Goal: Task Accomplishment & Management: Complete application form

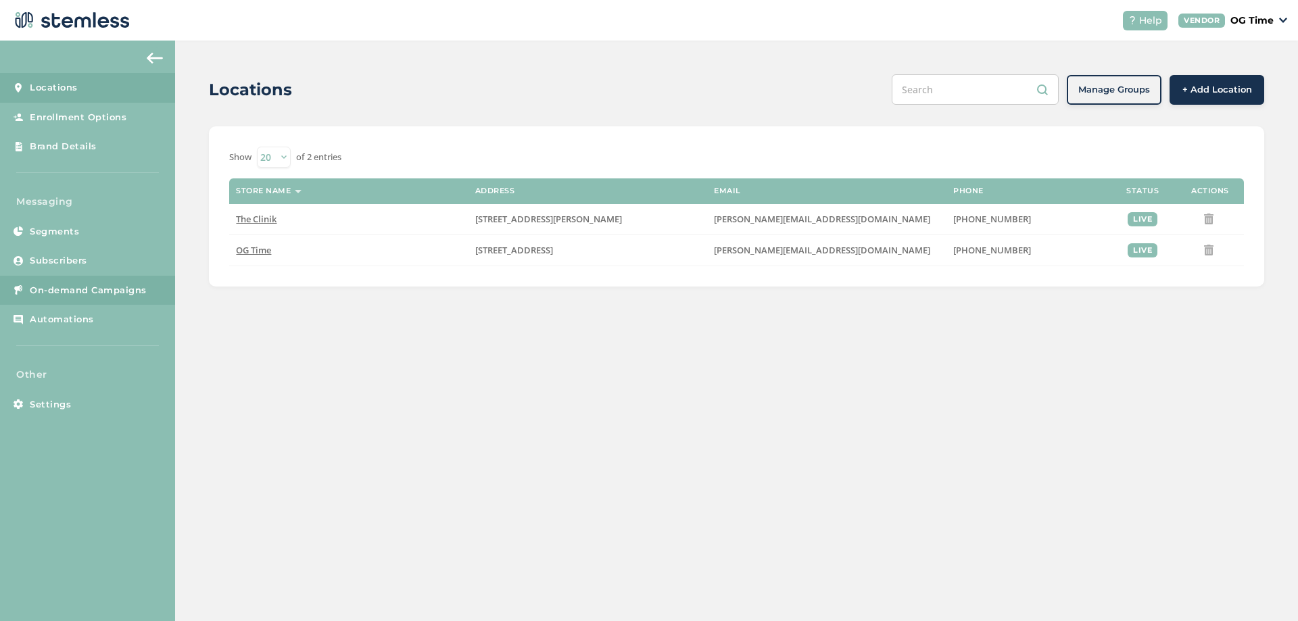
click at [93, 289] on span "On-demand Campaigns" at bounding box center [88, 291] width 117 height 14
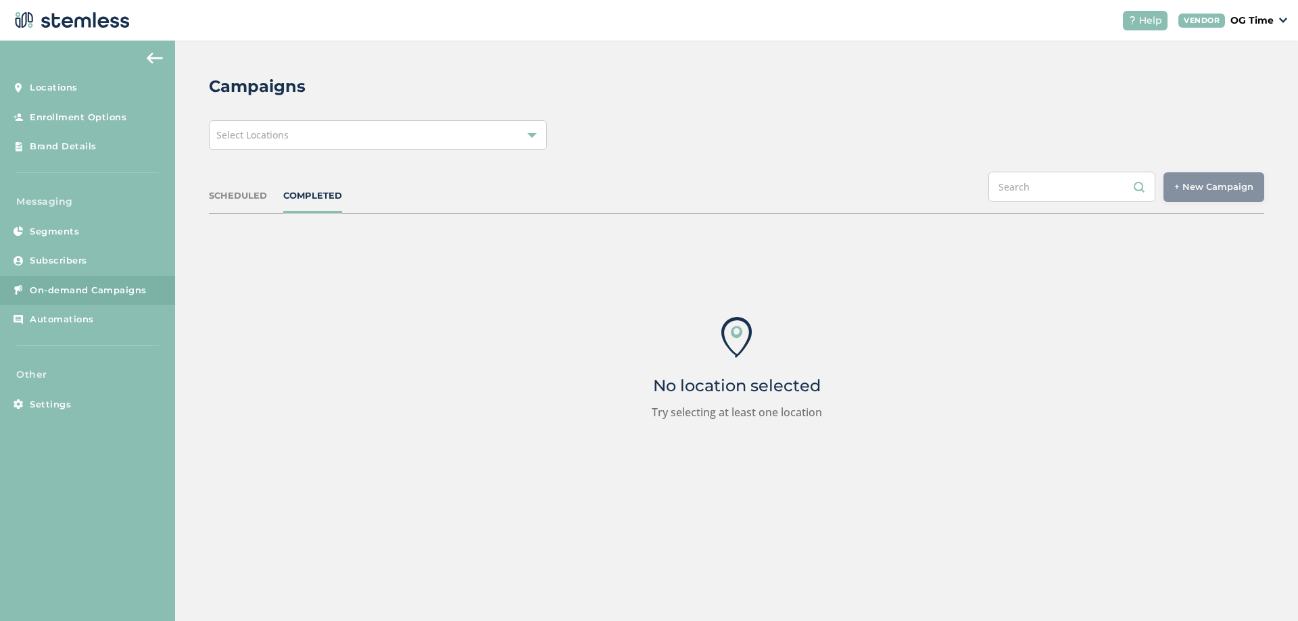
click at [325, 133] on div "Select Locations" at bounding box center [378, 135] width 338 height 30
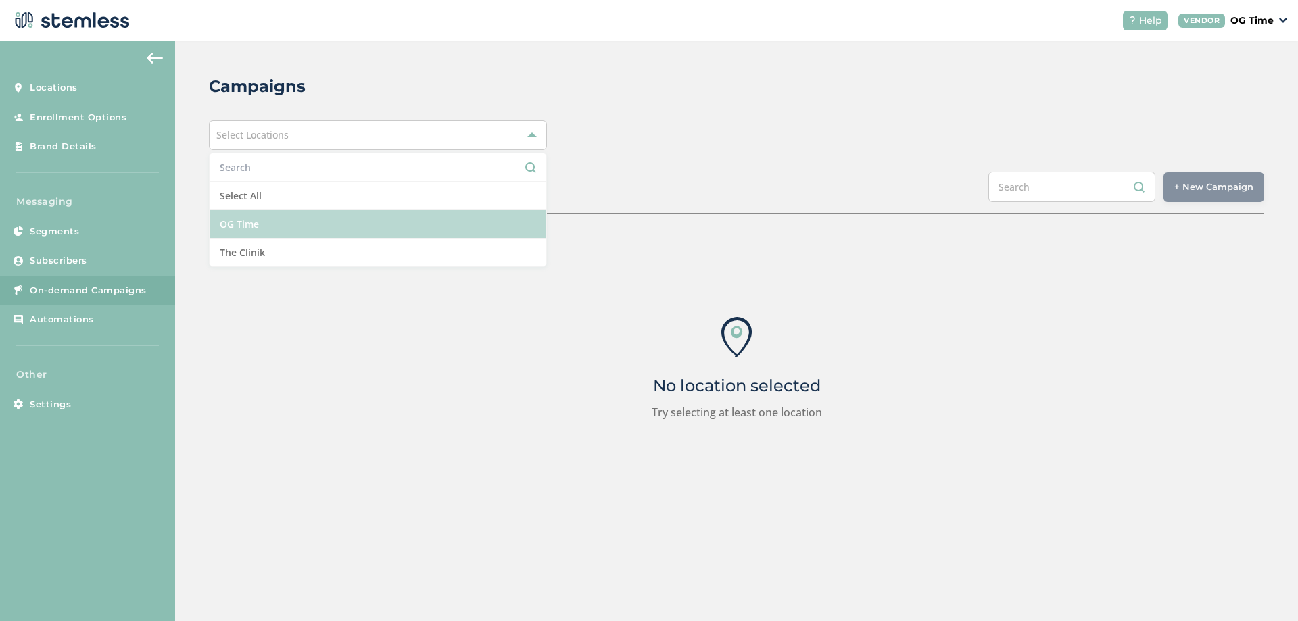
click at [262, 217] on li "OG Time" at bounding box center [378, 224] width 337 height 28
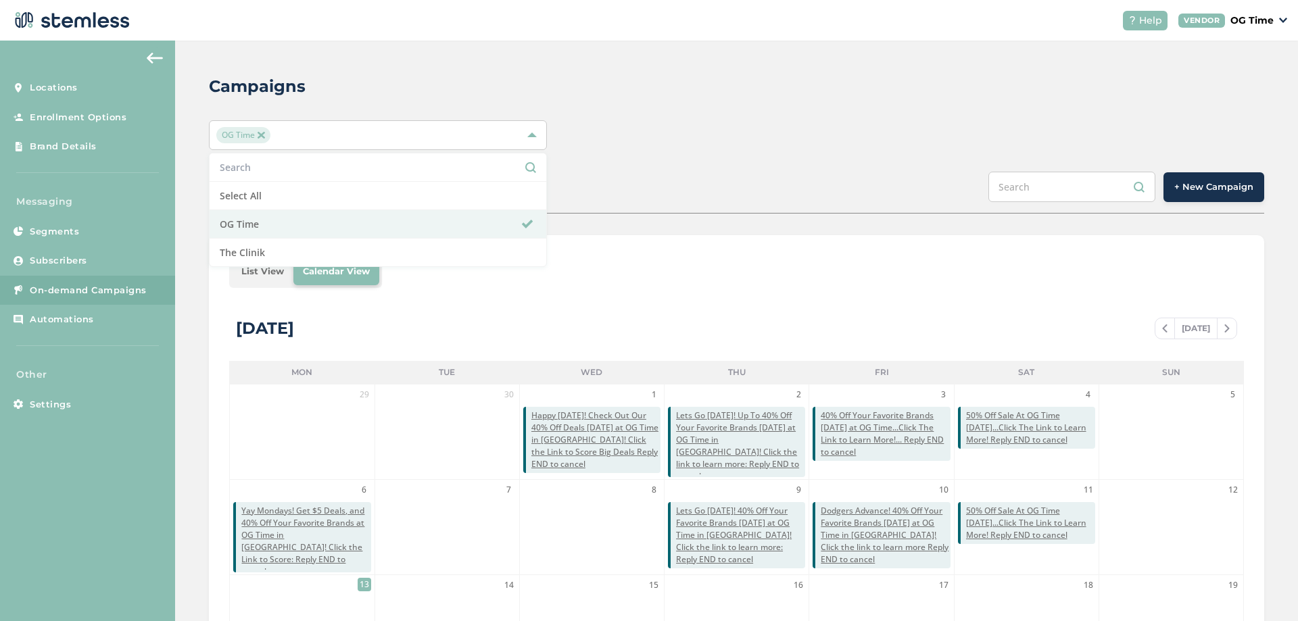
click at [657, 164] on div "Campaigns OG Time Select All OG Time The Clinik SCHEDULED COMPLETED + New Campa…" at bounding box center [736, 478] width 1123 height 875
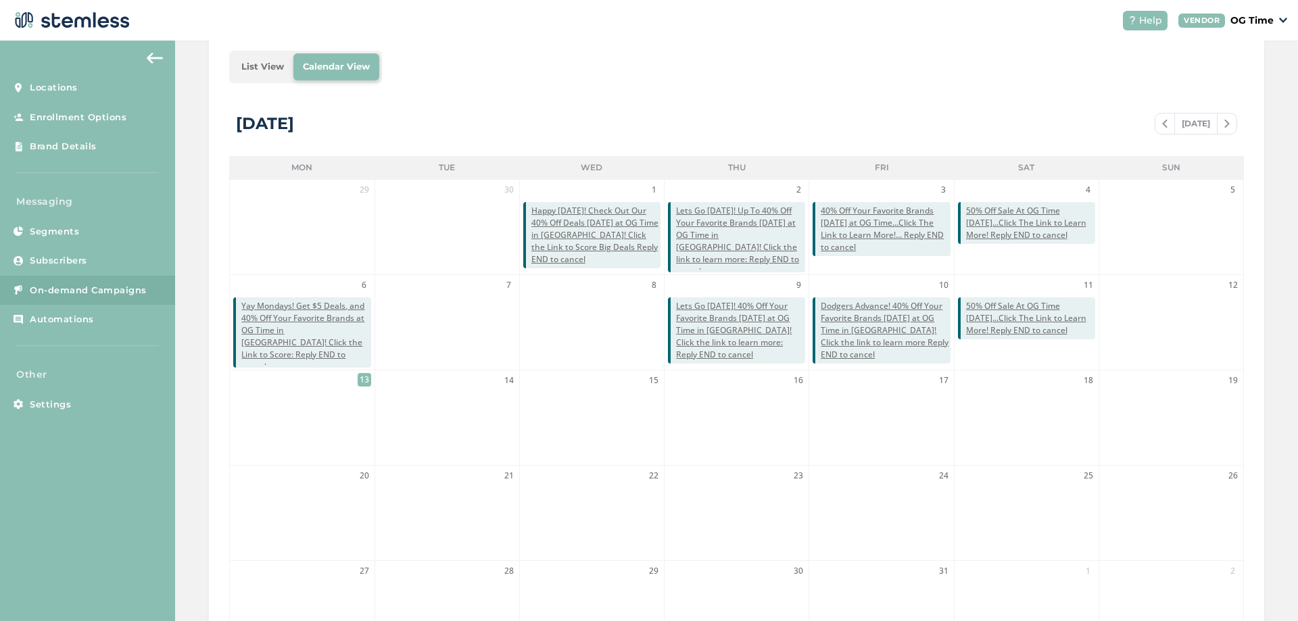
scroll to position [270, 0]
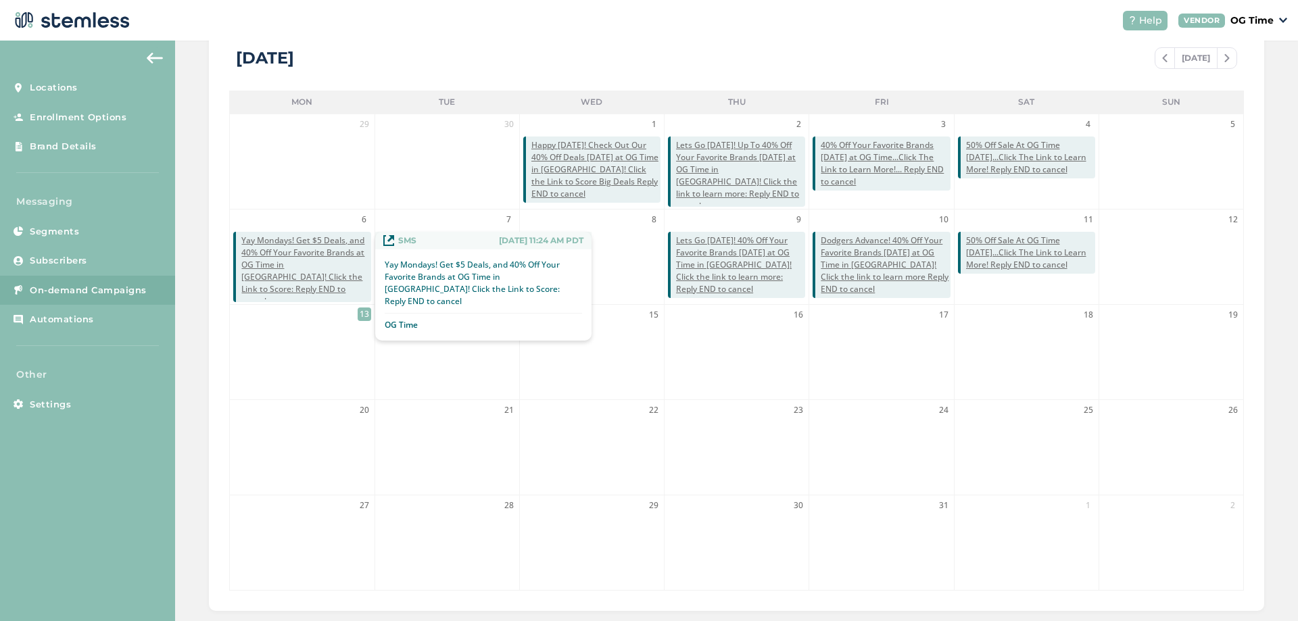
click at [312, 269] on span "Yay Mondays! Get $5 Deals, and 40% Off Your Favorite Brands at OG Time in El Mo…" at bounding box center [305, 271] width 129 height 73
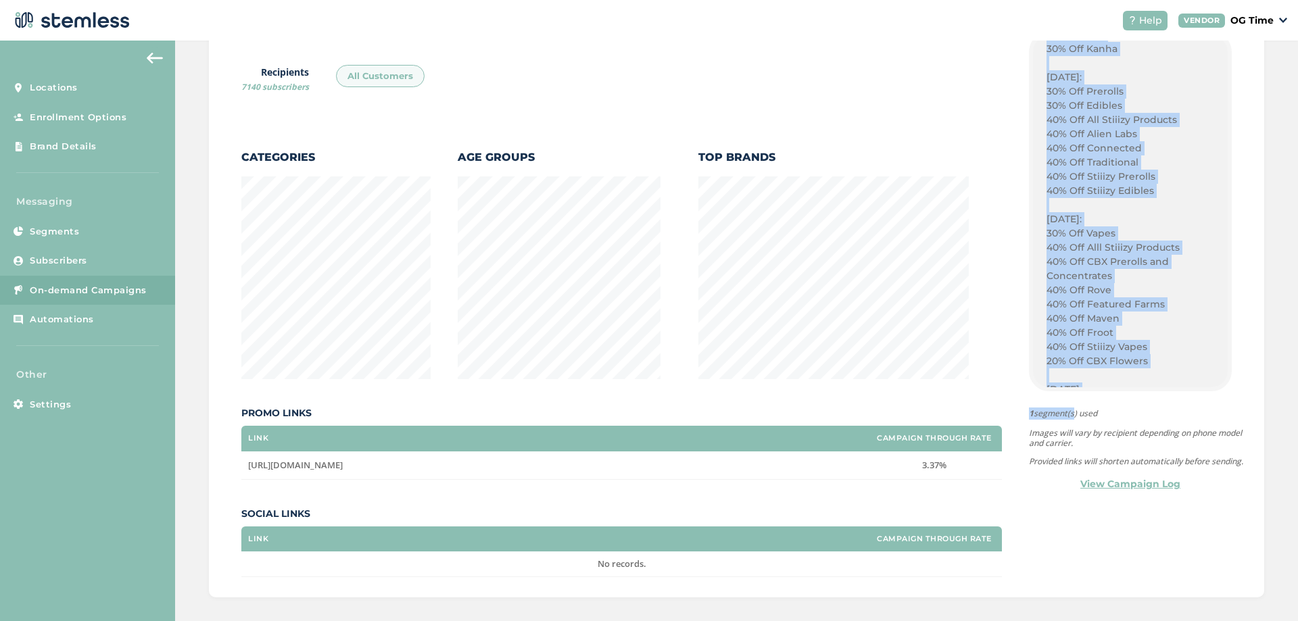
scroll to position [1400, 0]
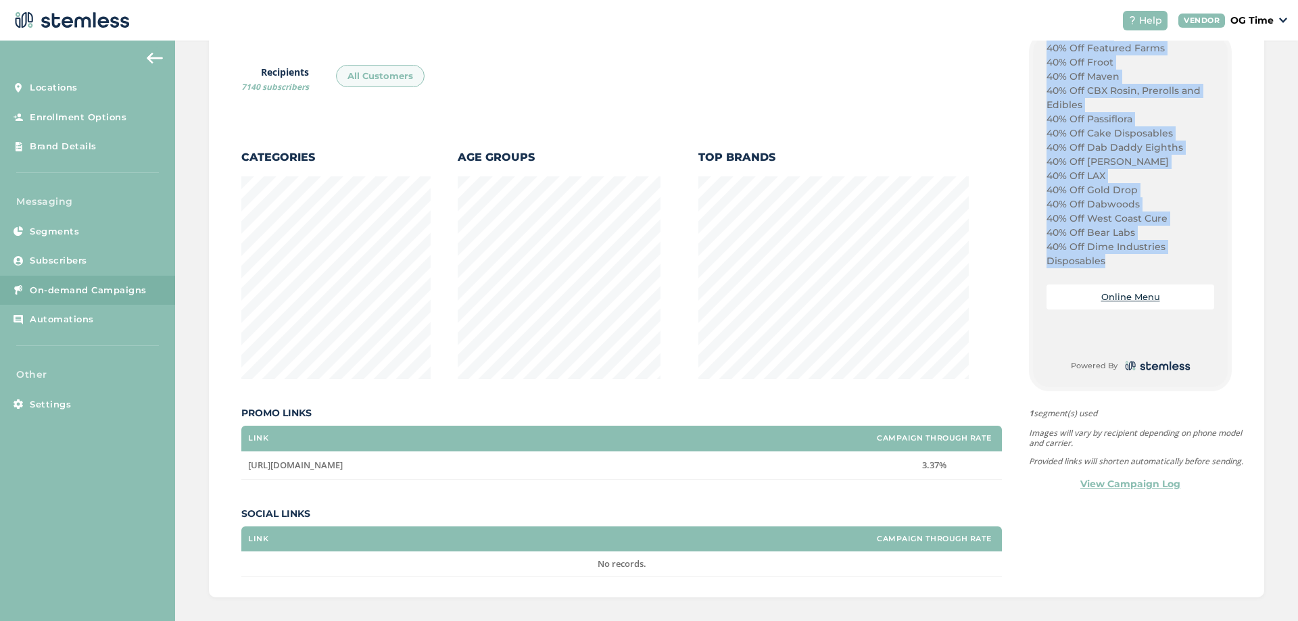
drag, startPoint x: 1040, startPoint y: 289, endPoint x: 1098, endPoint y: 262, distance: 63.8
copy div "Dodgers Vs Phillies Game 2 Tonight! Score Big with Our $5 Deals: $5 Eighths Eve…"
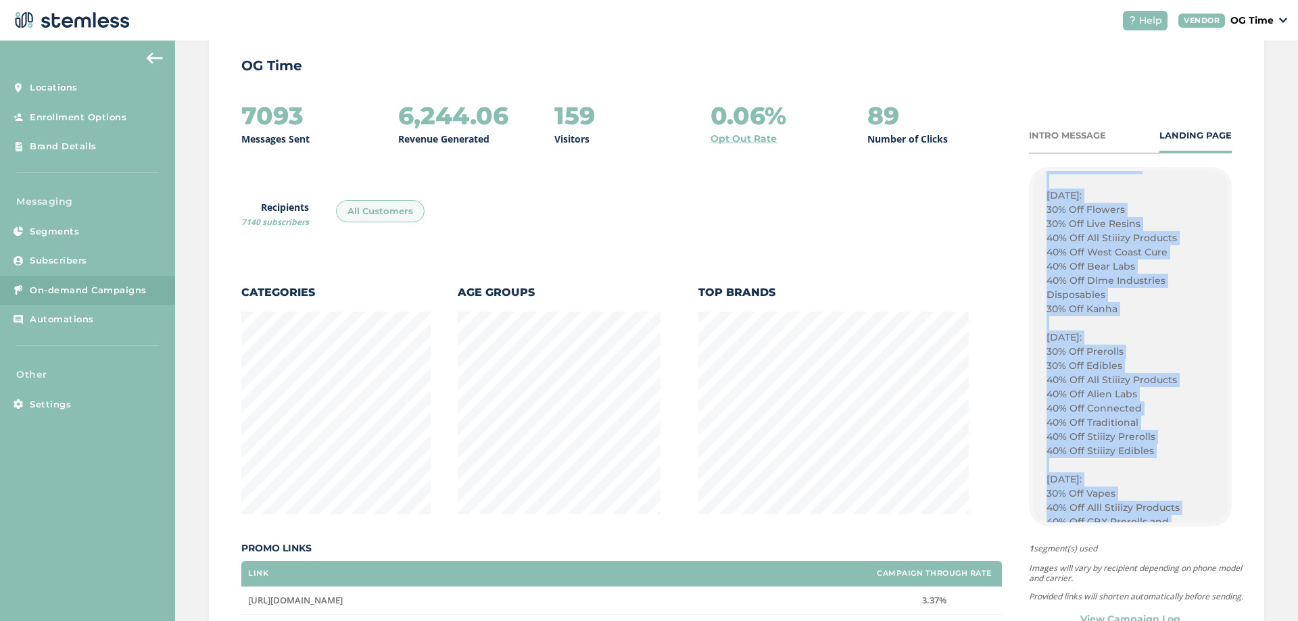
scroll to position [0, 0]
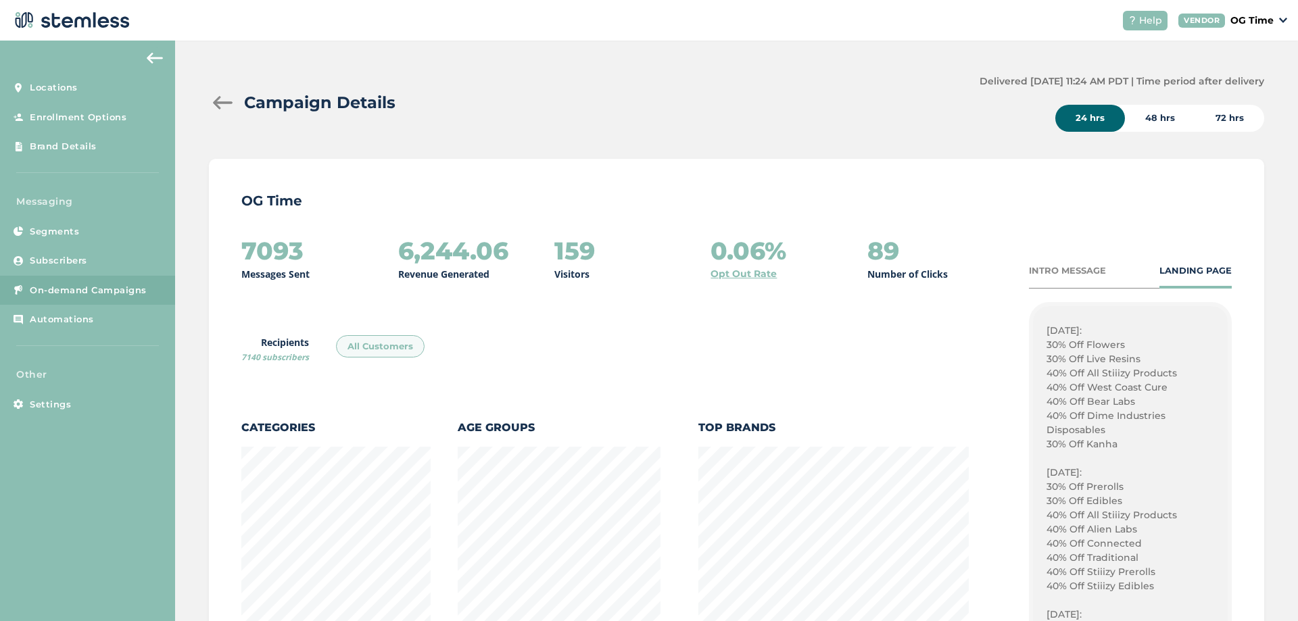
click at [219, 97] on div at bounding box center [222, 103] width 27 height 14
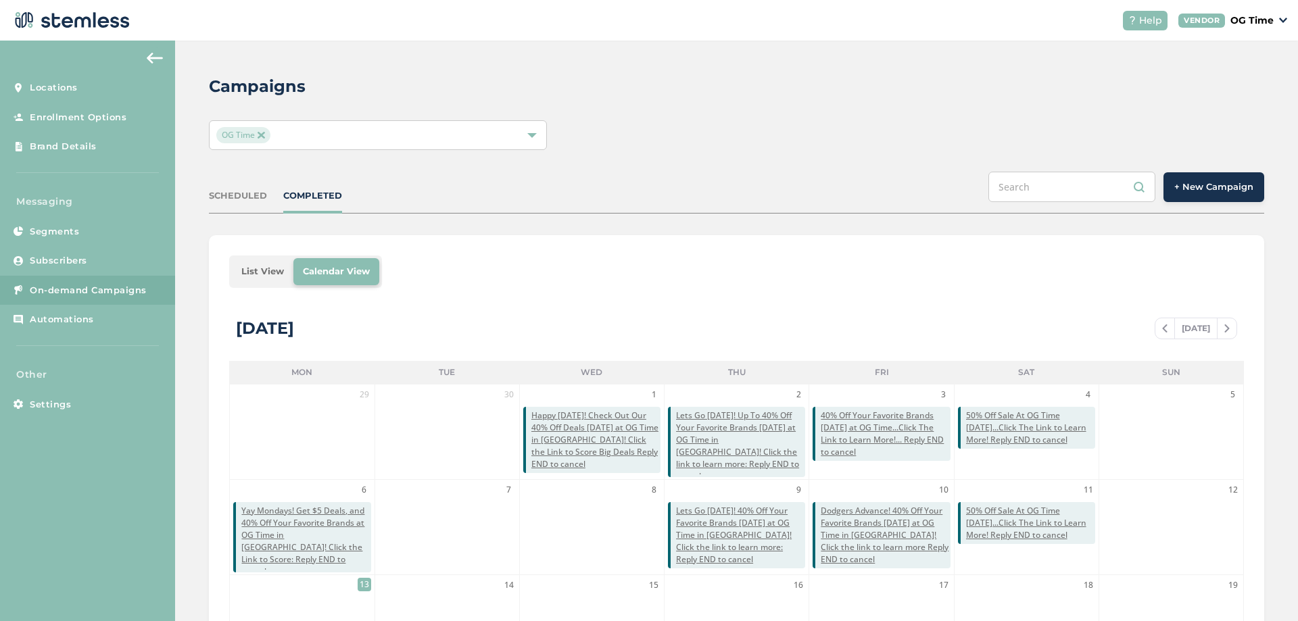
click at [1187, 181] on span "+ New Campaign" at bounding box center [1213, 188] width 79 height 14
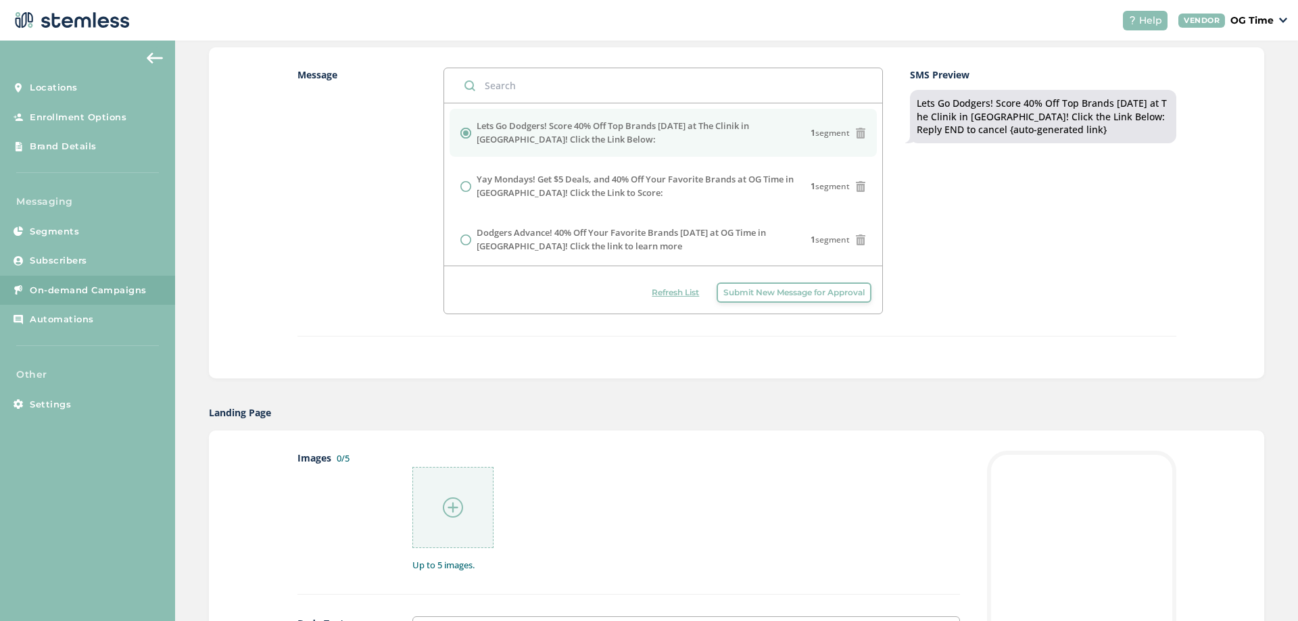
scroll to position [406, 0]
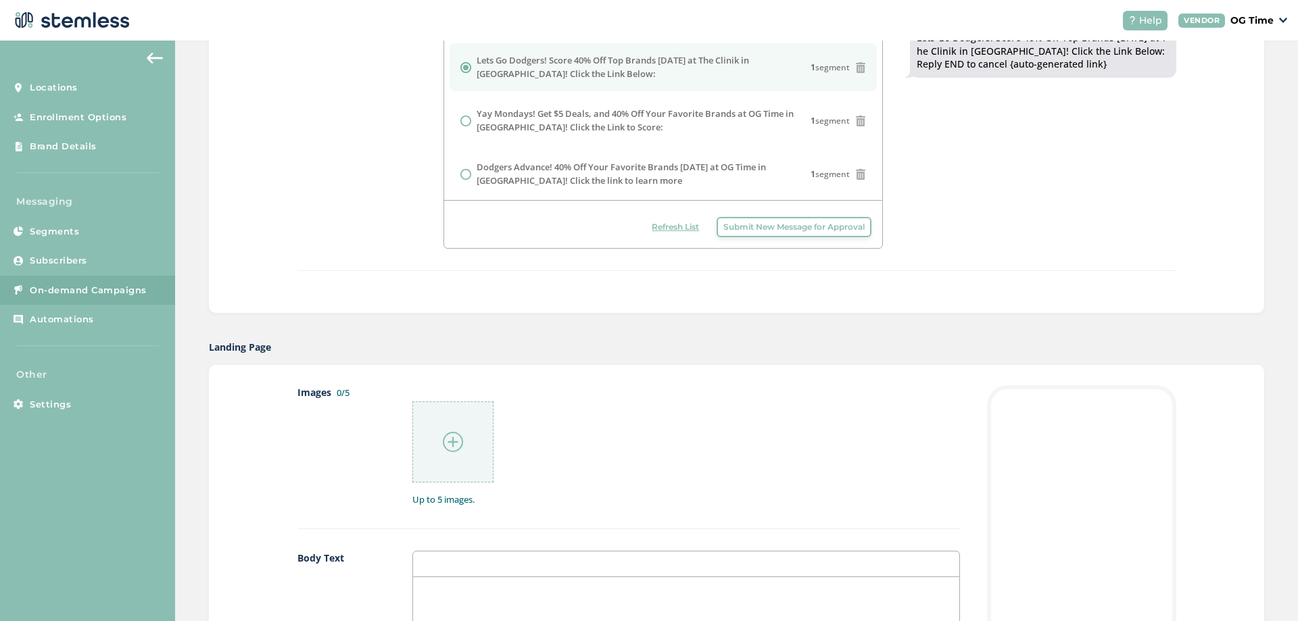
click at [467, 593] on p at bounding box center [686, 592] width 526 height 12
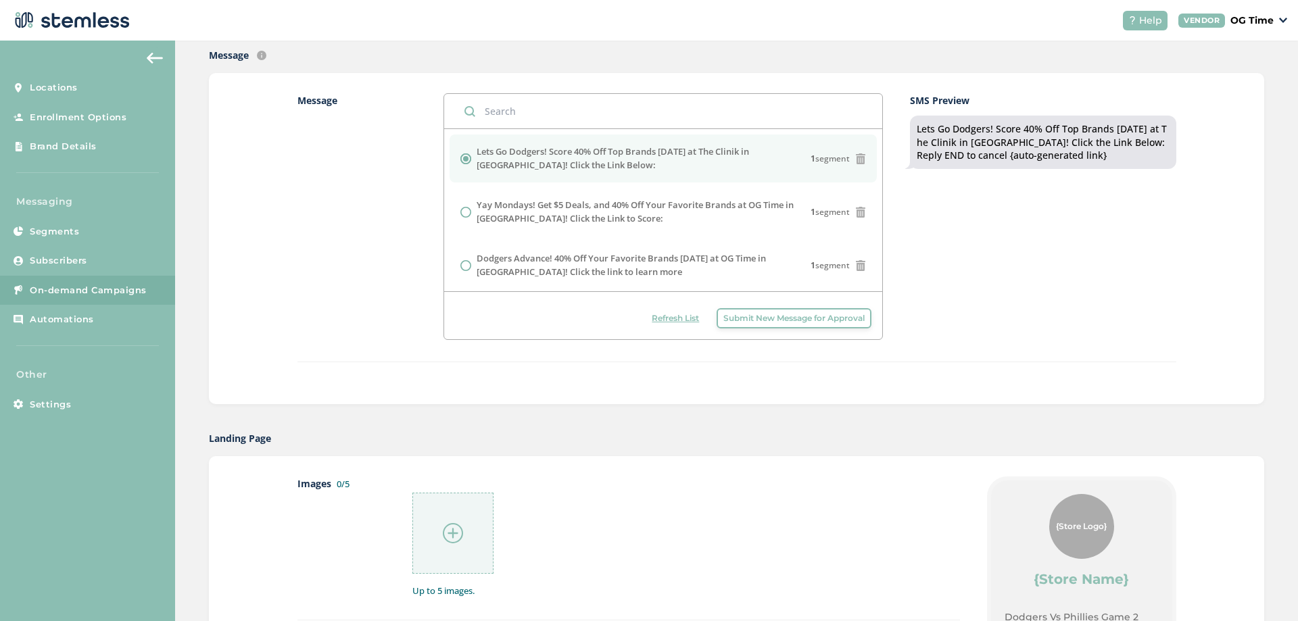
scroll to position [314, 0]
click at [759, 308] on div "Refresh List Submit New Message for Approval" at bounding box center [663, 316] width 438 height 48
click at [752, 317] on span "Submit New Message for Approval" at bounding box center [793, 319] width 141 height 12
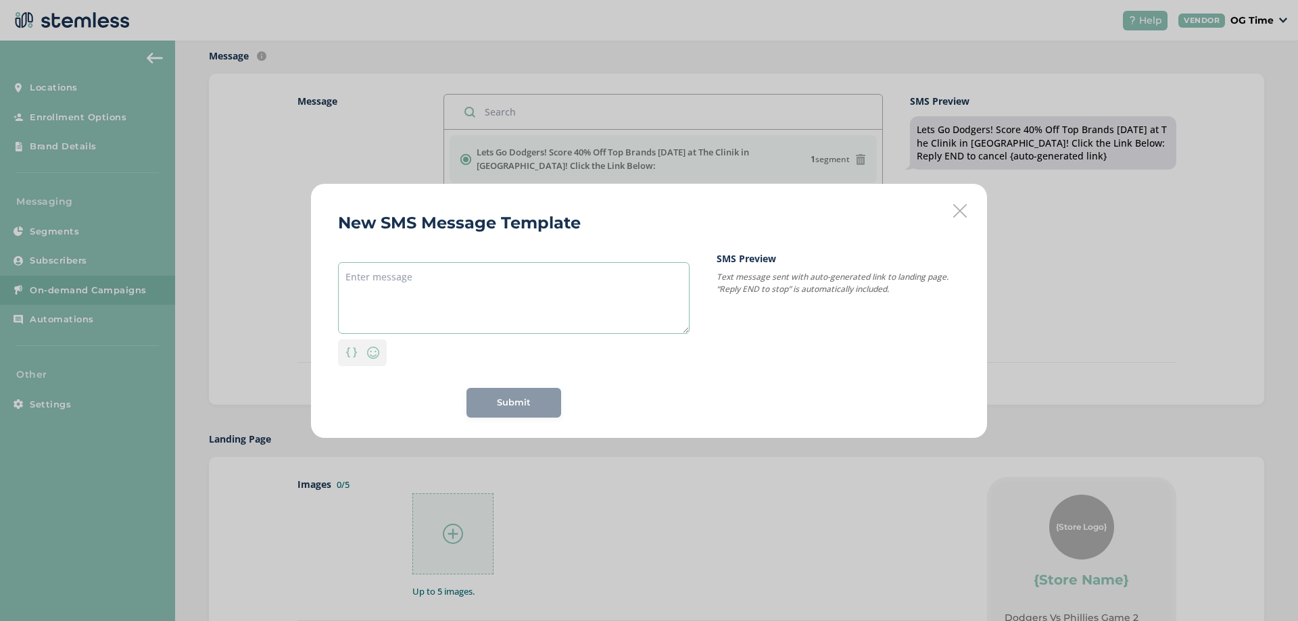
click at [428, 292] on textarea at bounding box center [514, 298] width 352 height 72
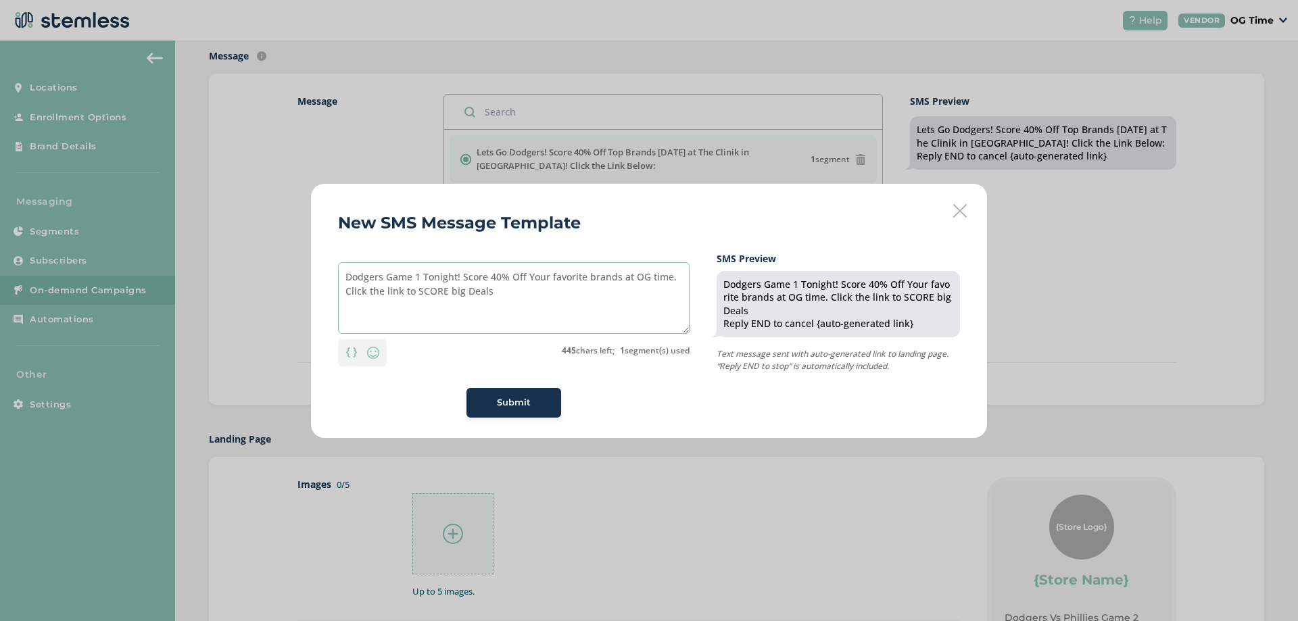
click at [450, 287] on textarea "Dodgers Game 1 Tonight! Score 40% Off Your favorite brands at OG time. Click th…" at bounding box center [514, 298] width 352 height 72
click at [499, 293] on textarea "Dodgers Game 1 Tonight! Score 40% Off Your favorite brands at OG time. Click th…" at bounding box center [514, 298] width 352 height 72
click at [385, 275] on textarea "Dodgers Game 1 Tonight! Score 40% Off Your favorite brands at OG time. Click th…" at bounding box center [514, 298] width 352 height 72
drag, startPoint x: 500, startPoint y: 293, endPoint x: 346, endPoint y: 273, distance: 155.5
click at [346, 273] on textarea "Dodgers Game 1 Tonight! Score 40% Off Your favorite brands at OG time. Click th…" at bounding box center [514, 298] width 352 height 72
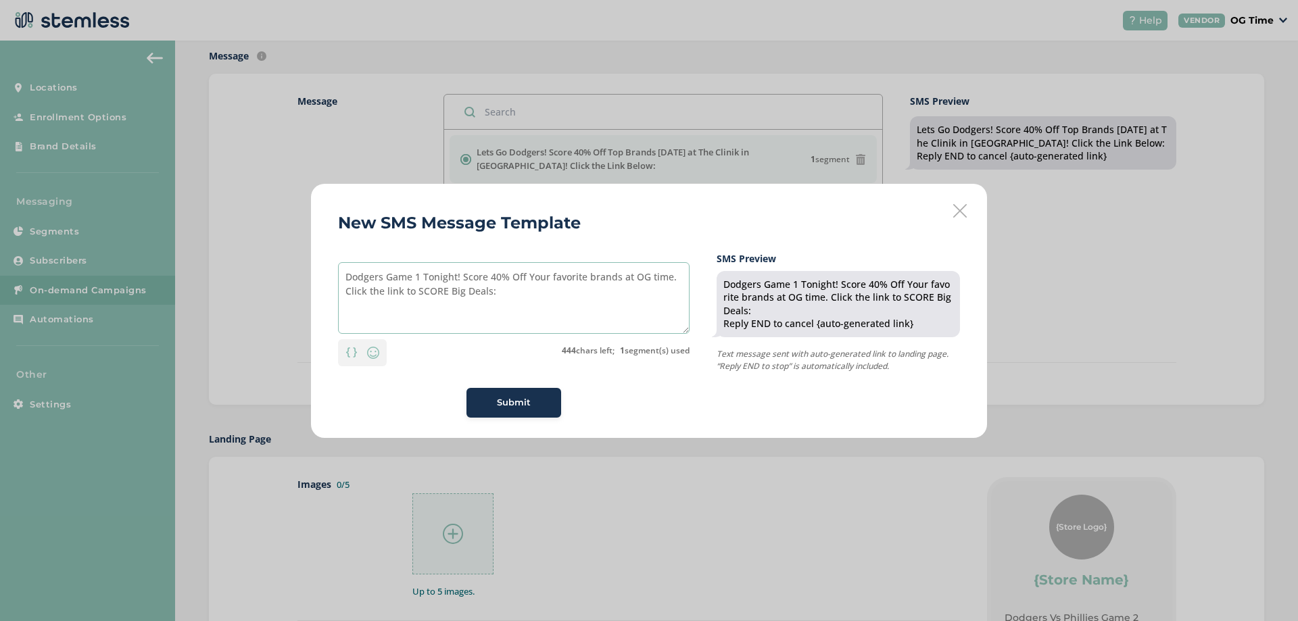
type textarea "Dodgers Game 1 Tonight! Score 40% Off Your favorite brands at OG time. Click th…"
click at [520, 404] on span "Submit" at bounding box center [514, 403] width 34 height 14
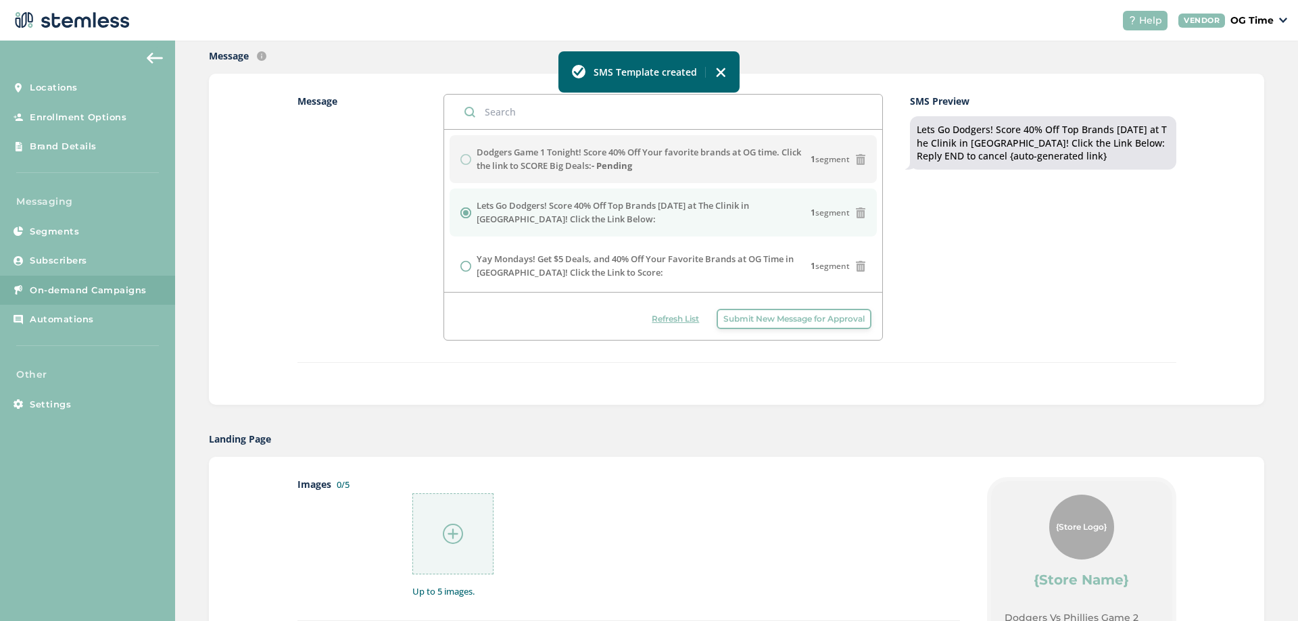
click at [753, 319] on span "Submit New Message for Approval" at bounding box center [793, 319] width 141 height 12
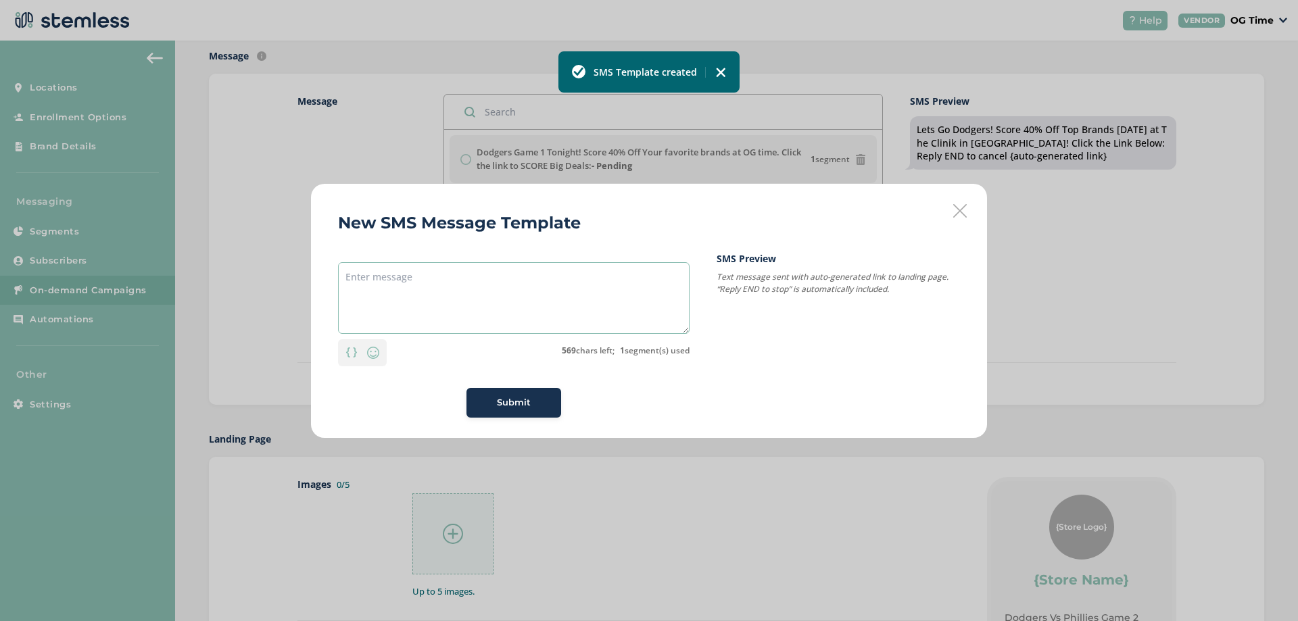
paste textarea "Dodgers Game 1 Tonight! Score 40% Off Your favorite brands at OG time. Click th…"
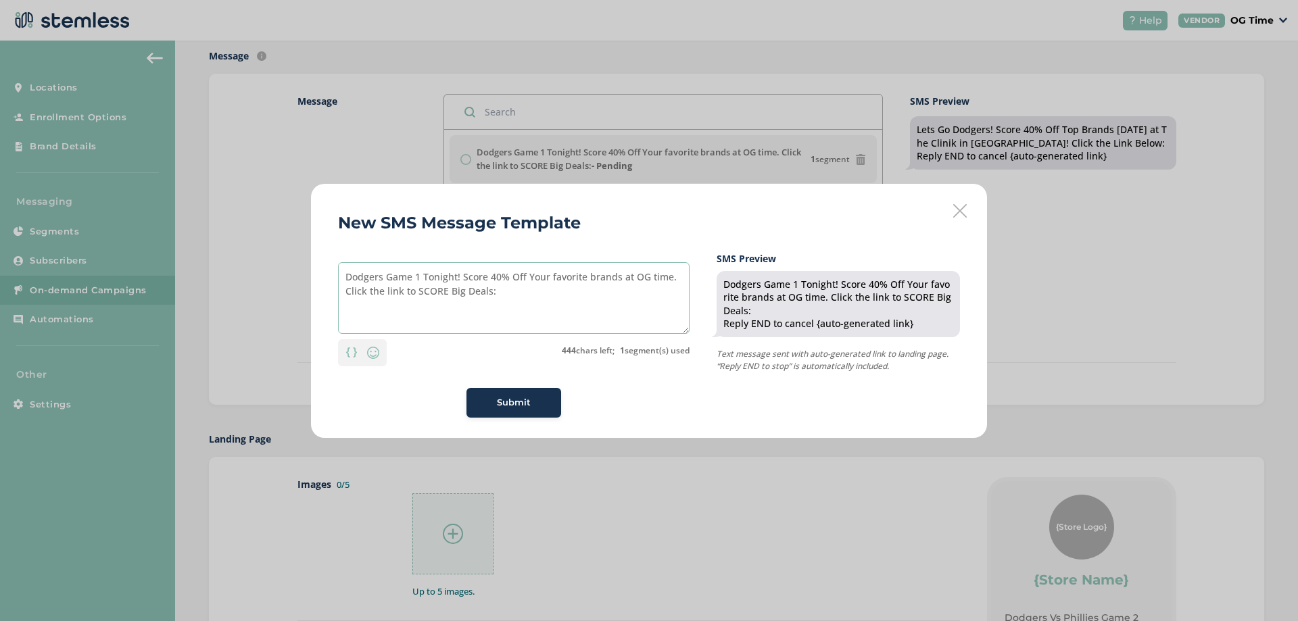
click at [669, 275] on textarea "Dodgers Game 1 Tonight! Score 40% Off Your favorite brands at OG time. Click th…" at bounding box center [514, 298] width 352 height 72
type textarea "Dodgers Game 1 Tonight! Score 40% Off Your favorite brands at The Clinik. Click…"
click at [527, 402] on span "Submit" at bounding box center [514, 403] width 34 height 14
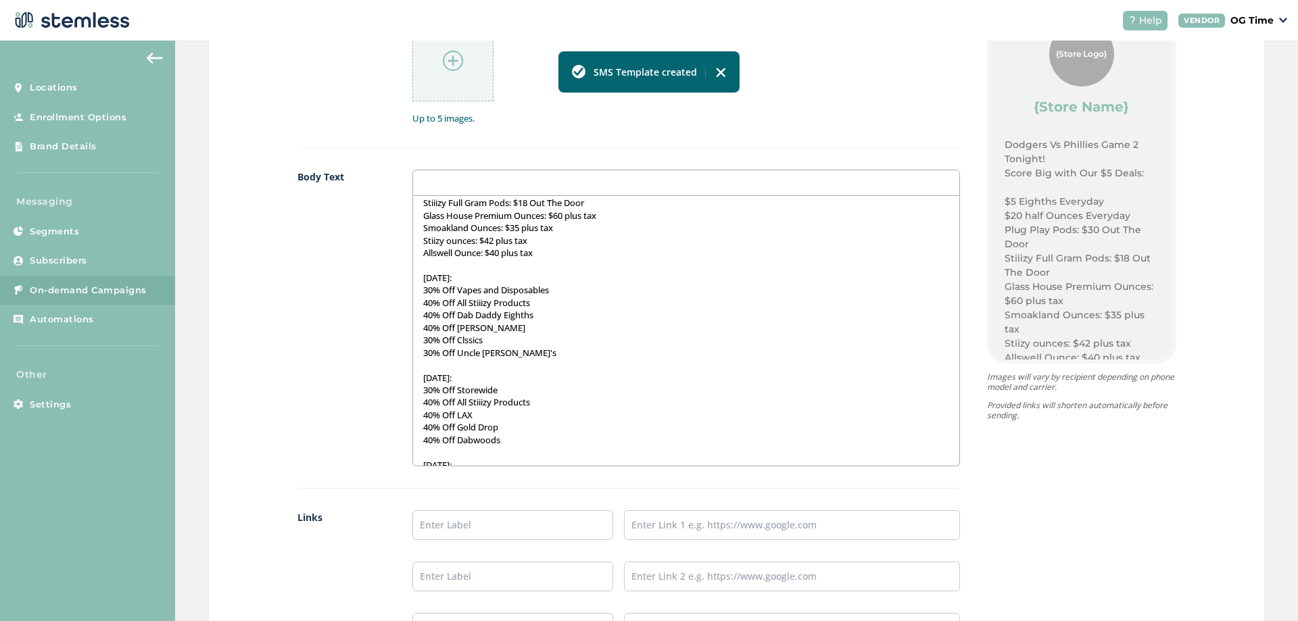
scroll to position [0, 0]
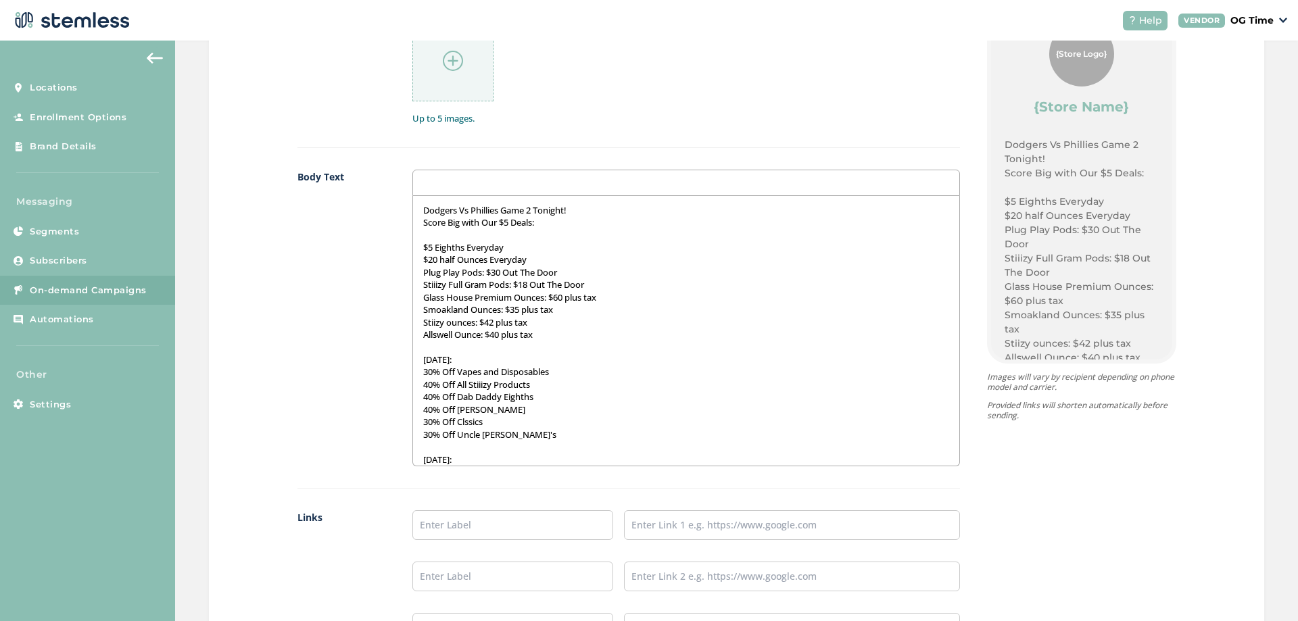
click at [573, 211] on p "Dodgers Vs Phillies Game 2 Tonight!" at bounding box center [686, 210] width 526 height 12
drag, startPoint x: 539, startPoint y: 222, endPoint x: 424, endPoint y: 227, distance: 115.0
click at [424, 227] on p "Score Big with Our $5 Deals:" at bounding box center [686, 222] width 526 height 12
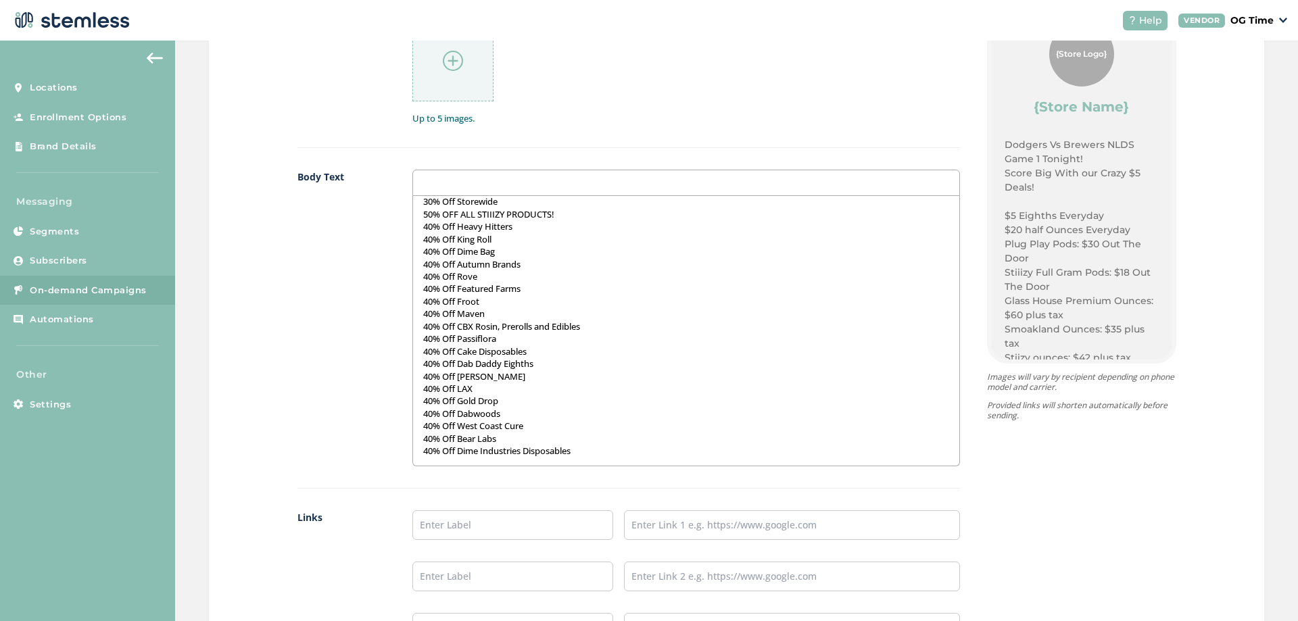
scroll to position [922, 0]
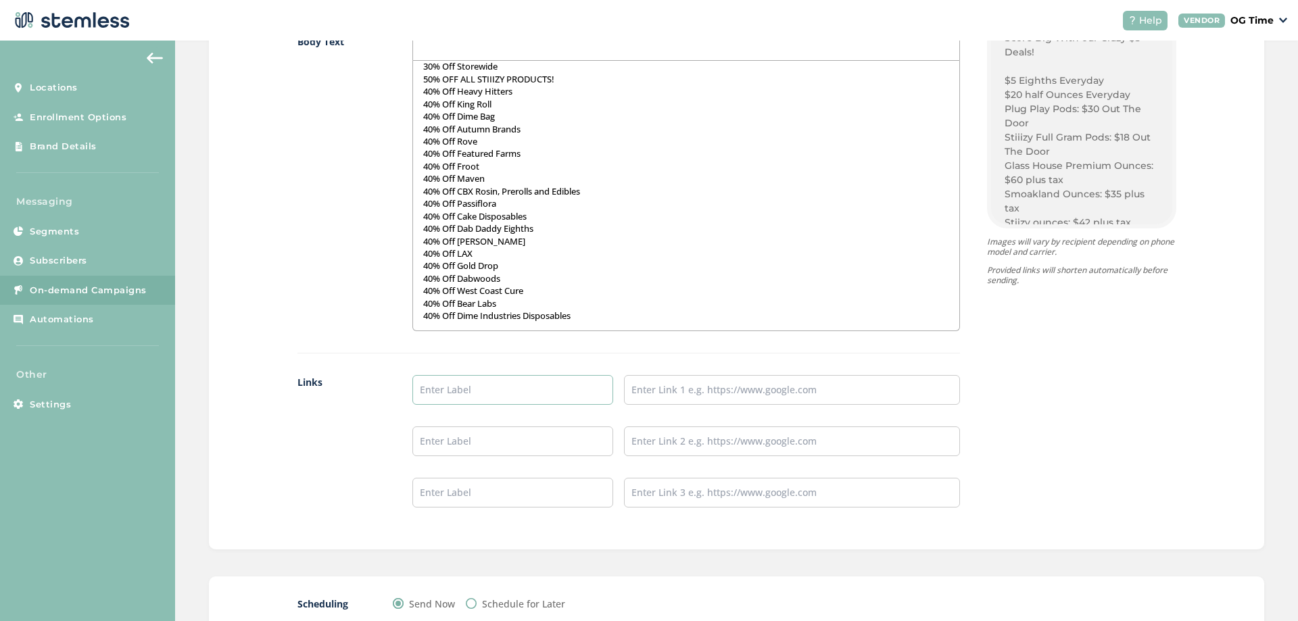
click at [521, 394] on input "text" at bounding box center [512, 390] width 201 height 30
type input "Online Menu"
click at [711, 389] on input "text" at bounding box center [791, 390] width 335 height 30
type input "[URL][DOMAIN_NAME]"
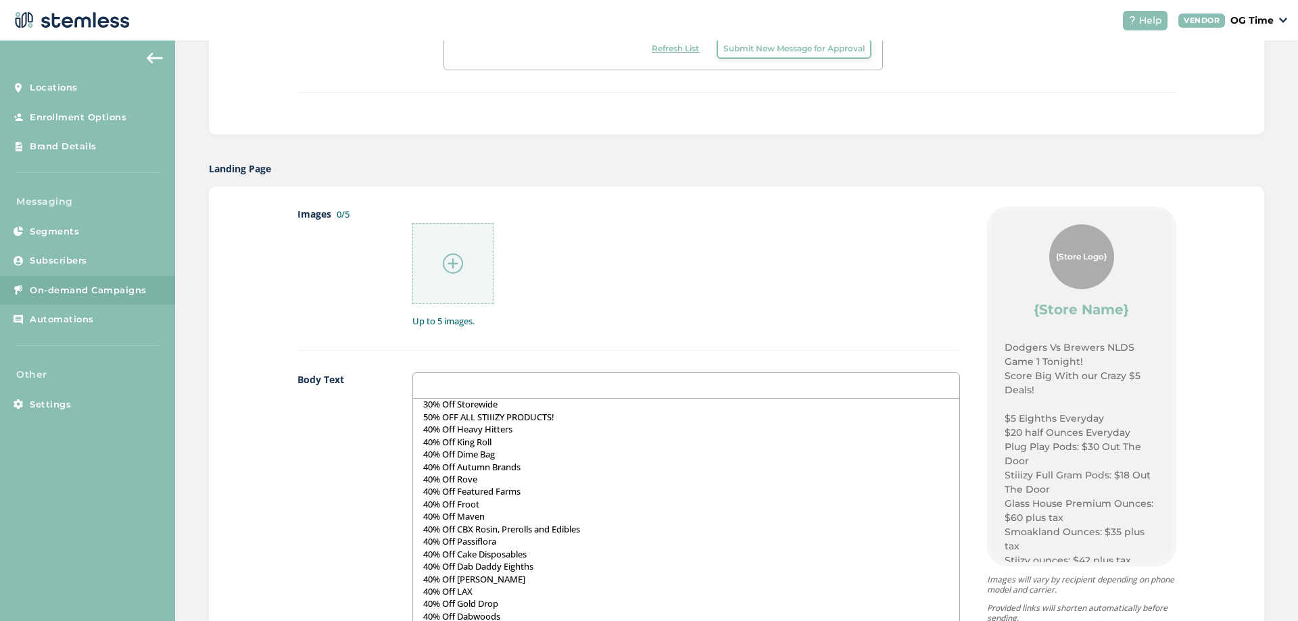
scroll to position [517, 0]
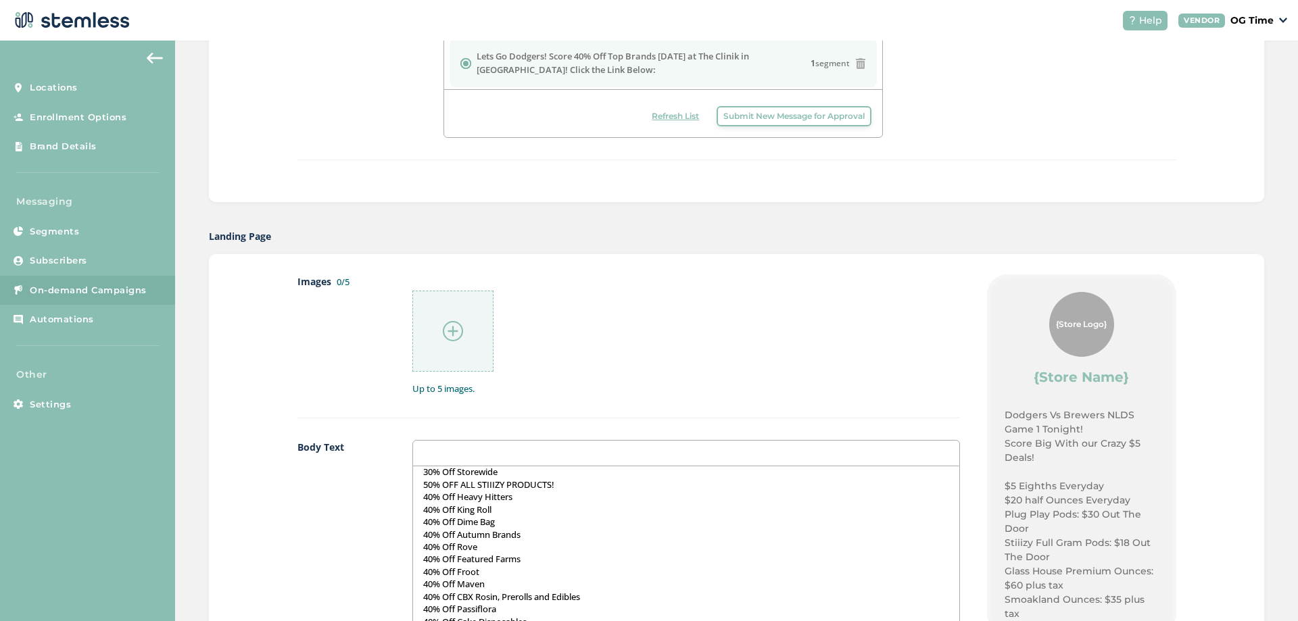
click at [448, 332] on img at bounding box center [453, 331] width 20 height 20
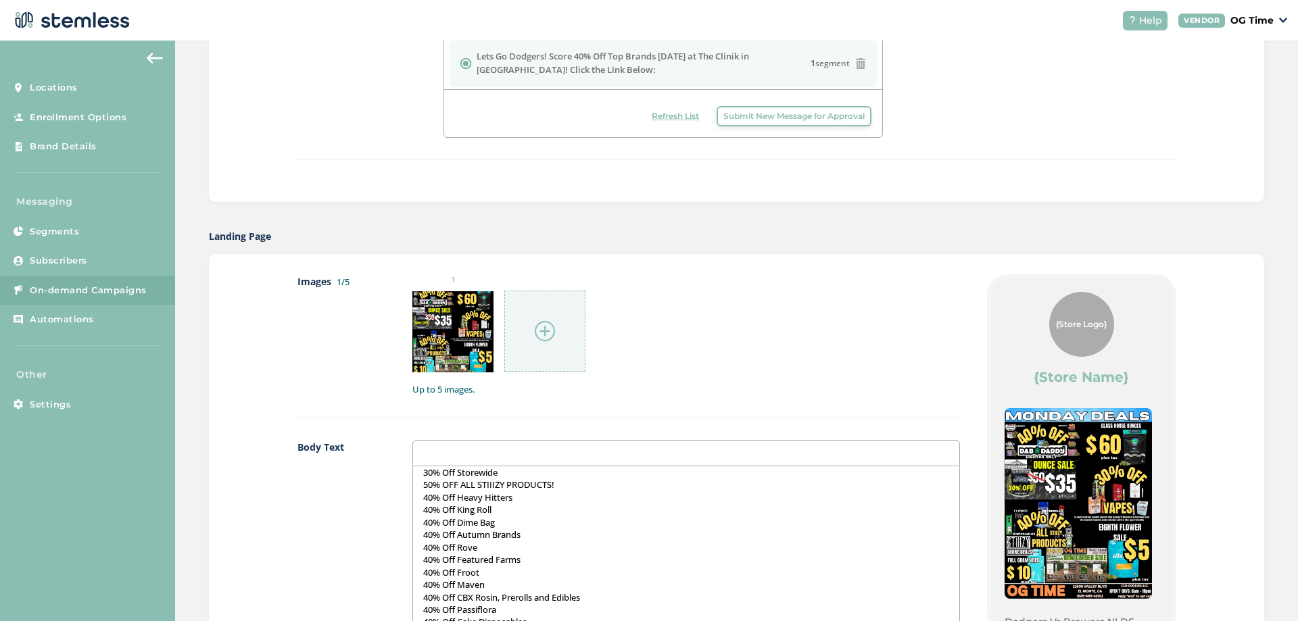
click at [556, 328] on div at bounding box center [544, 331] width 81 height 81
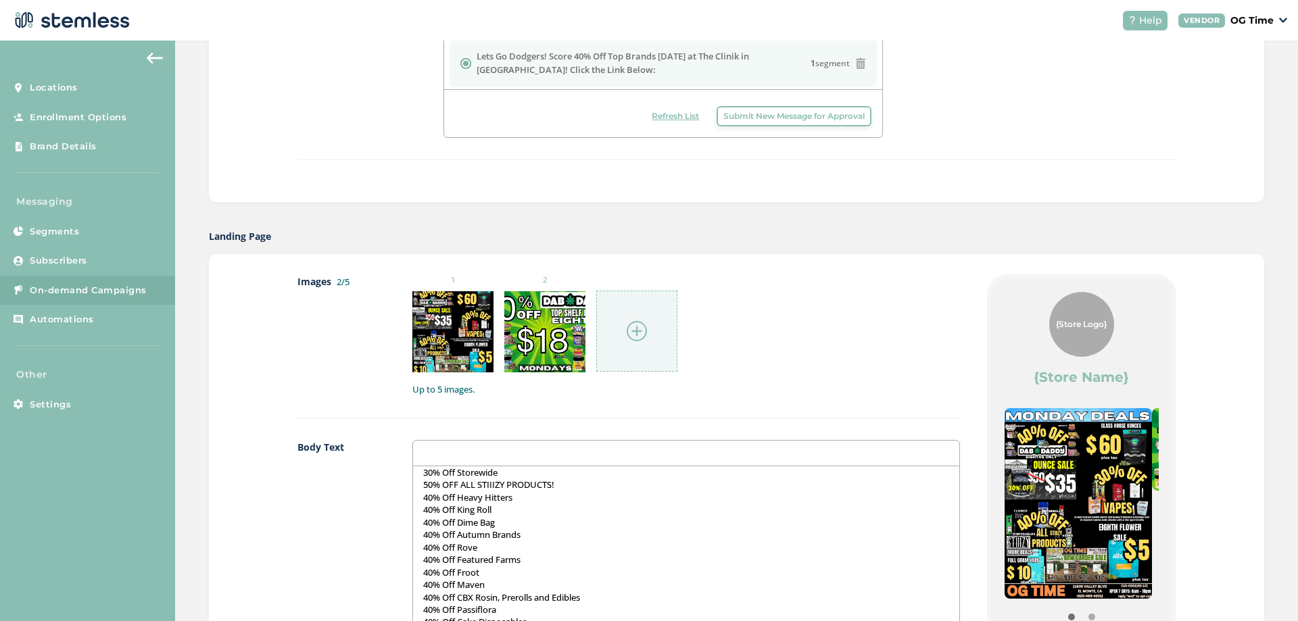
click at [627, 331] on img at bounding box center [637, 331] width 20 height 20
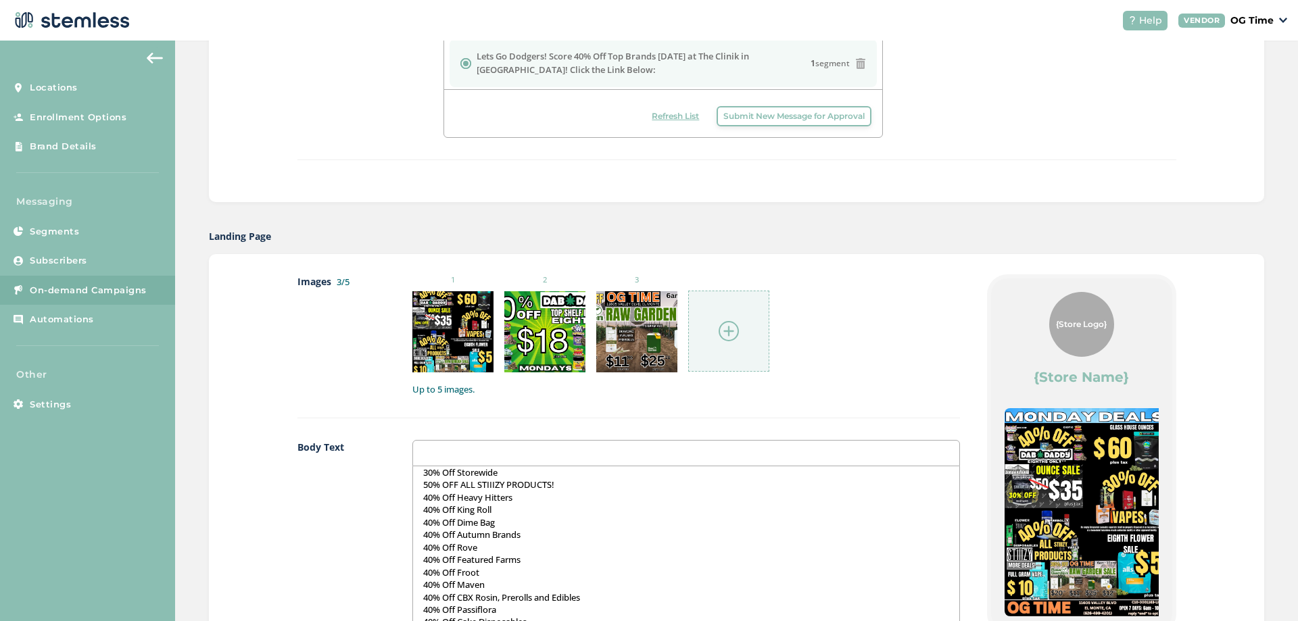
click at [719, 332] on img at bounding box center [729, 331] width 20 height 20
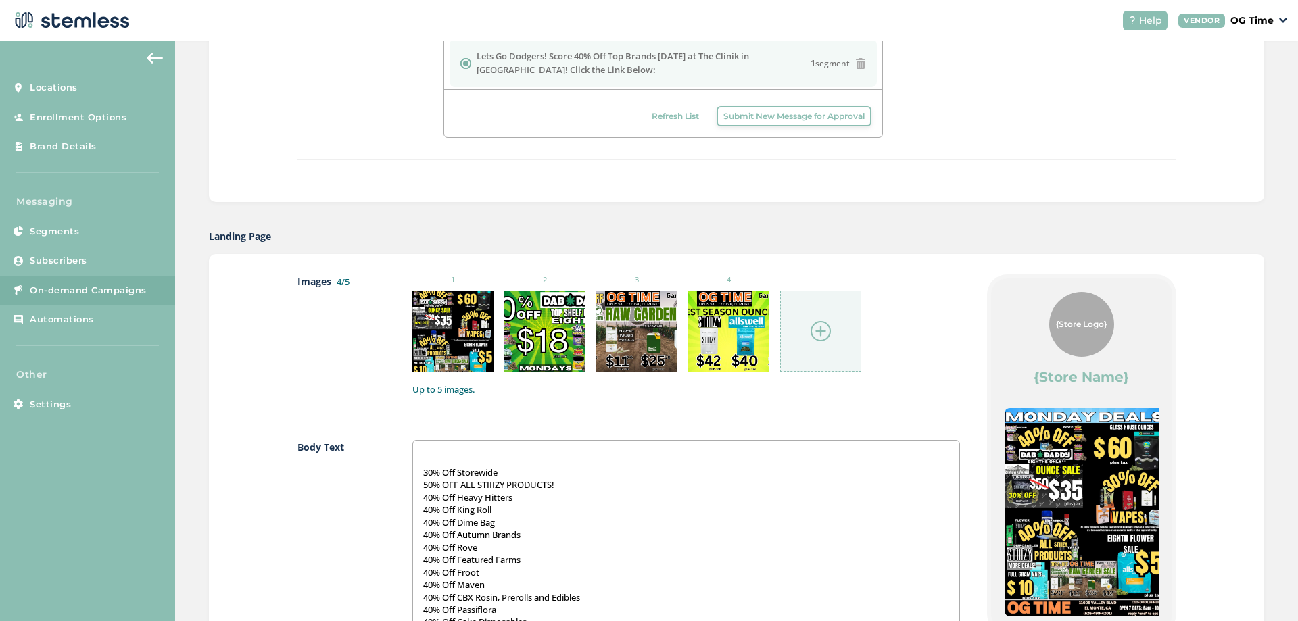
click at [819, 337] on img at bounding box center [821, 331] width 20 height 20
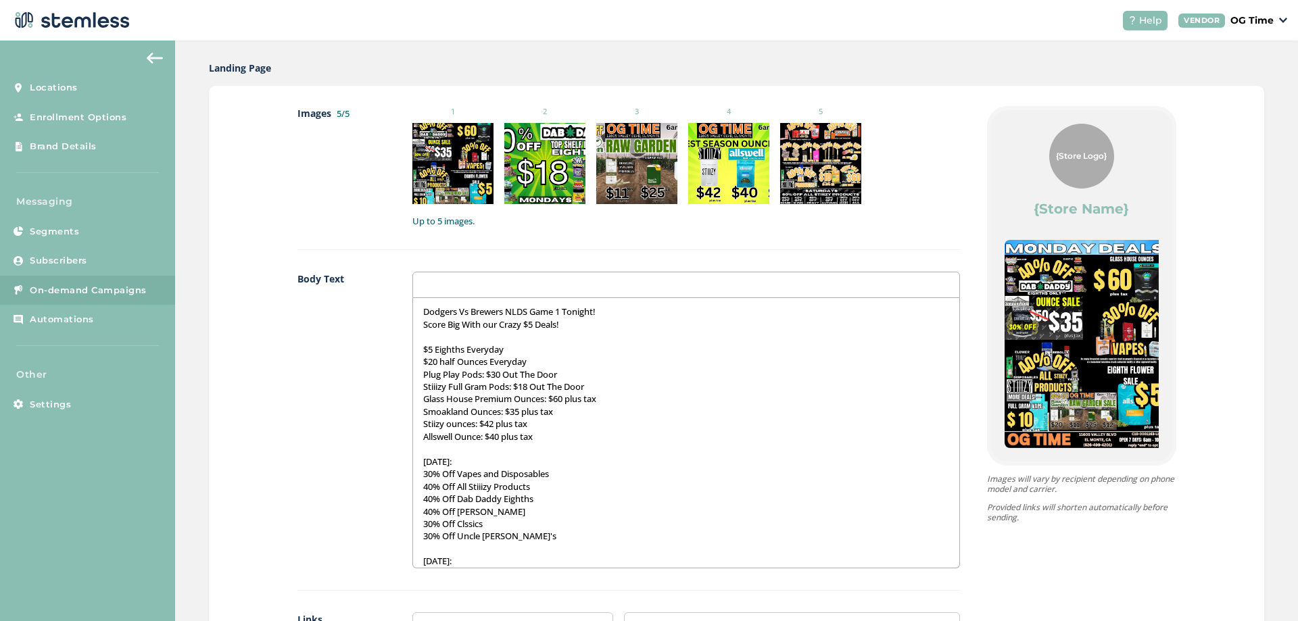
scroll to position [0, 0]
click at [428, 427] on p "Stiizy ounces: $42 plus tax" at bounding box center [686, 425] width 526 height 12
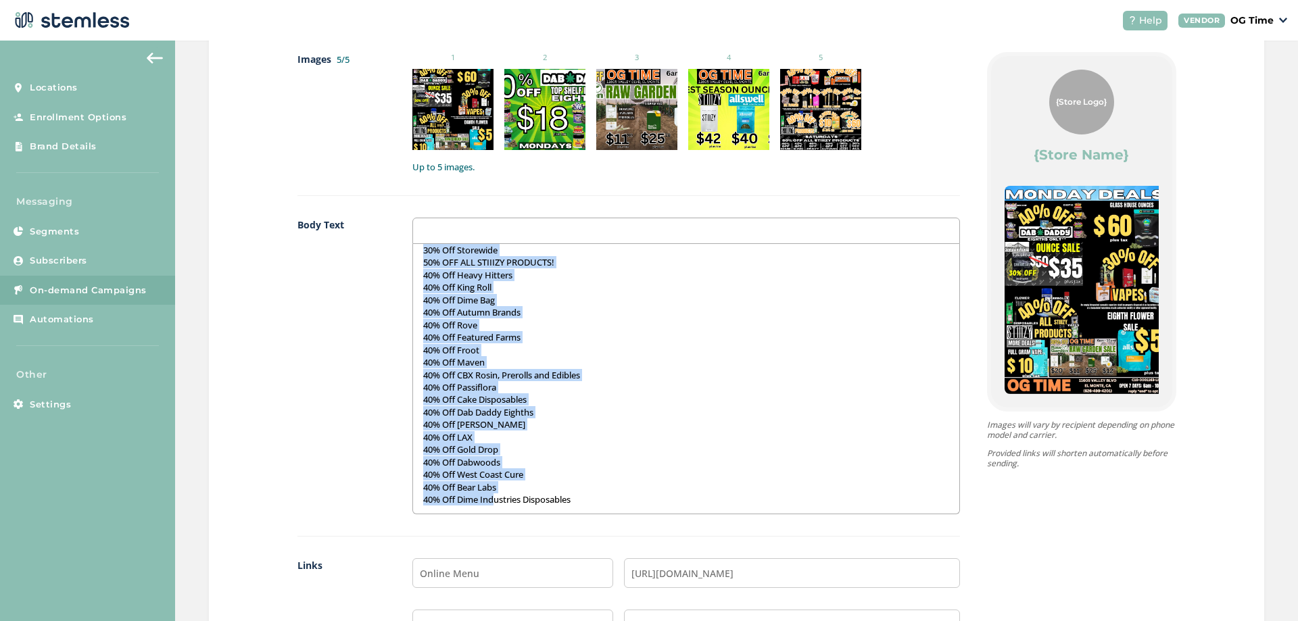
scroll to position [744, 0]
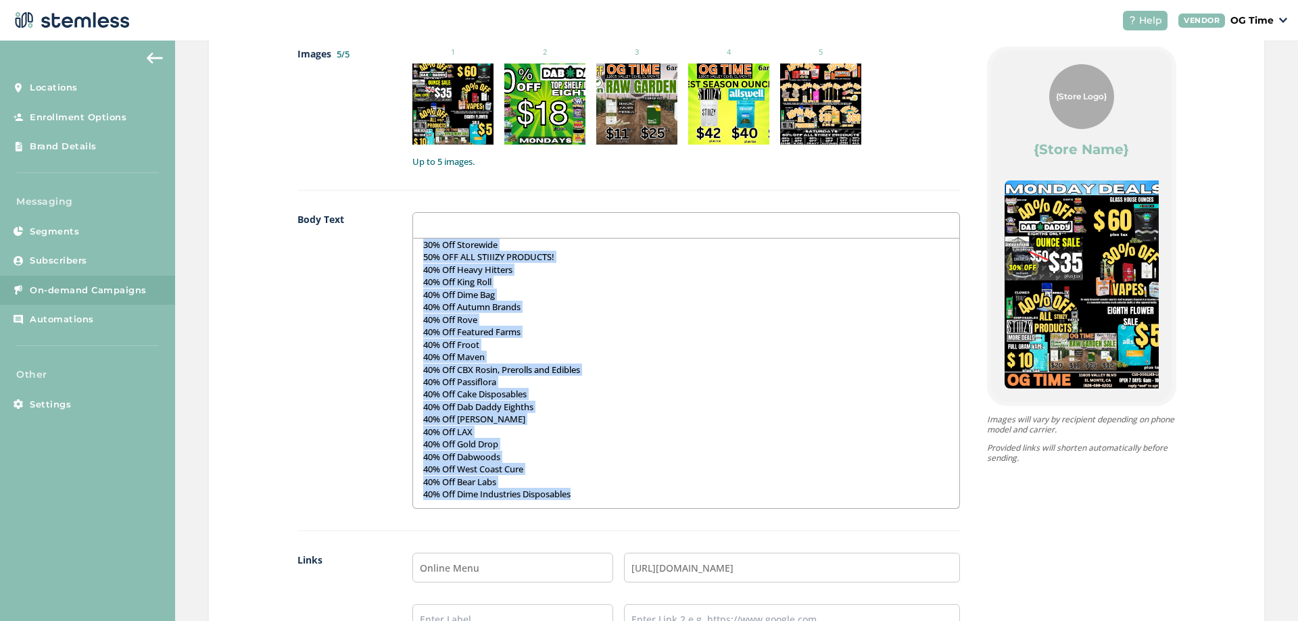
drag, startPoint x: 419, startPoint y: 312, endPoint x: 587, endPoint y: 491, distance: 245.4
click at [587, 491] on div "Dodgers Vs Brewers NLDS Game 1 Tonight! Score Big With our Crazy $5 Deals! $5 E…" at bounding box center [686, 374] width 546 height 270
copy div "Dodgers Vs Brewers NLDS Game 1 Tonight! Score Big With our Crazy $5 Deals! $5 E…"
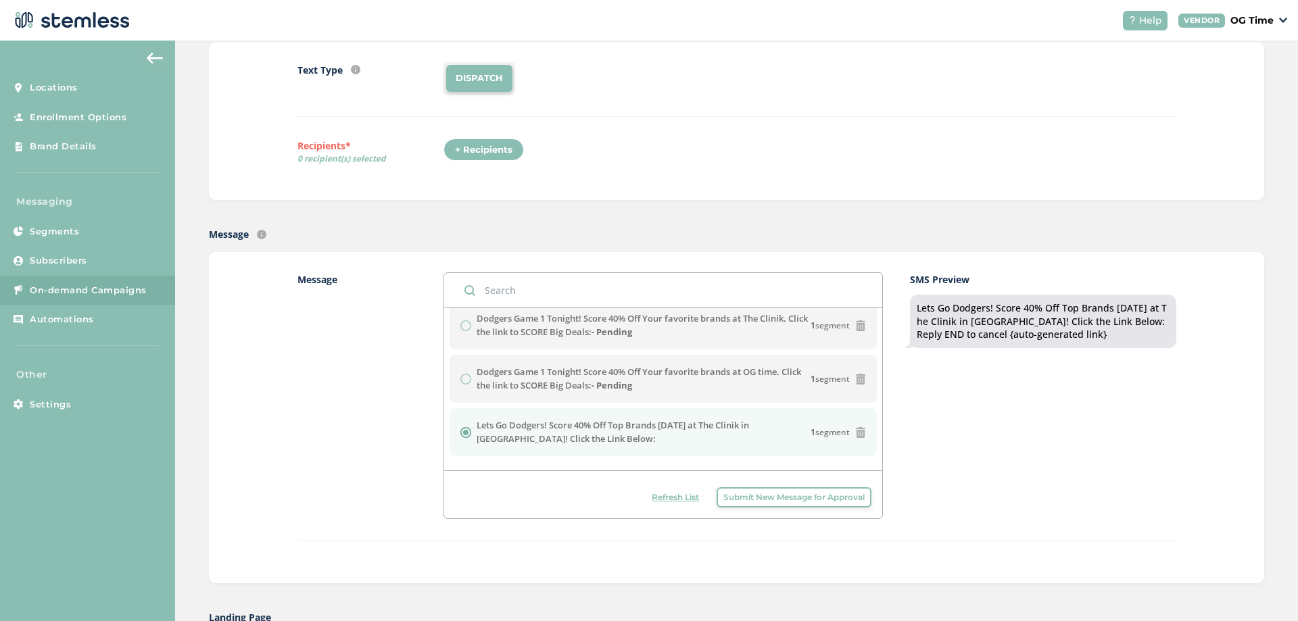
scroll to position [0, 0]
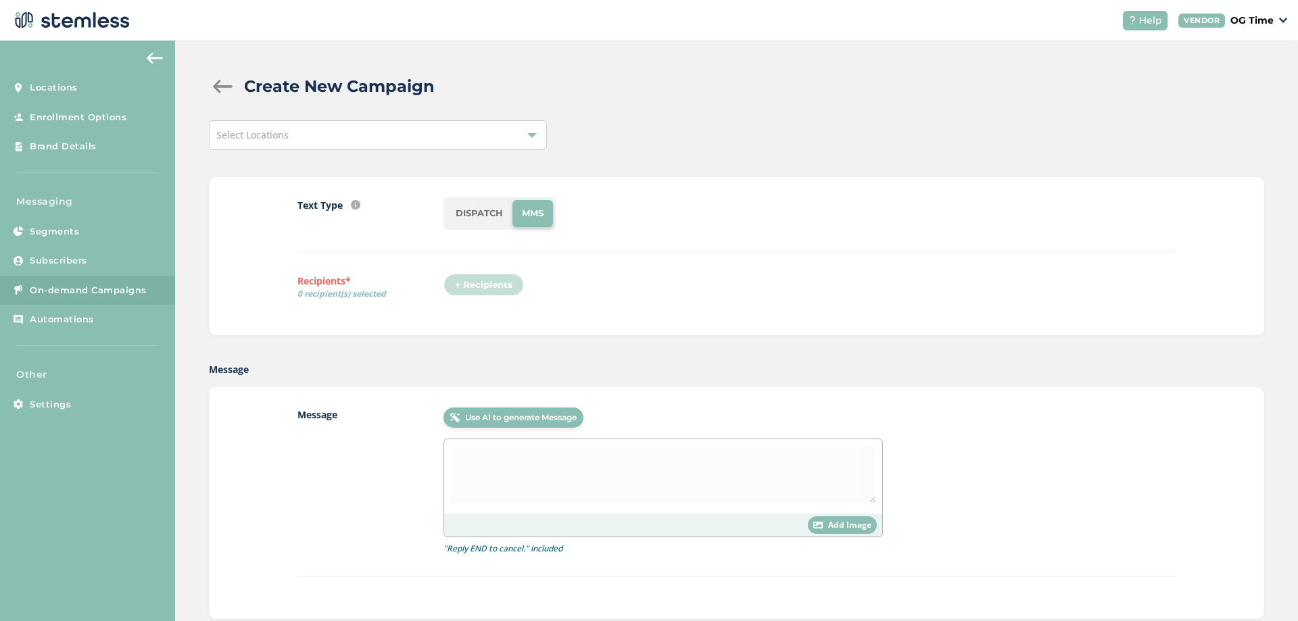
click at [320, 139] on div "Select Locations" at bounding box center [378, 135] width 338 height 30
click at [647, 133] on div "Select Locations Select All OG Time The Clinik" at bounding box center [736, 135] width 1055 height 30
click at [428, 129] on div "Select Locations" at bounding box center [378, 135] width 338 height 30
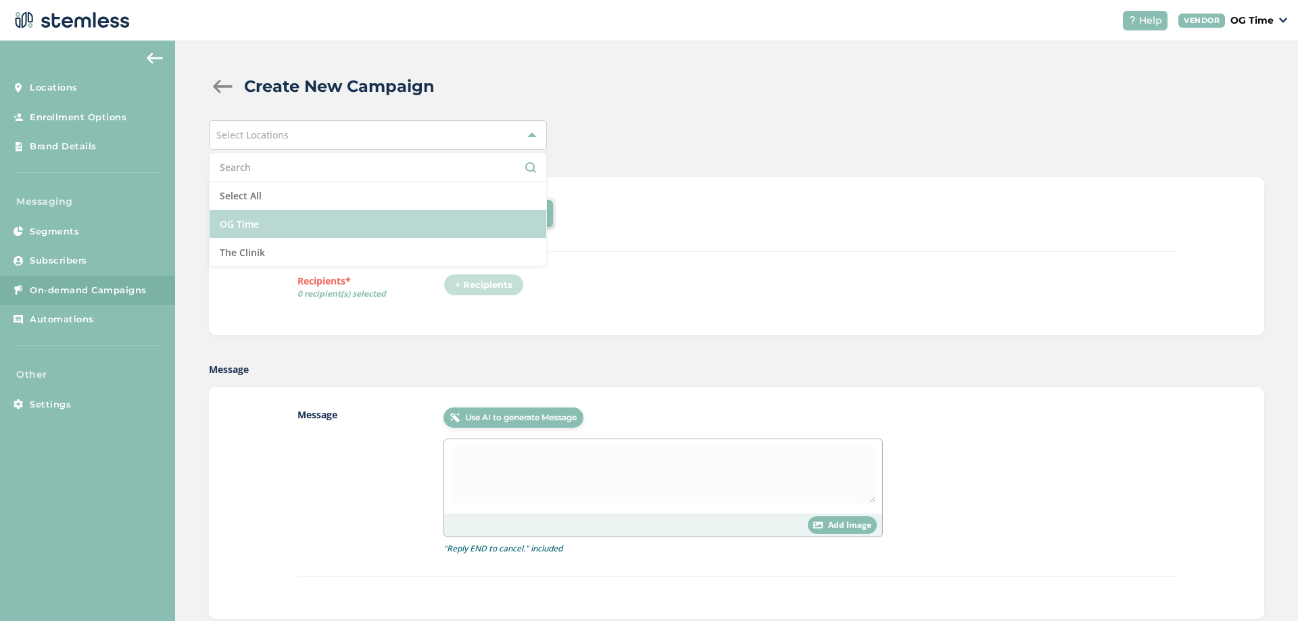
click at [242, 226] on li "OG Time" at bounding box center [378, 224] width 337 height 28
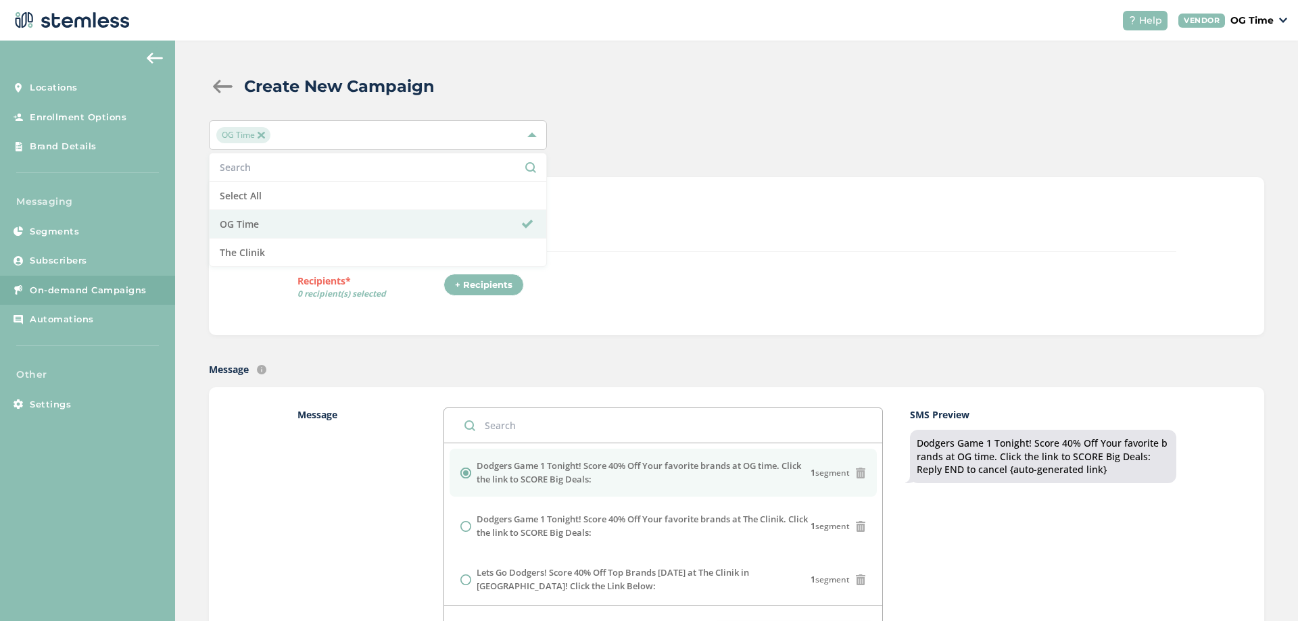
click at [778, 262] on div "Text Type SMS : A cost effective way to reach your customers. Send a intro text…" at bounding box center [737, 256] width 879 height 118
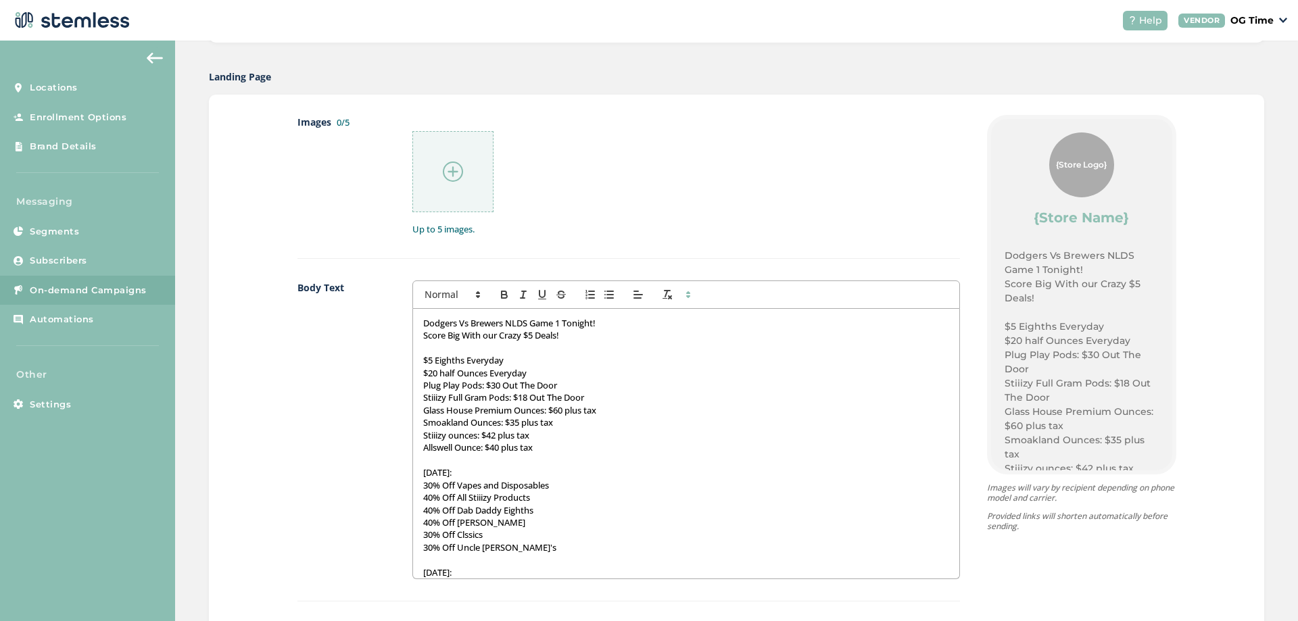
click at [452, 174] on img at bounding box center [453, 172] width 20 height 20
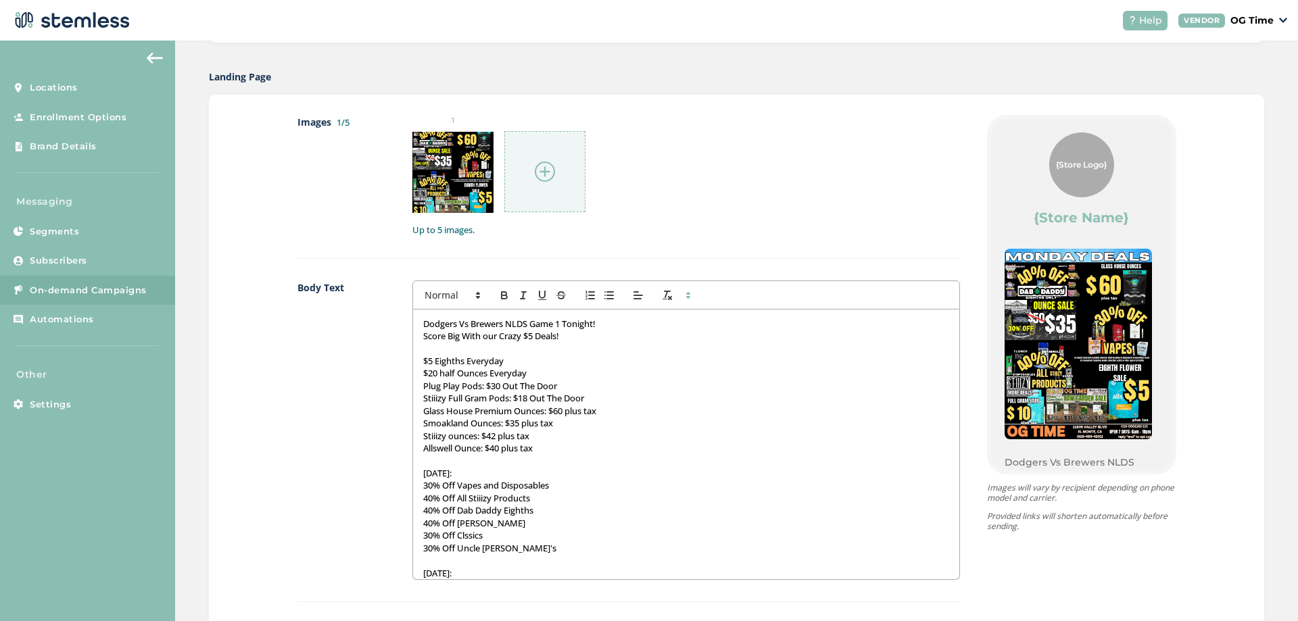
click at [538, 167] on img at bounding box center [545, 172] width 20 height 20
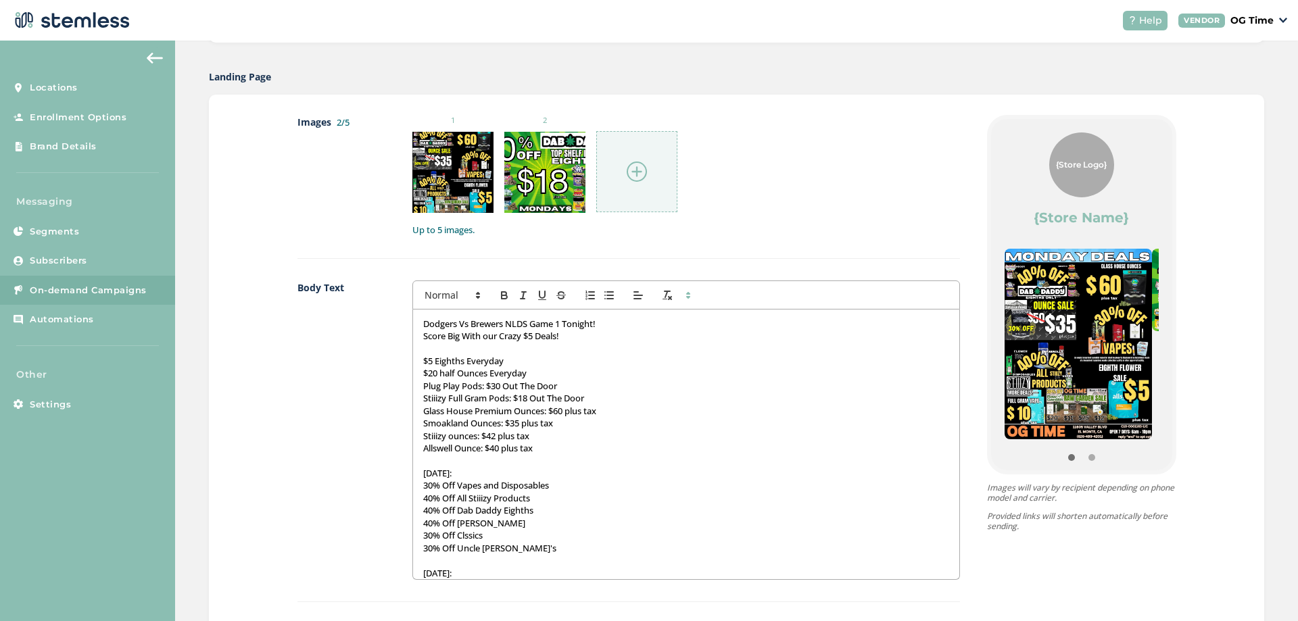
click at [634, 172] on img at bounding box center [637, 172] width 20 height 20
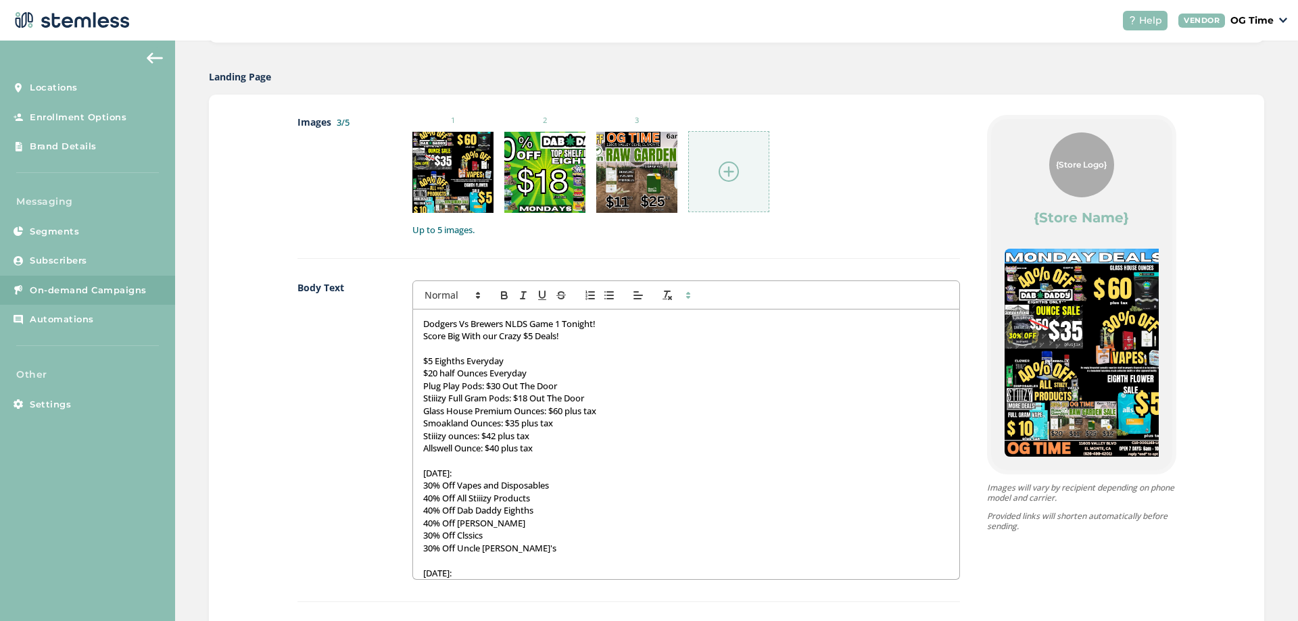
click at [719, 172] on img at bounding box center [729, 172] width 20 height 20
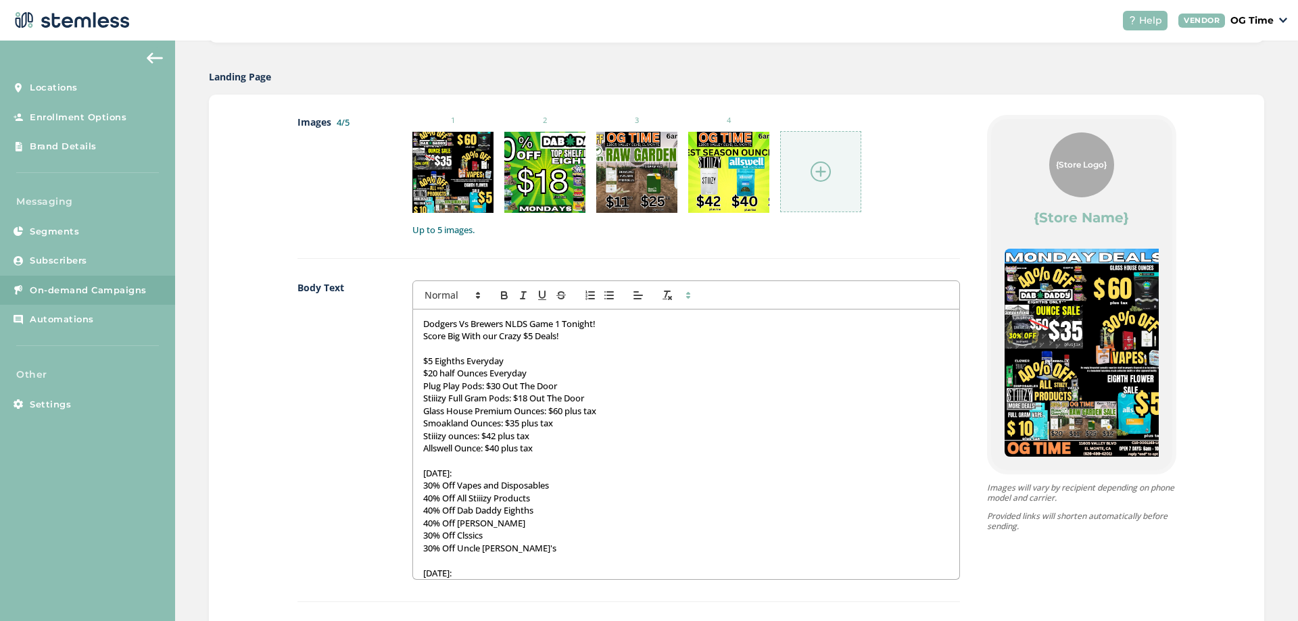
click at [819, 168] on img at bounding box center [821, 172] width 20 height 20
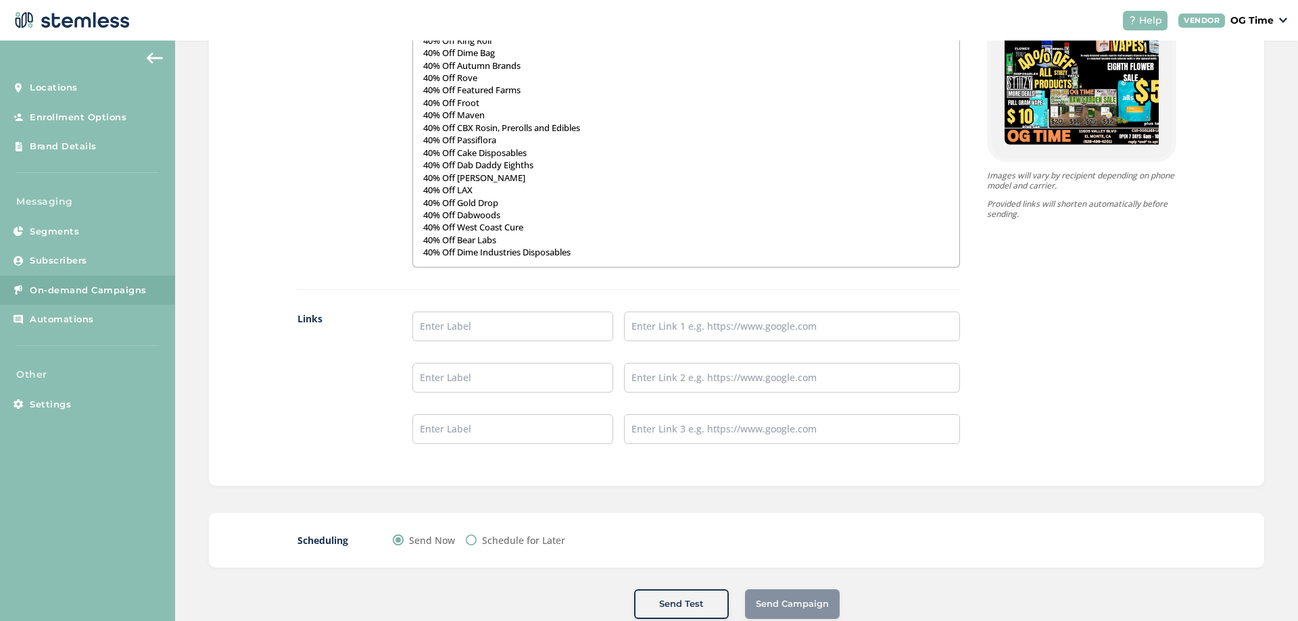
scroll to position [1082, 0]
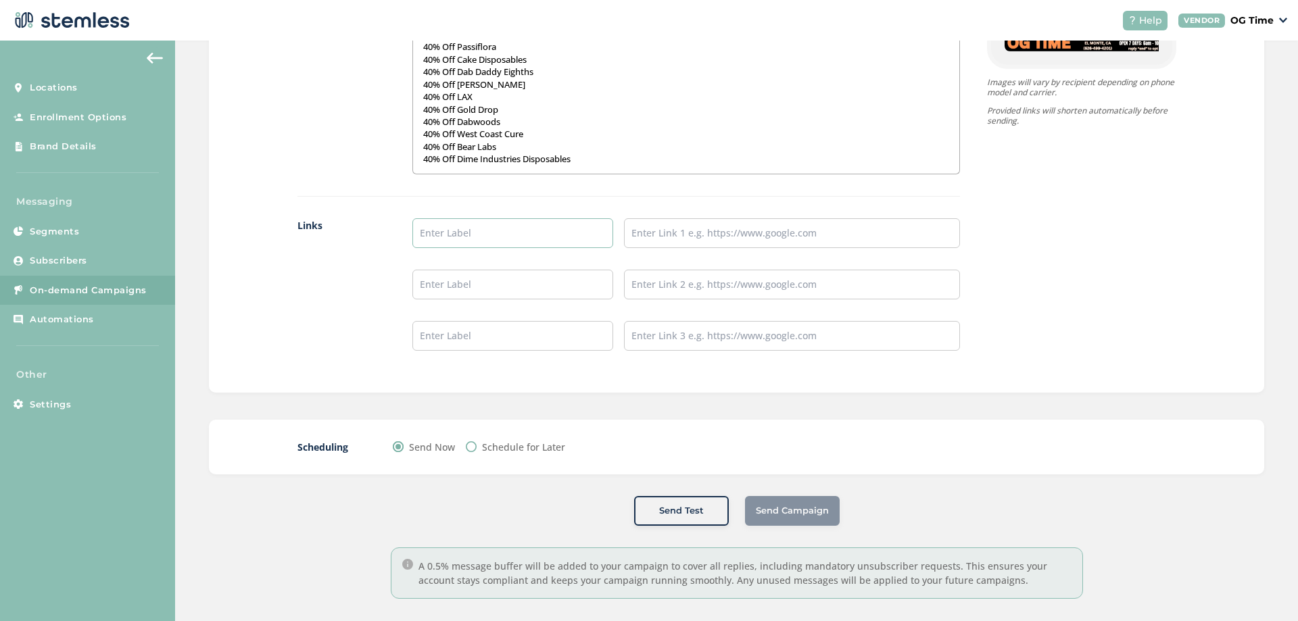
click at [488, 229] on input "text" at bounding box center [512, 233] width 201 height 30
type input "Online Menu"
click at [677, 225] on input "text" at bounding box center [791, 233] width 335 height 30
type input "[URL][DOMAIN_NAME]"
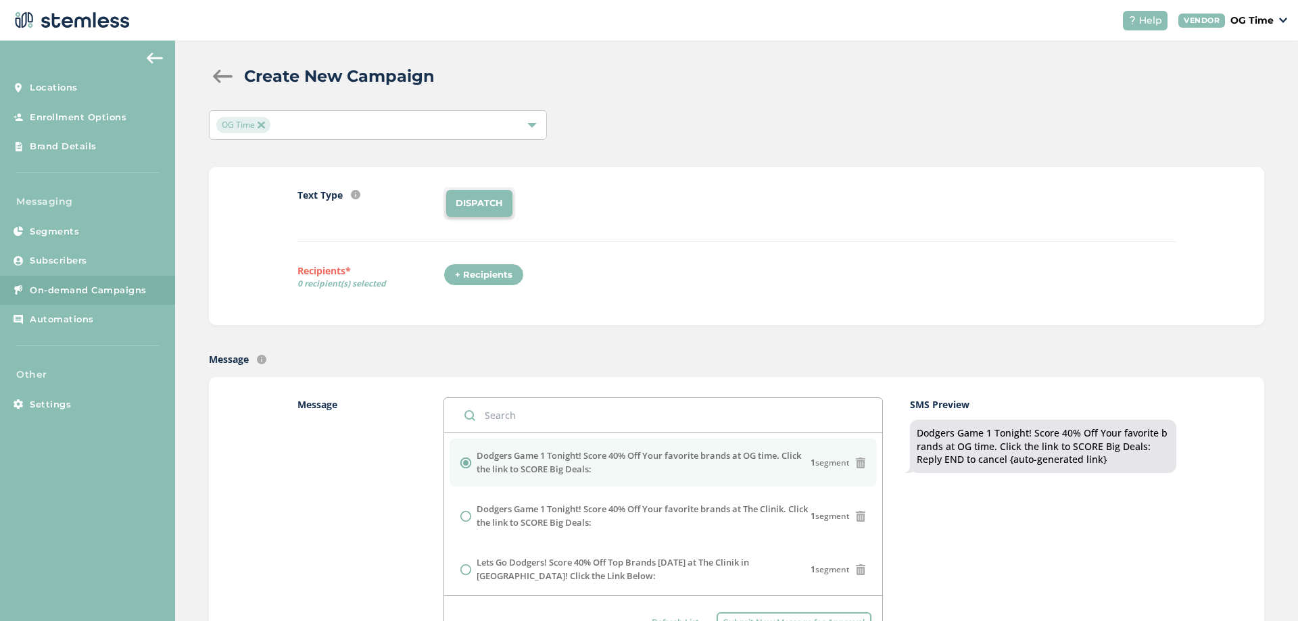
scroll to position [0, 0]
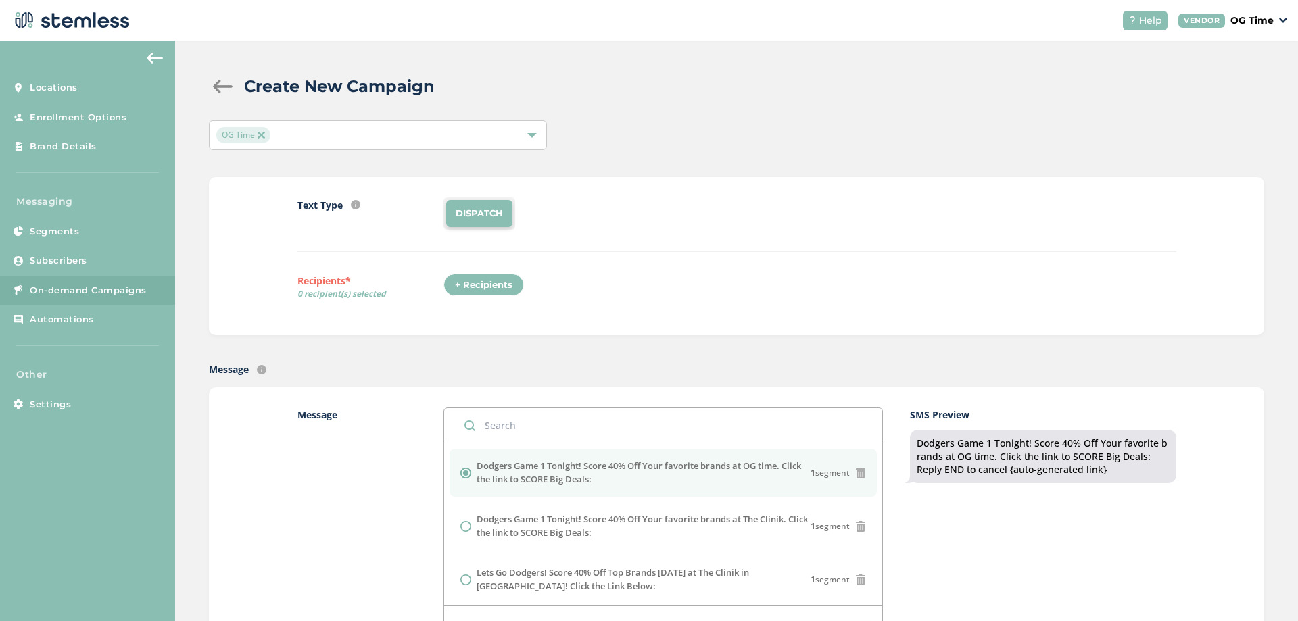
click at [491, 283] on div "+ Recipients" at bounding box center [484, 285] width 80 height 23
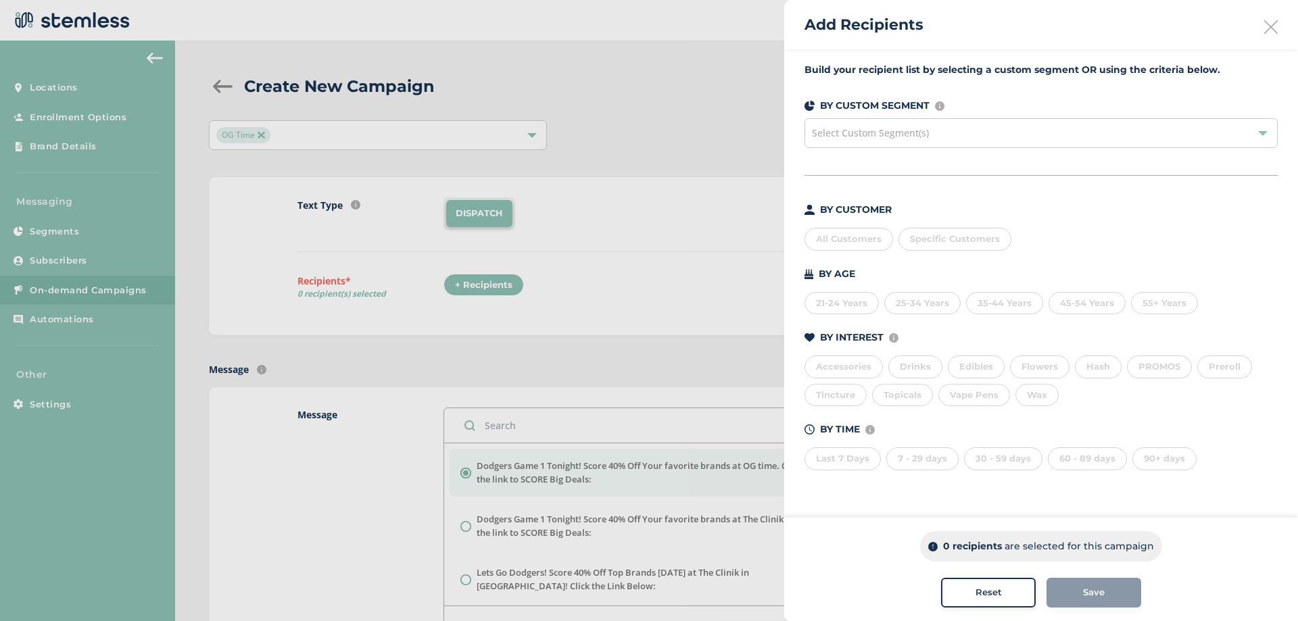
click at [828, 242] on div "All Customers" at bounding box center [849, 239] width 89 height 23
click at [1091, 594] on span "Save" at bounding box center [1094, 593] width 22 height 14
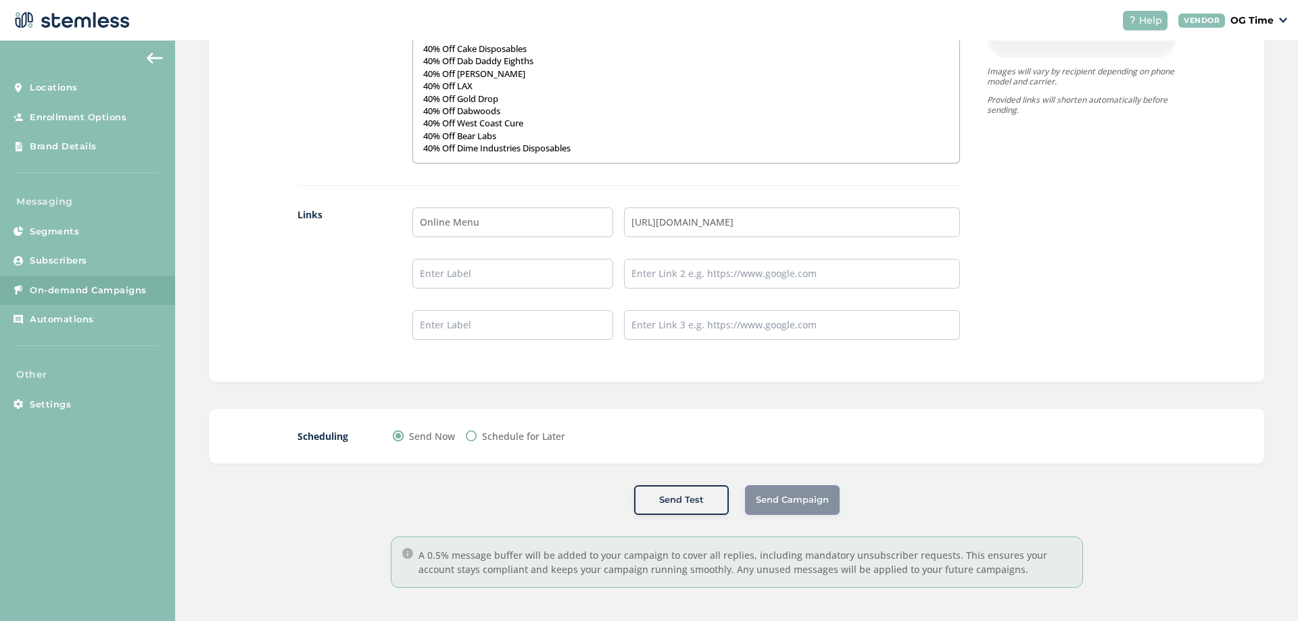
scroll to position [1093, 0]
click at [477, 432] on div "Schedule for Later" at bounding box center [515, 436] width 99 height 14
click at [468, 435] on input "Schedule for Later" at bounding box center [471, 435] width 11 height 11
radio input "true"
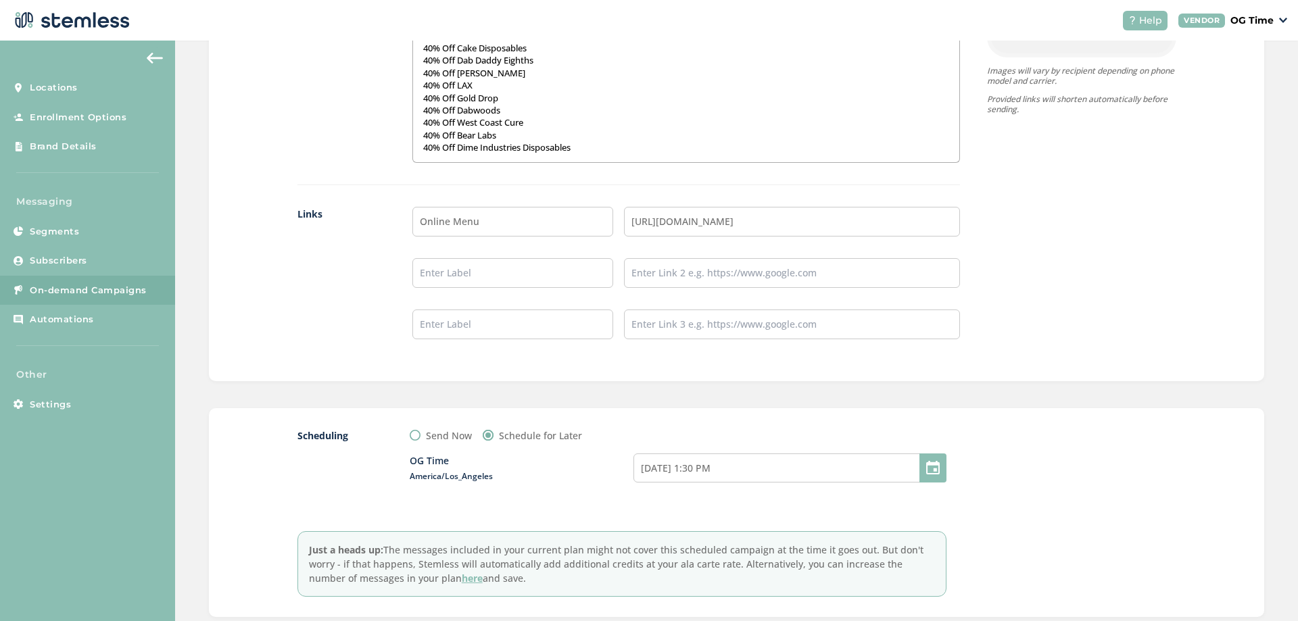
click at [414, 437] on input "Send Now" at bounding box center [415, 435] width 11 height 11
radio input "true"
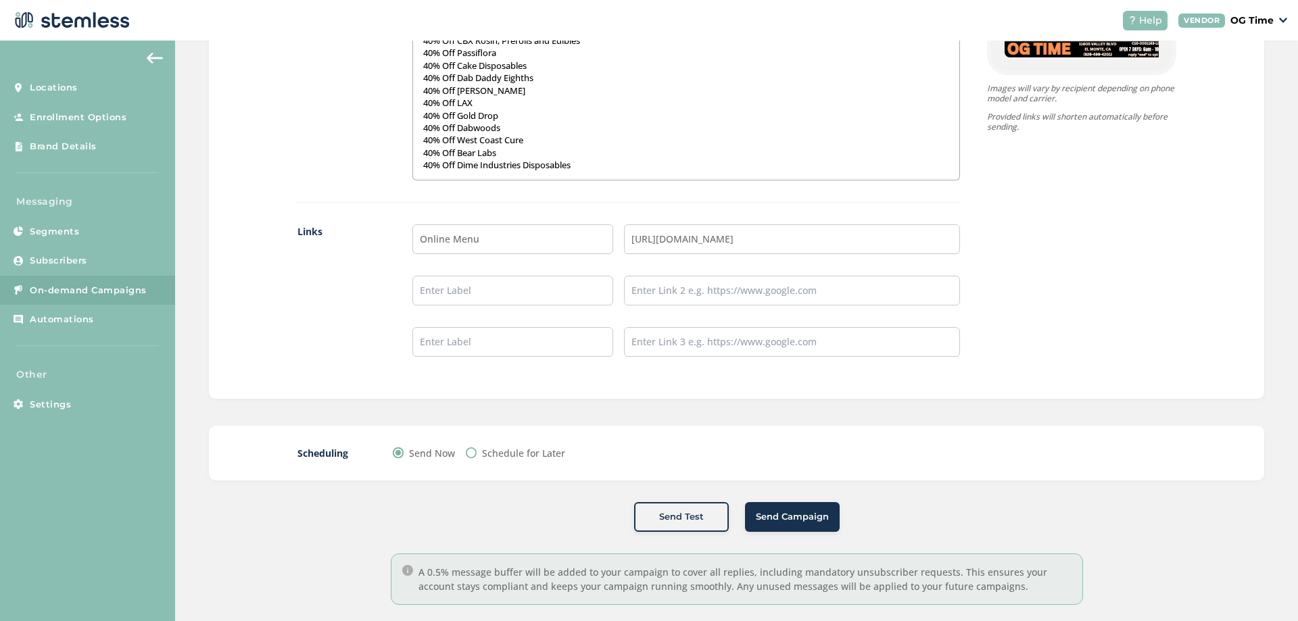
scroll to position [1082, 0]
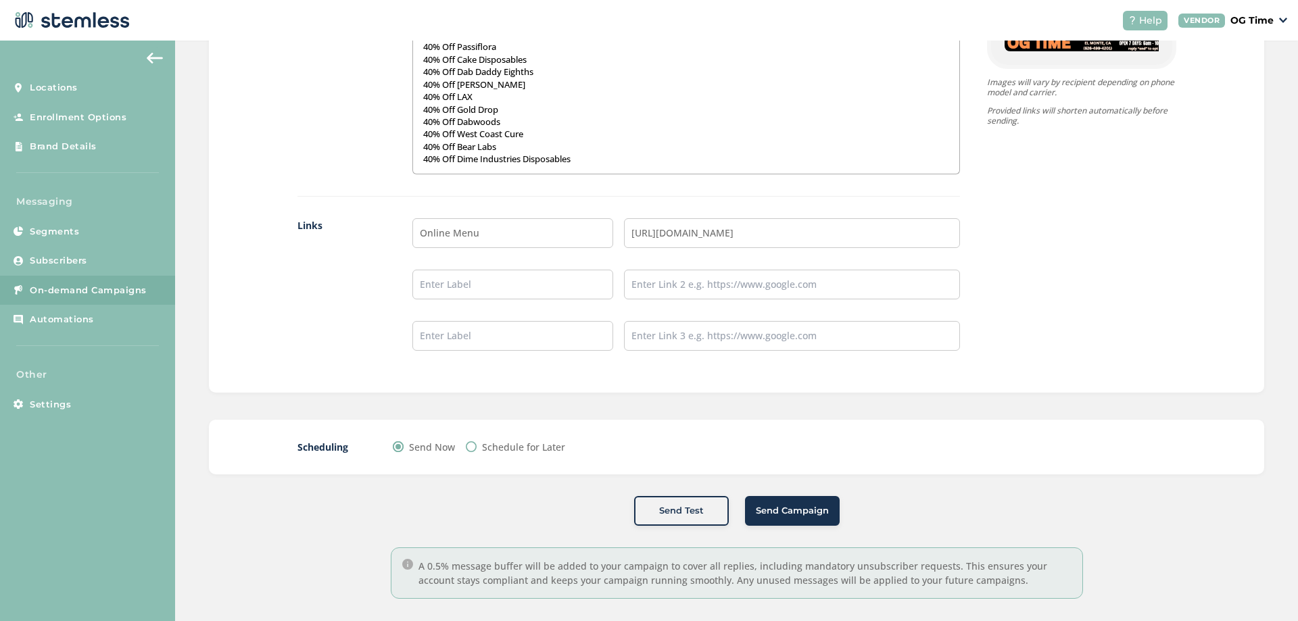
click at [805, 506] on span "Send Campaign" at bounding box center [792, 511] width 73 height 14
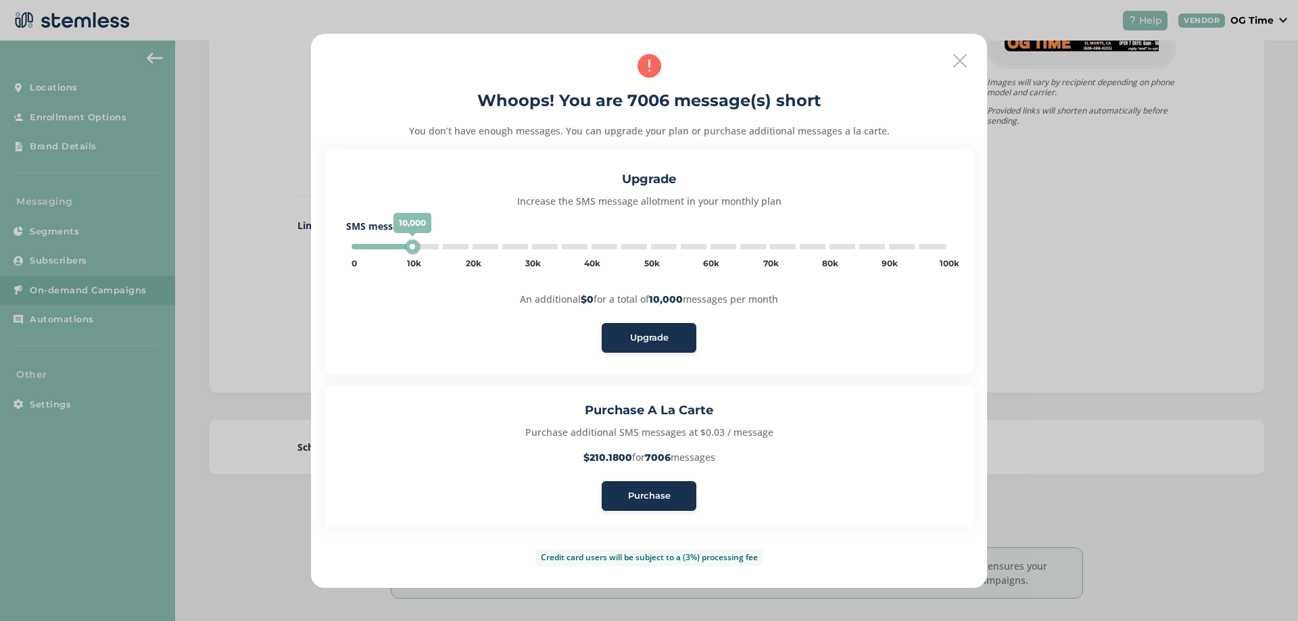
click at [650, 500] on span "Purchase" at bounding box center [649, 497] width 43 height 14
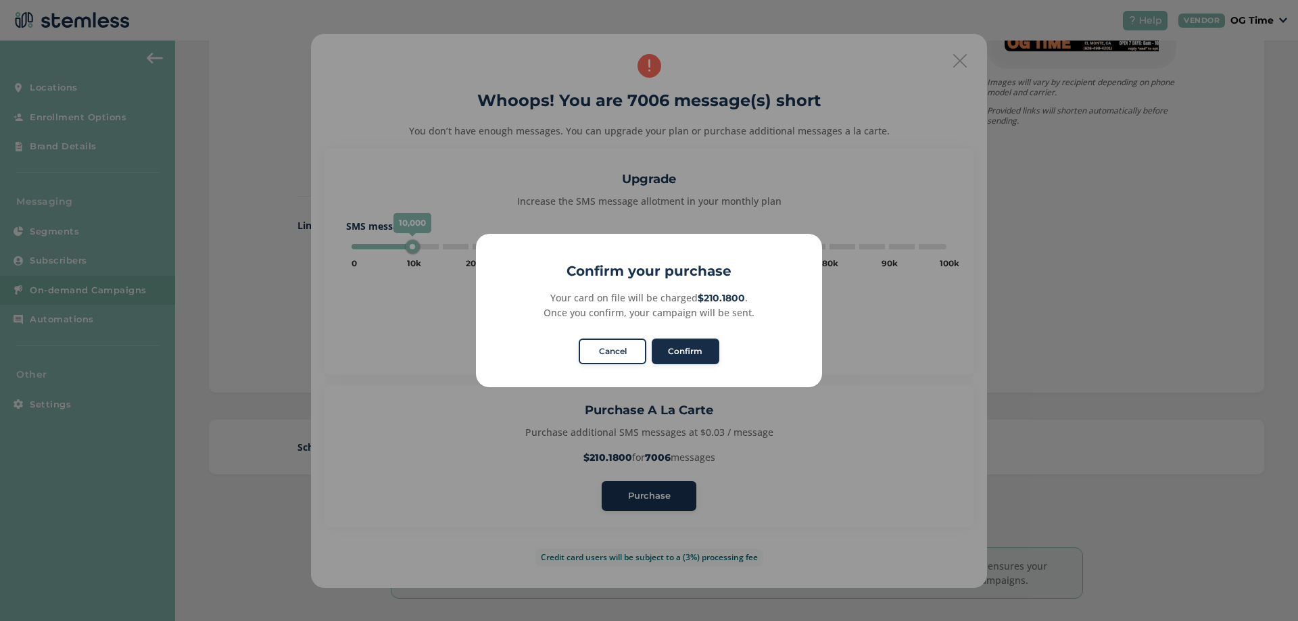
click at [679, 355] on button "Confirm" at bounding box center [686, 352] width 68 height 26
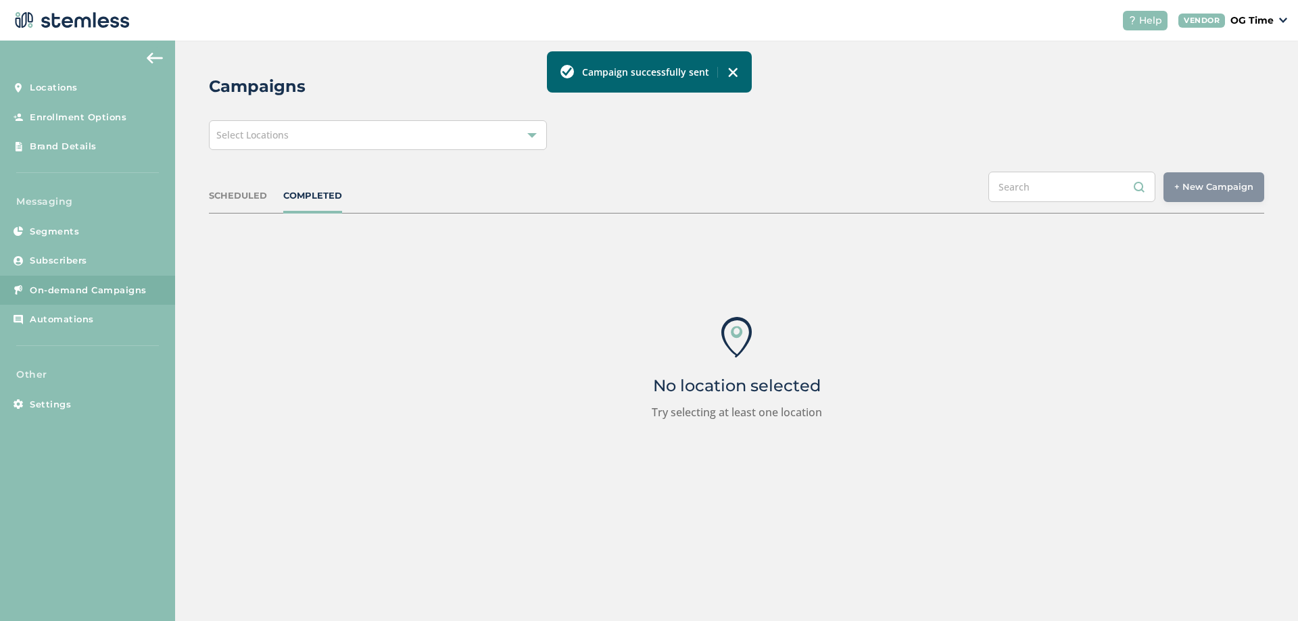
click at [732, 73] on img at bounding box center [733, 72] width 11 height 11
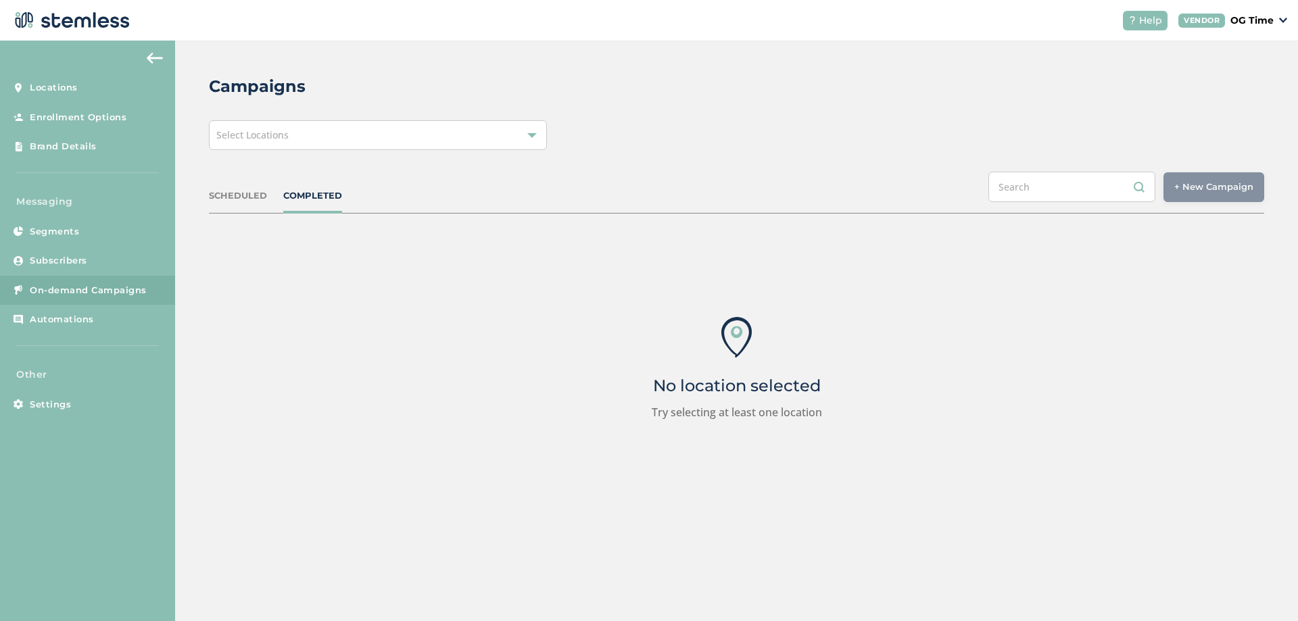
click at [545, 140] on div "Select Locations" at bounding box center [378, 135] width 338 height 30
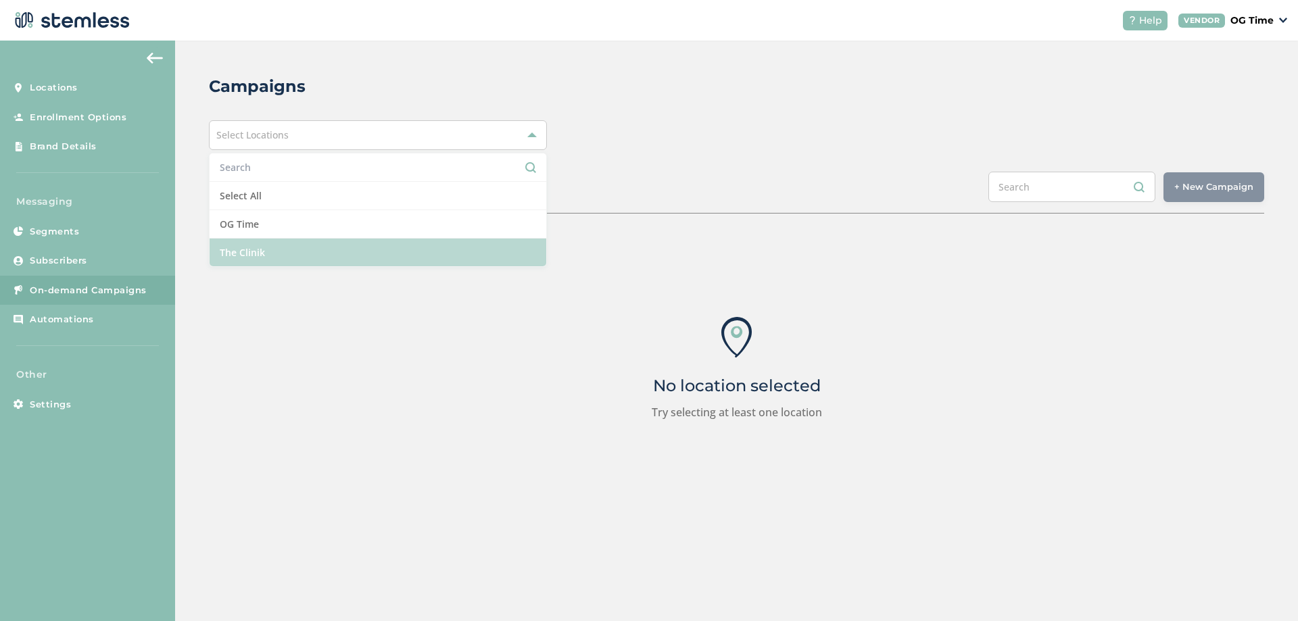
click at [264, 254] on li "The Clinik" at bounding box center [378, 253] width 337 height 28
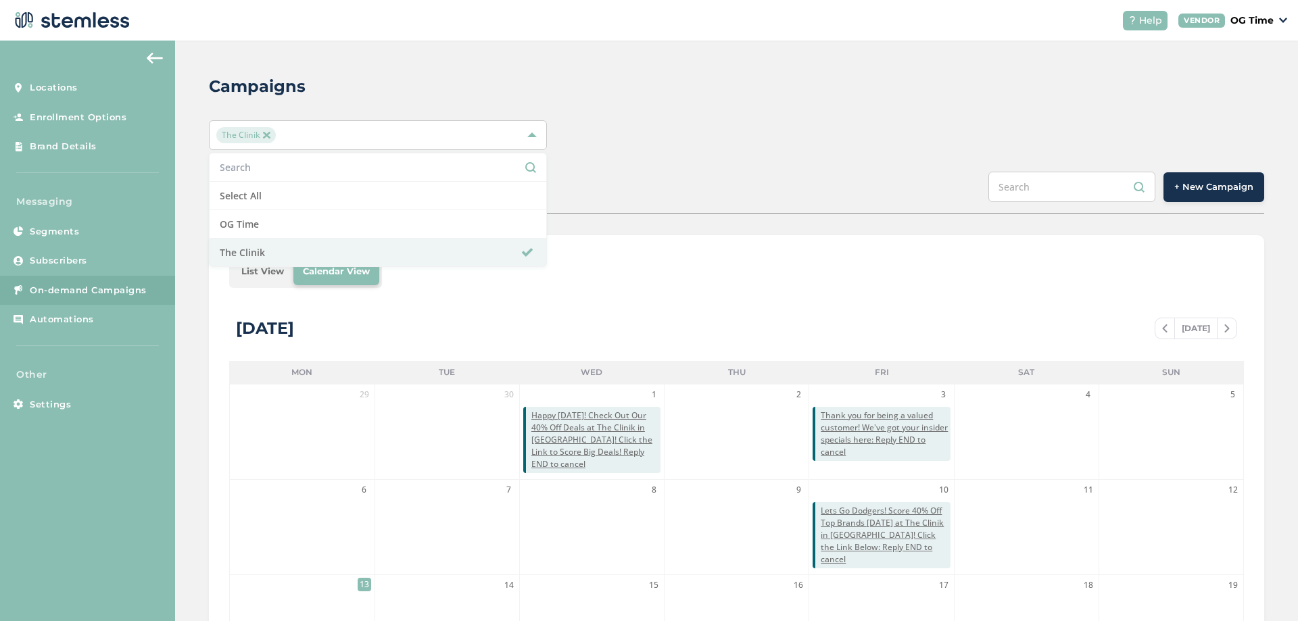
click at [670, 148] on div "The Clinik Select All OG Time The Clinik" at bounding box center [736, 135] width 1055 height 30
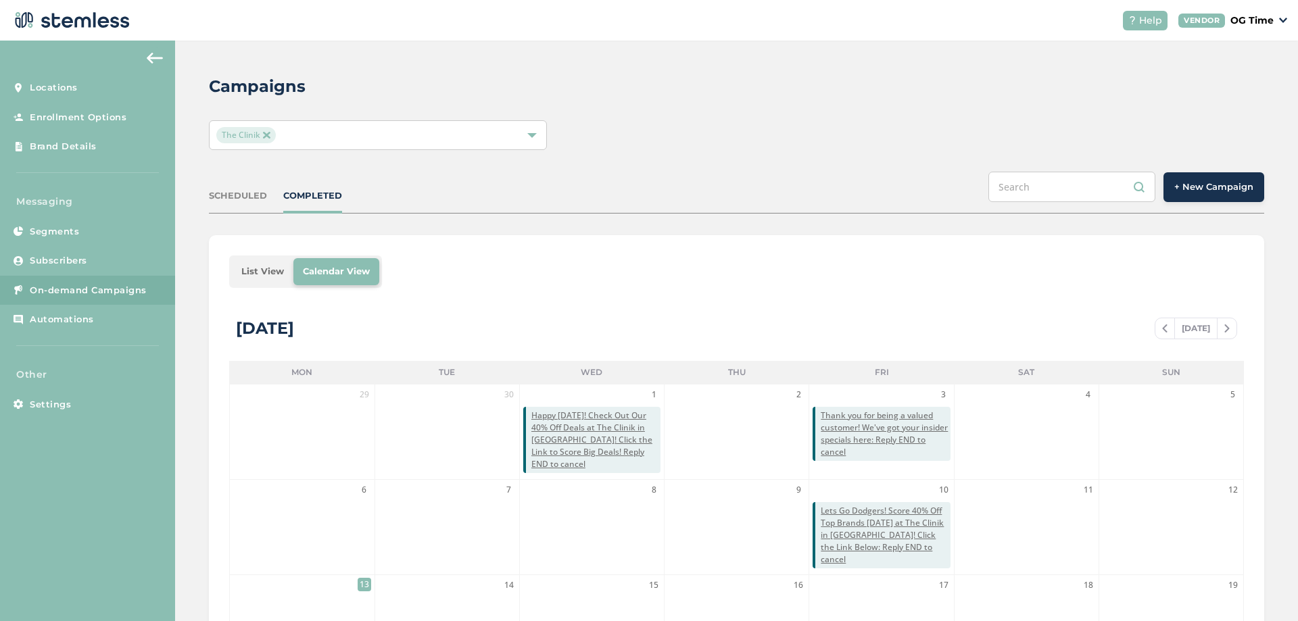
click at [1162, 327] on img at bounding box center [1164, 329] width 5 height 8
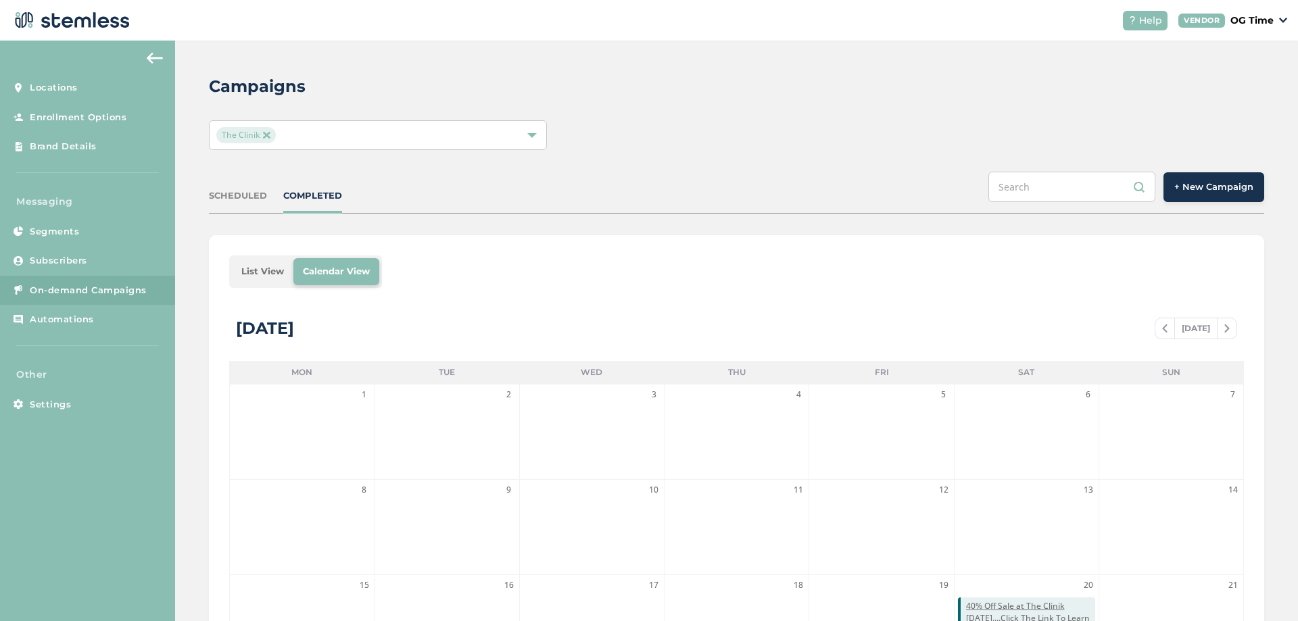
scroll to position [270, 0]
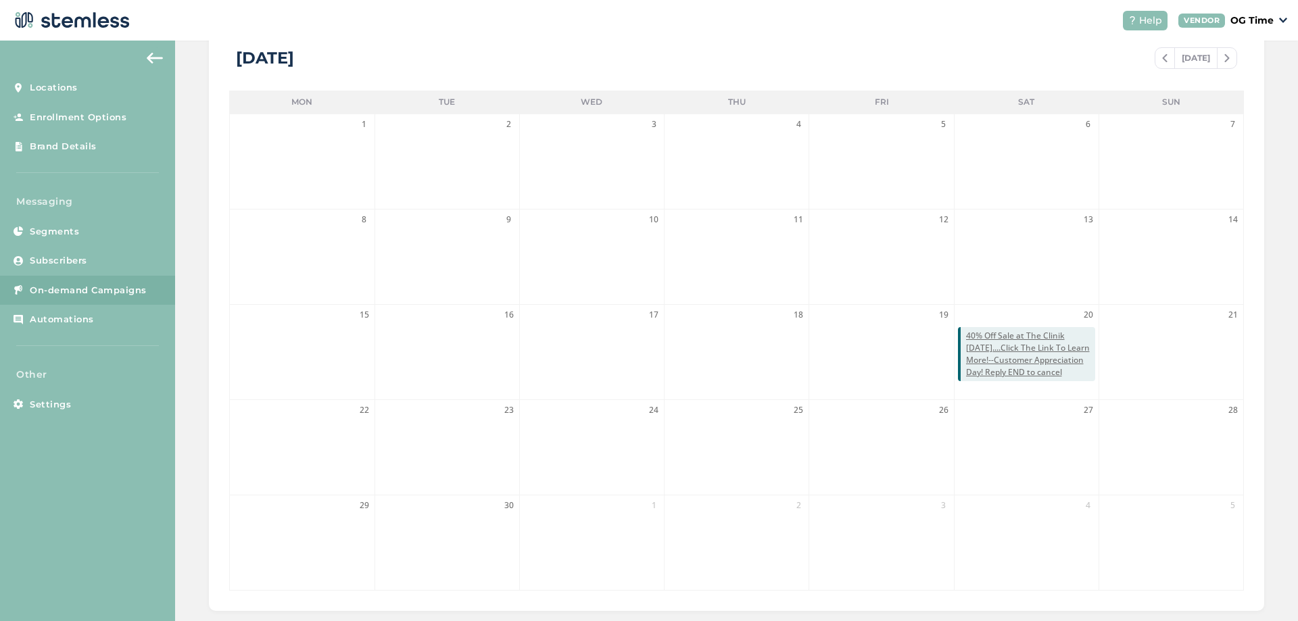
click at [1161, 60] on span at bounding box center [1165, 58] width 19 height 16
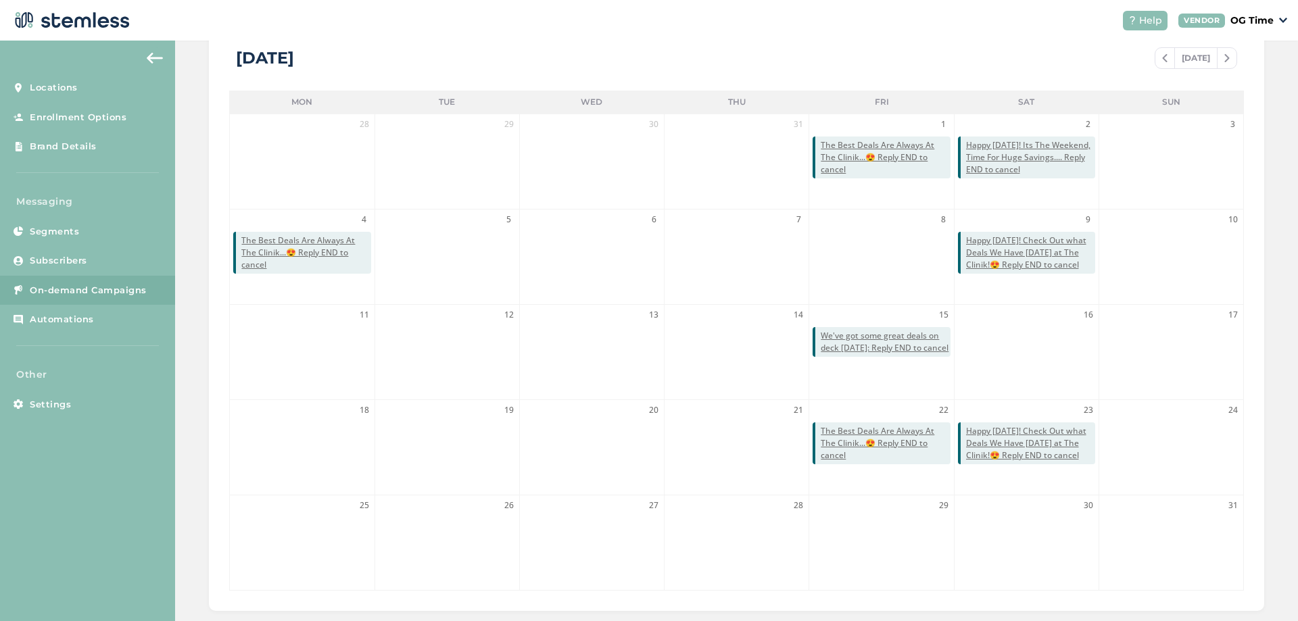
scroll to position [135, 0]
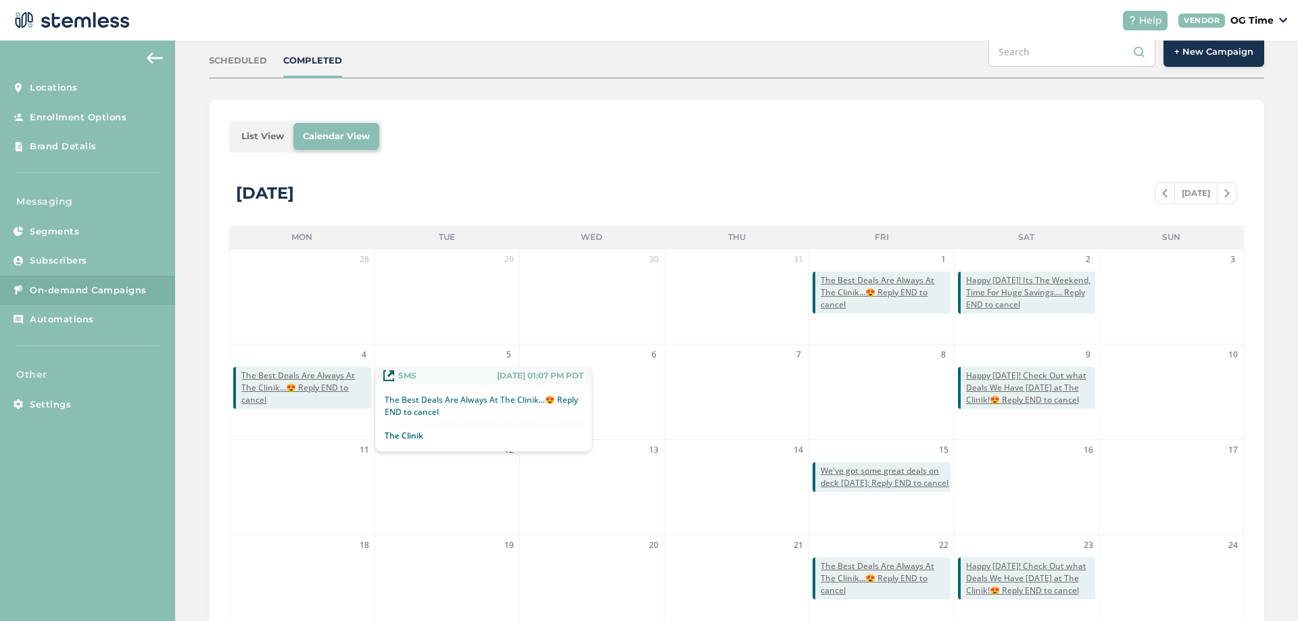
click at [320, 385] on span "The Best Deals Are Always At The Clinik...😍 Reply END to cancel" at bounding box center [305, 388] width 129 height 37
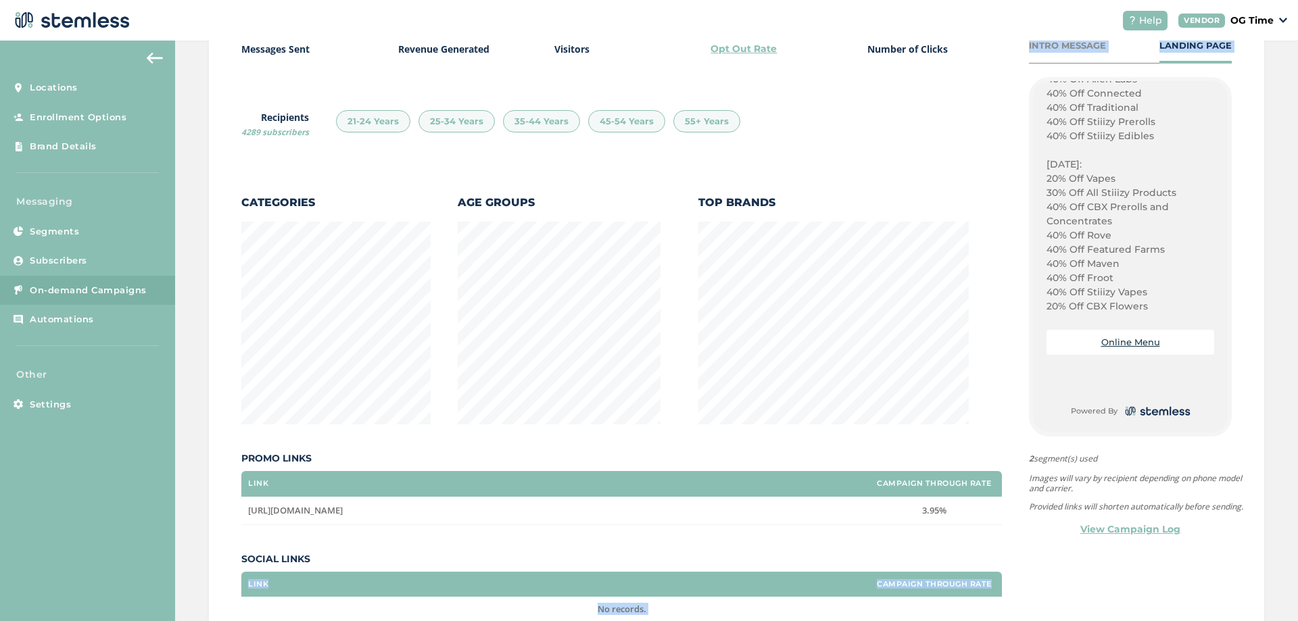
scroll to position [281, 0]
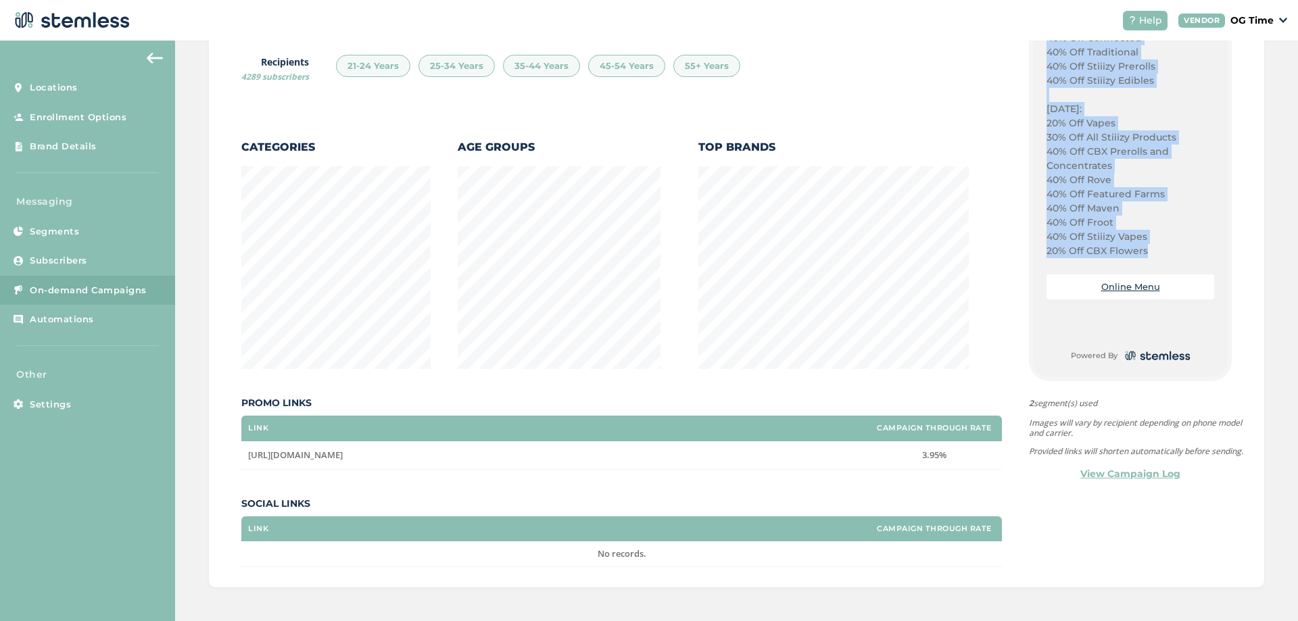
drag, startPoint x: 1040, startPoint y: 427, endPoint x: 1142, endPoint y: 250, distance: 203.9
copy div "Happy [DATE] [US_STATE]! We Have A Week Full Of Deals! Check Us Out at OG Time …"
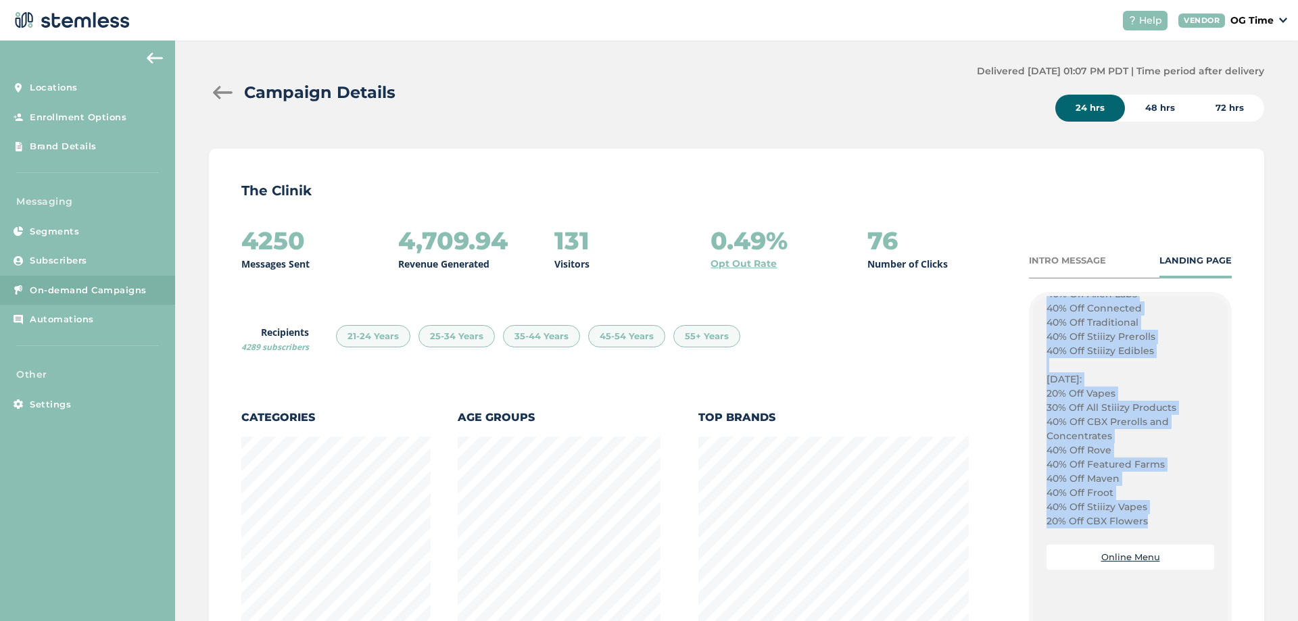
scroll to position [0, 0]
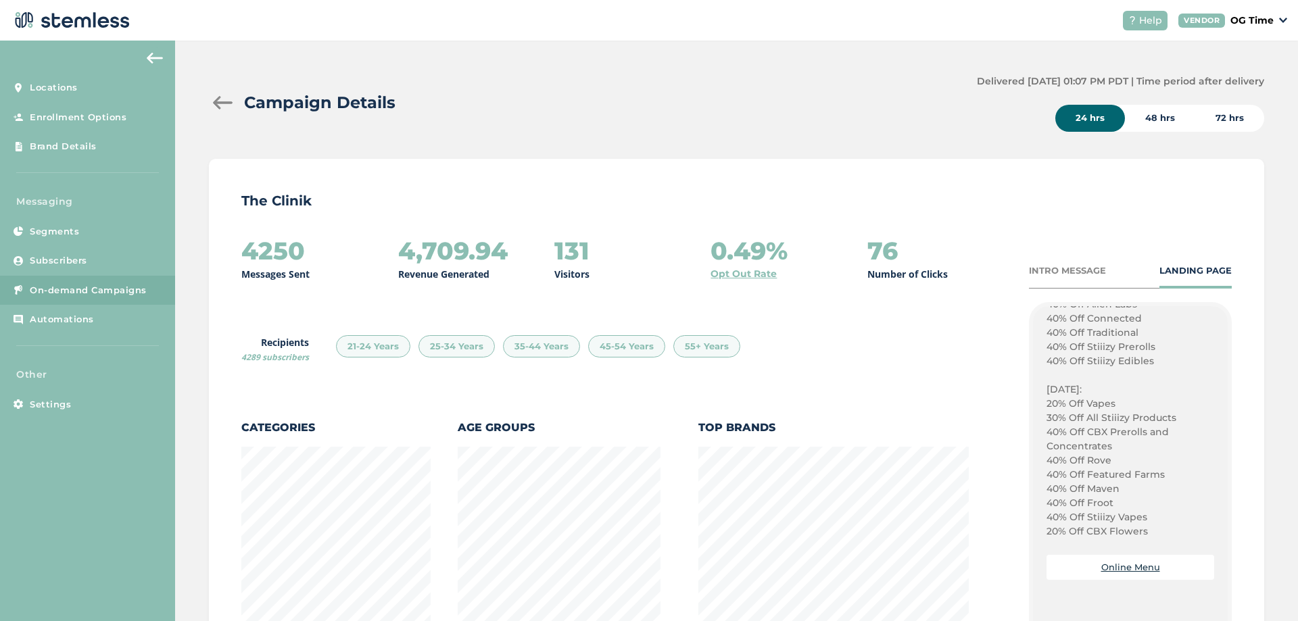
click at [218, 98] on div at bounding box center [222, 103] width 27 height 14
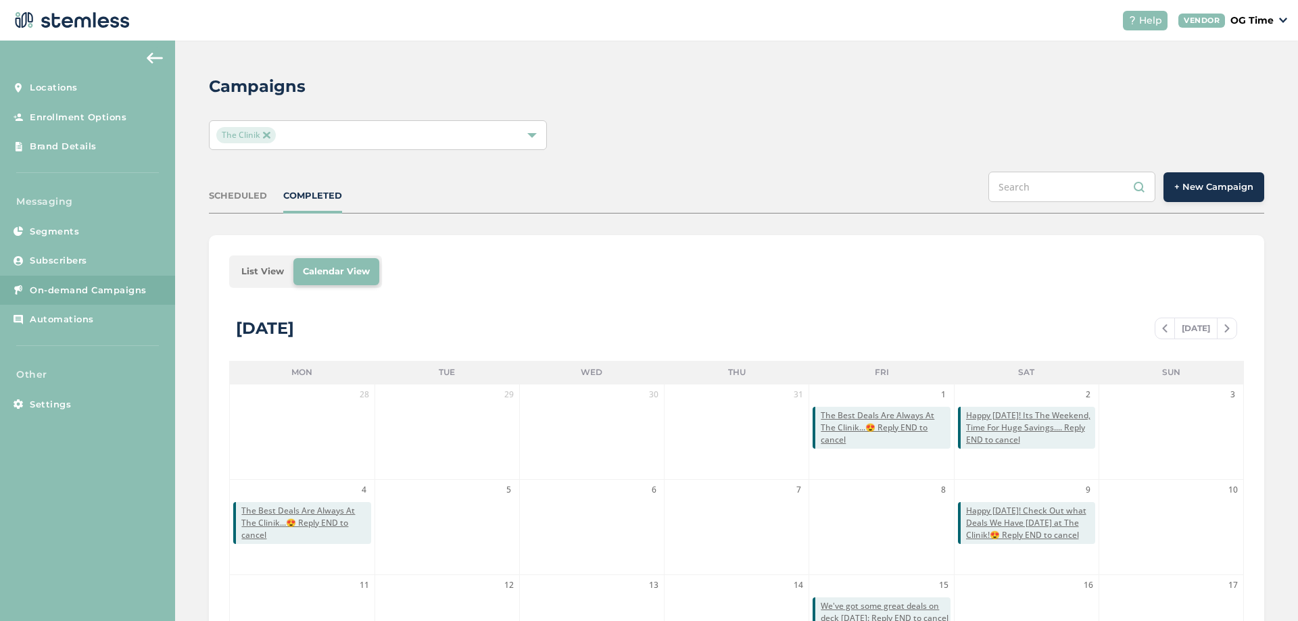
click at [1202, 193] on span "+ New Campaign" at bounding box center [1213, 188] width 79 height 14
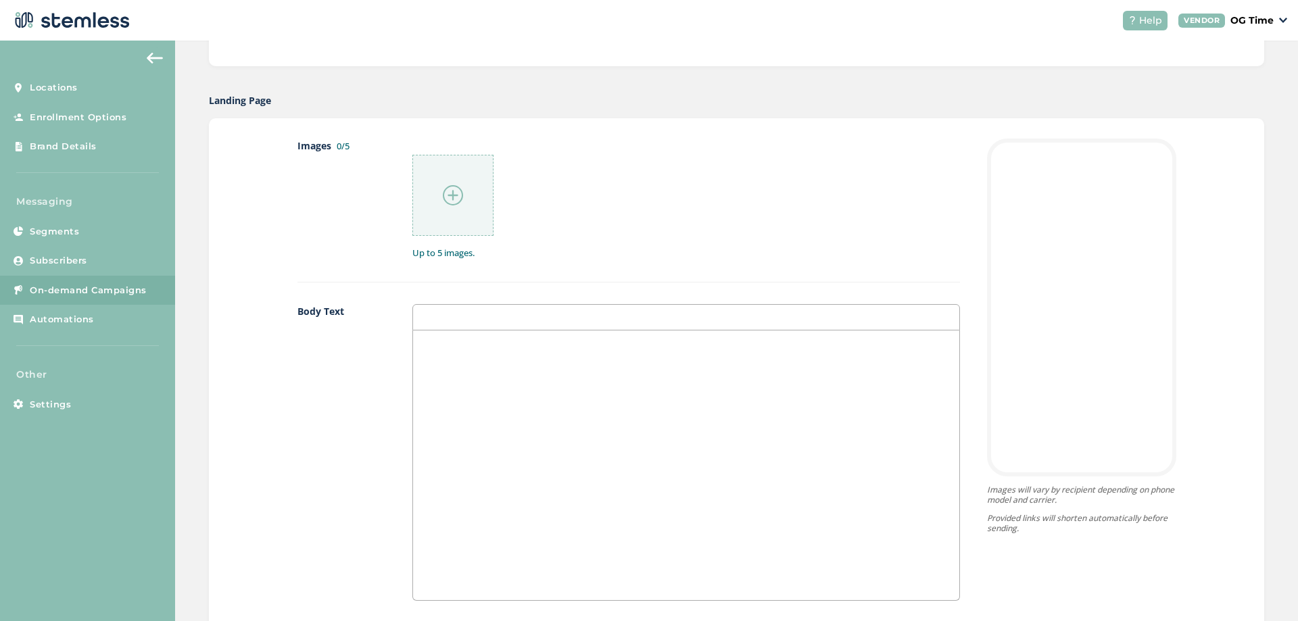
scroll to position [744, 0]
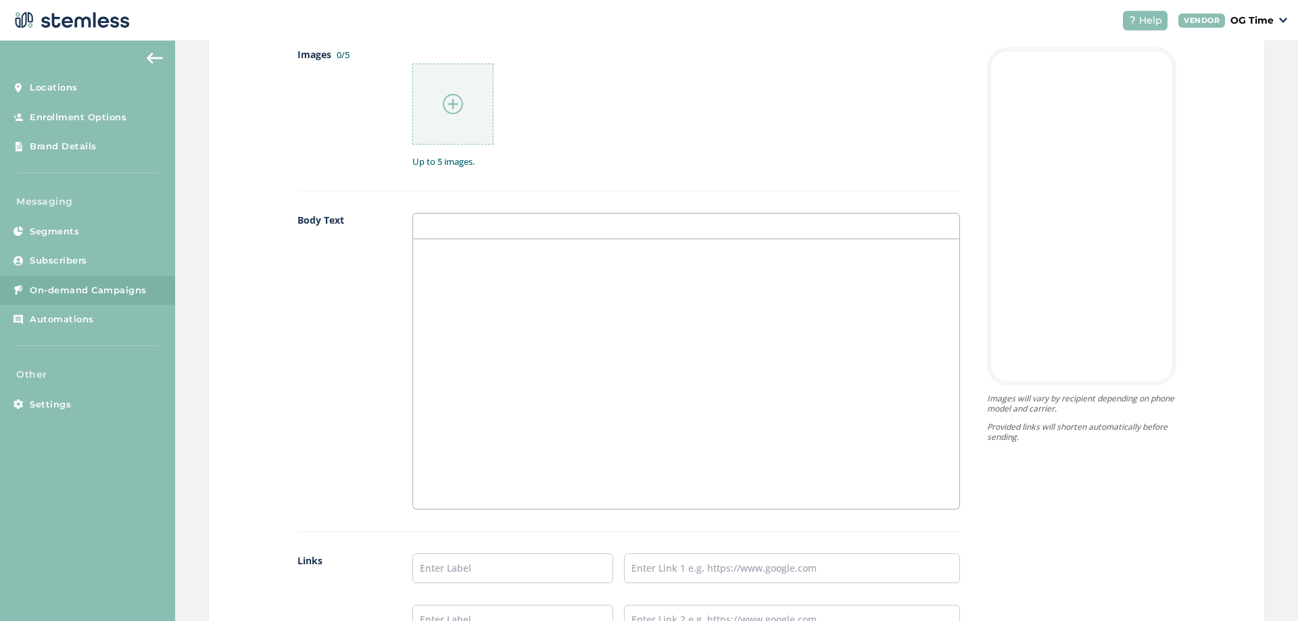
click at [480, 287] on div at bounding box center [686, 374] width 546 height 270
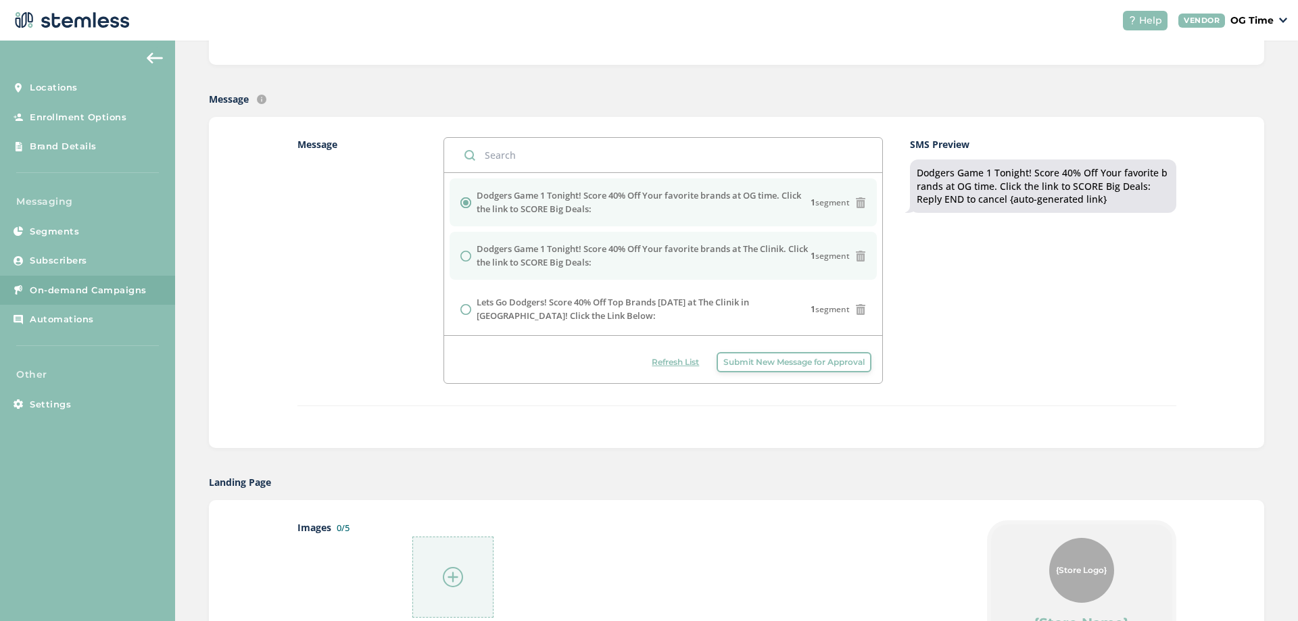
scroll to position [68, 0]
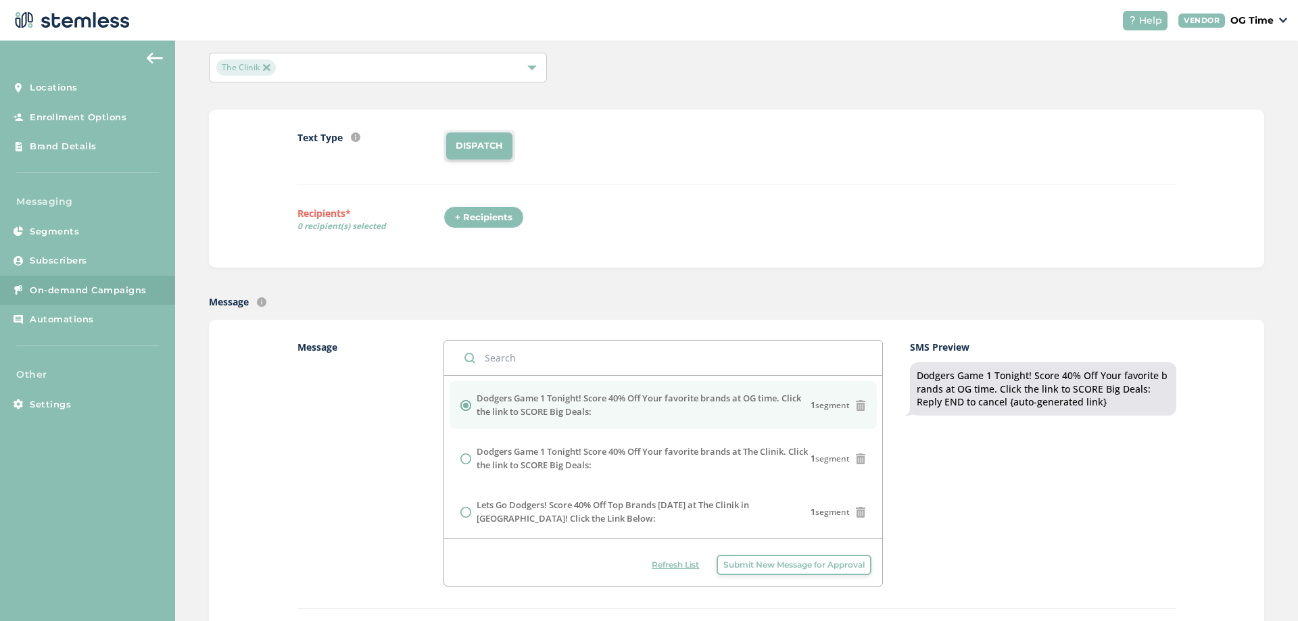
click at [475, 222] on div "+ Recipients" at bounding box center [484, 217] width 80 height 23
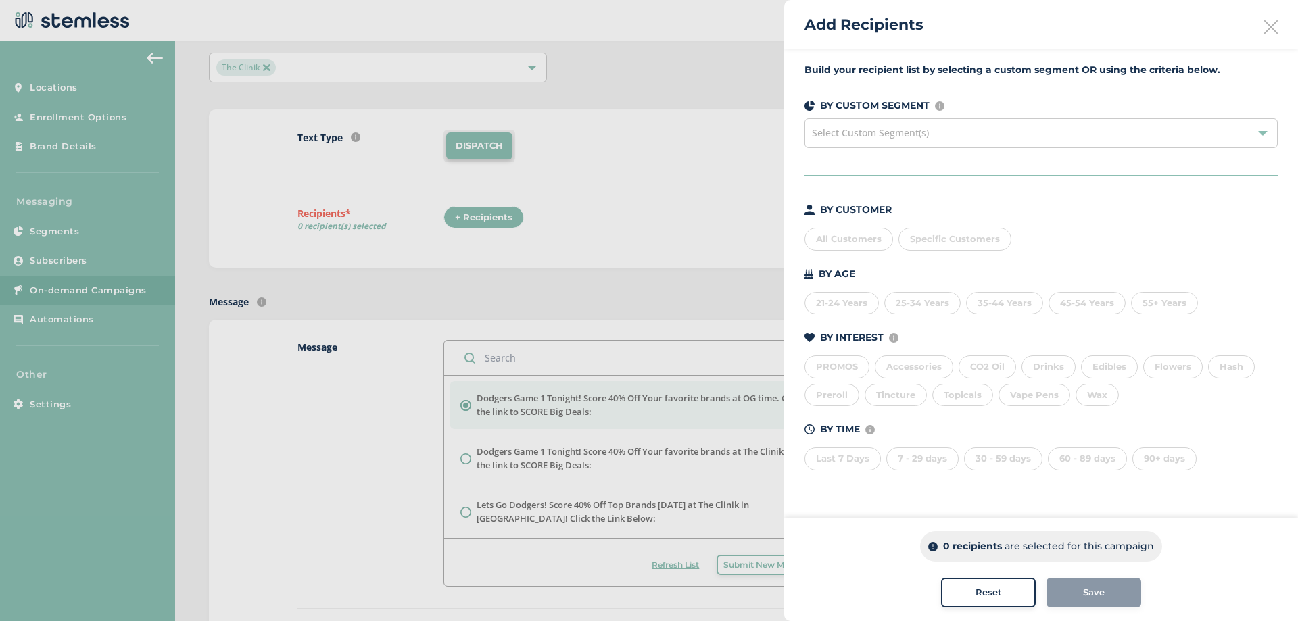
click at [843, 235] on div "All Customers" at bounding box center [849, 239] width 89 height 23
click at [1098, 588] on span "Save" at bounding box center [1094, 593] width 22 height 14
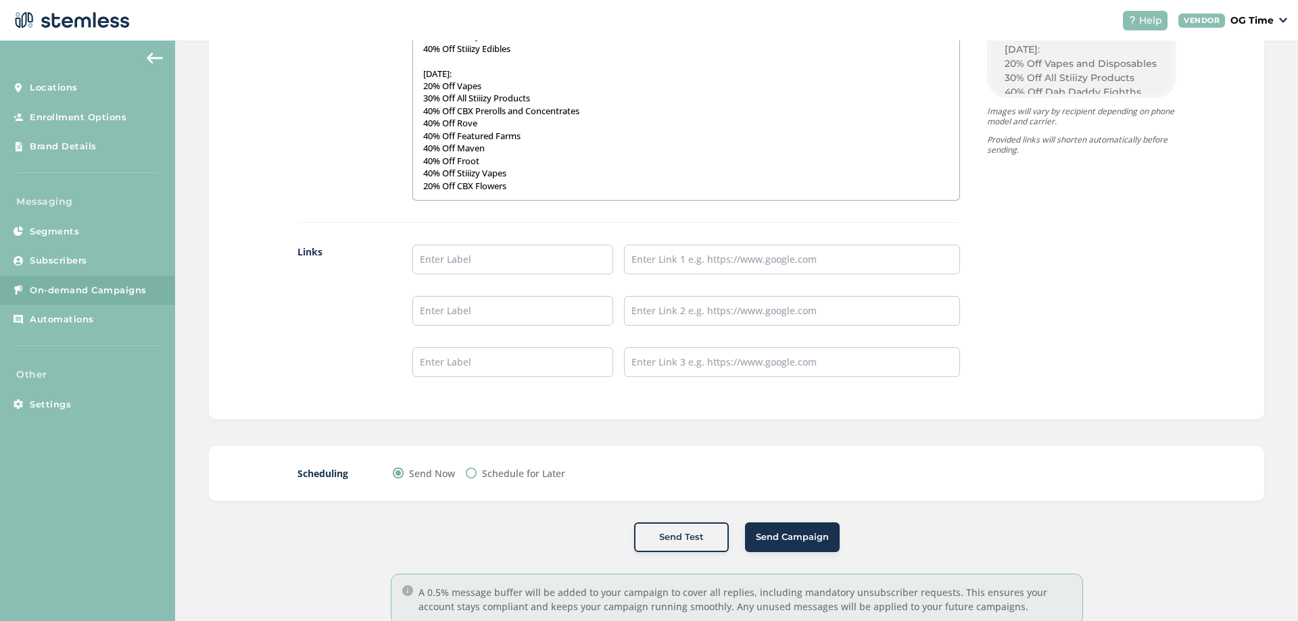
scroll to position [1091, 0]
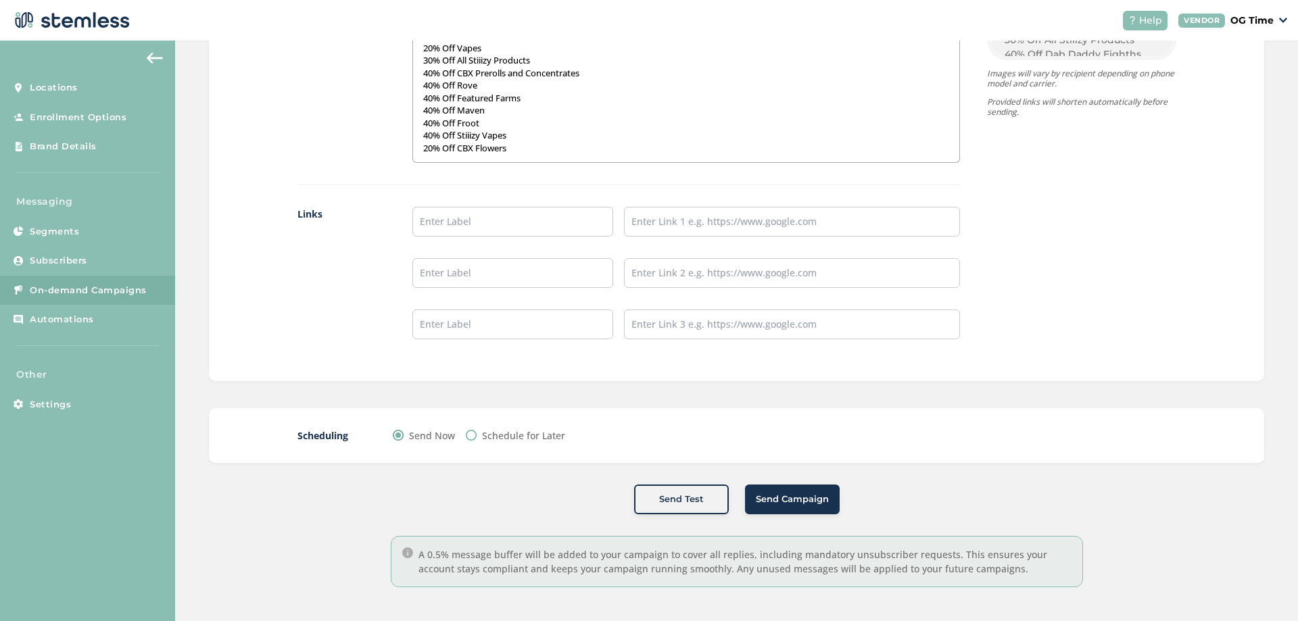
click at [517, 149] on p "20% Off CBX Flowers" at bounding box center [686, 148] width 526 height 12
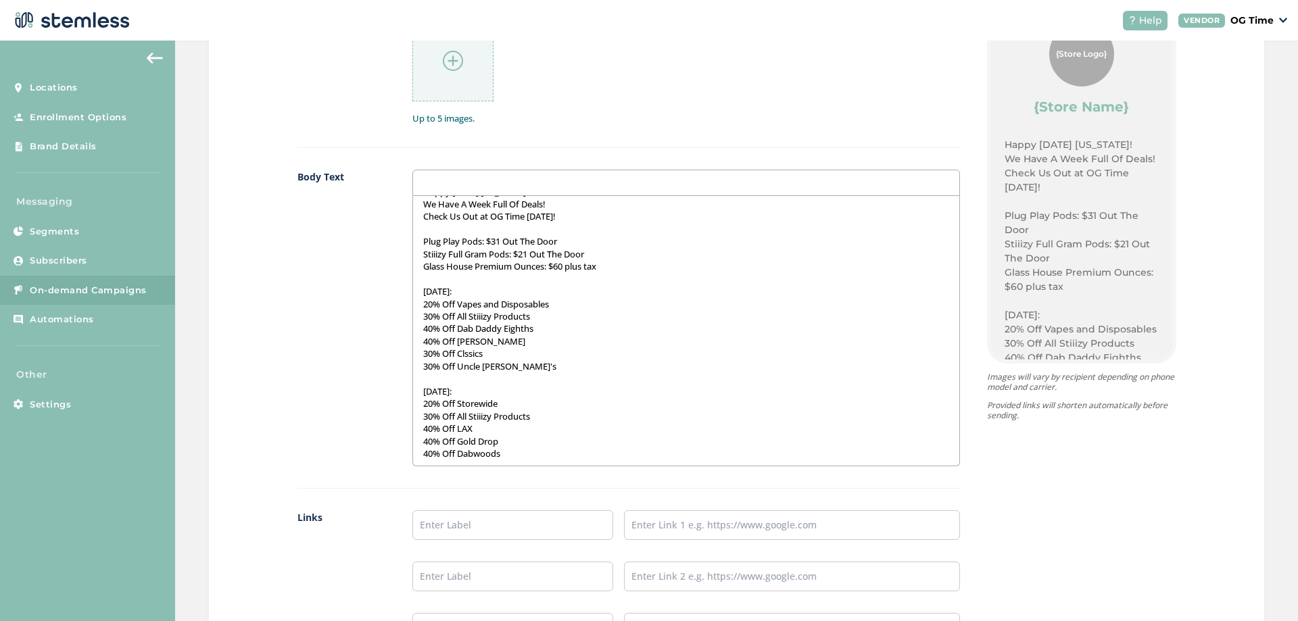
scroll to position [0, 0]
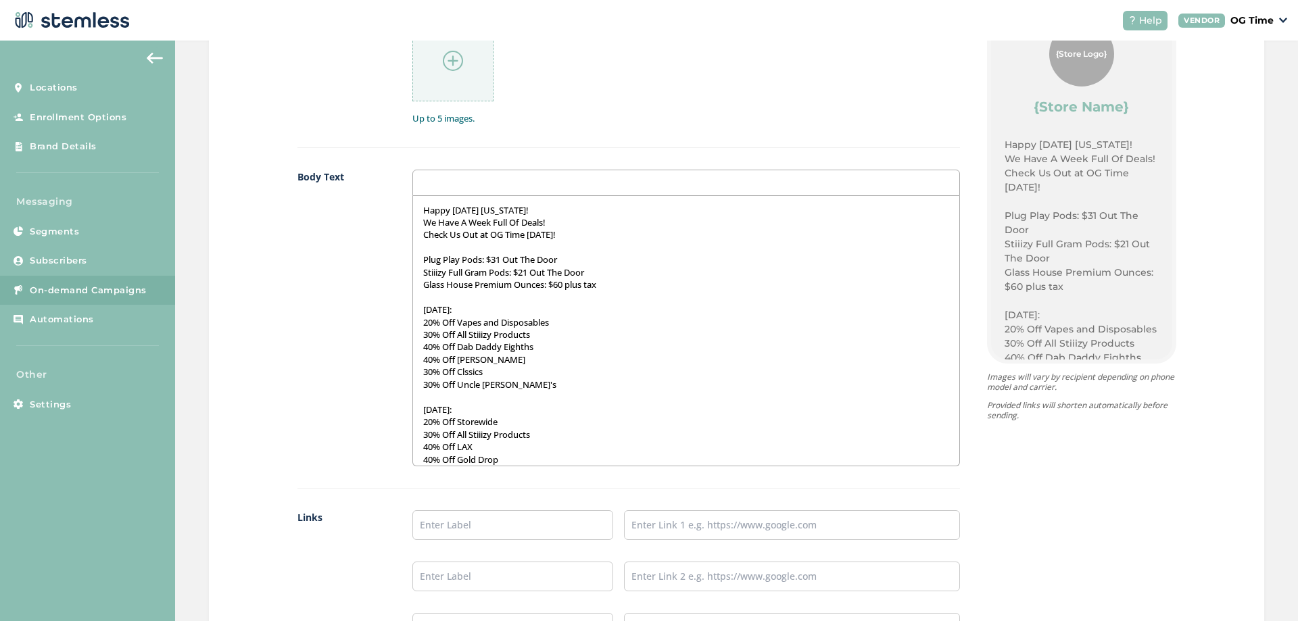
click at [500, 257] on p "Plug Play Pods: $31 Out The Door" at bounding box center [686, 260] width 526 height 12
click at [529, 277] on p "Stiiizy Full Gram Pods: $21 Out The Door" at bounding box center [686, 272] width 526 height 12
click at [604, 285] on p "Glass House Premium Ounces: $60 plus tax" at bounding box center [686, 285] width 526 height 12
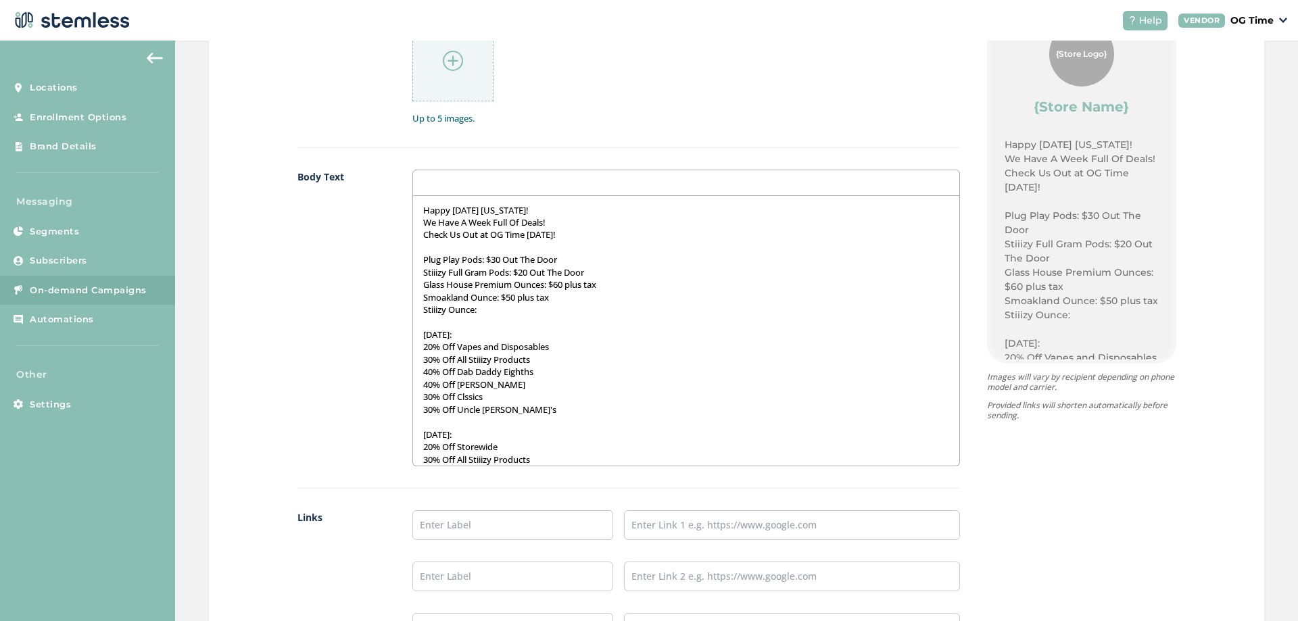
click at [549, 315] on p "Stiiizy Ounce:" at bounding box center [686, 310] width 526 height 12
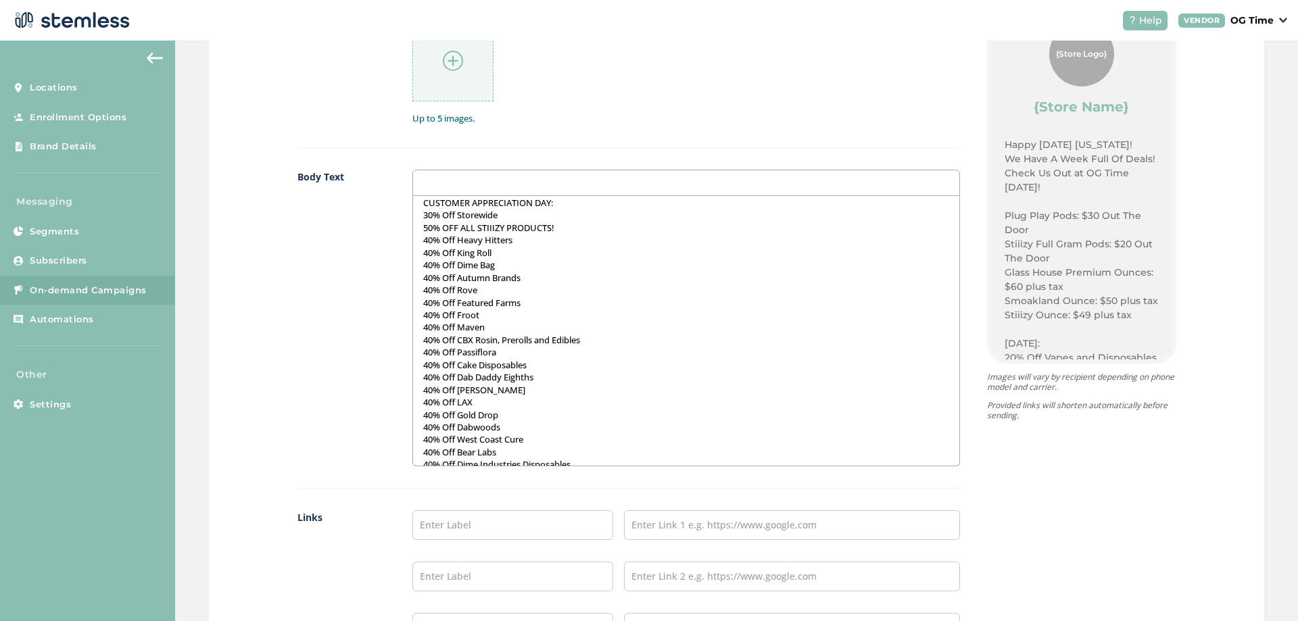
scroll to position [719, 0]
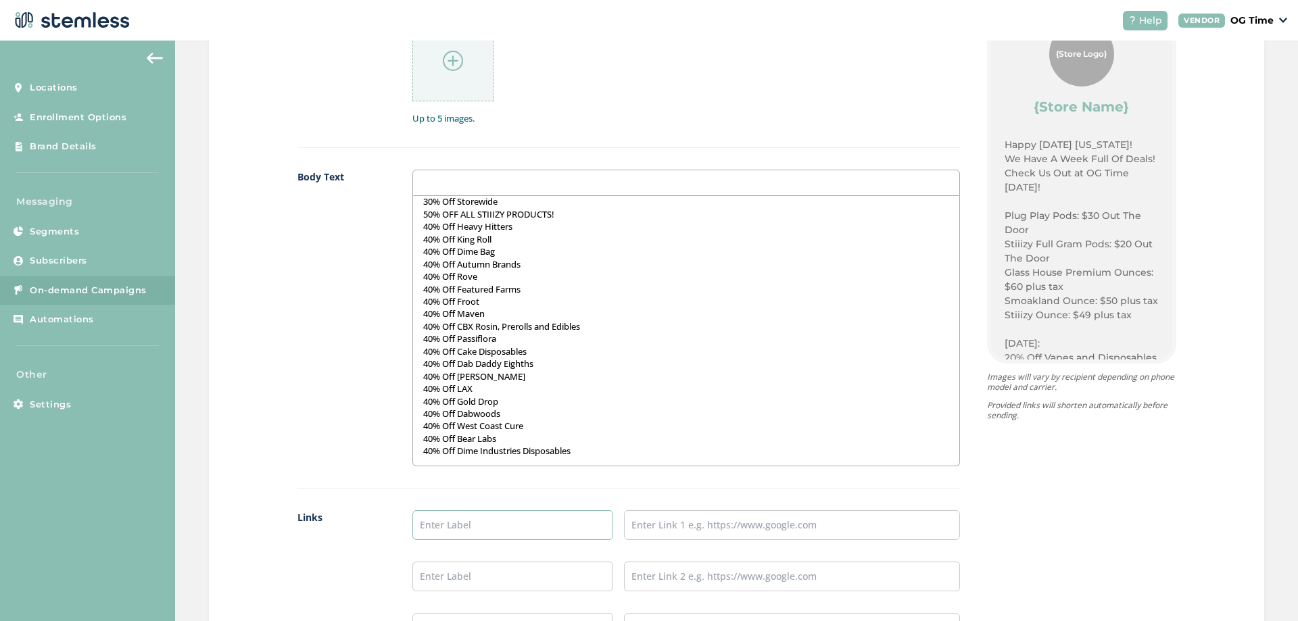
drag, startPoint x: 490, startPoint y: 522, endPoint x: 498, endPoint y: 535, distance: 14.8
click at [490, 522] on input "text" at bounding box center [512, 525] width 201 height 30
type input "Online Menu"
click at [684, 524] on input "text" at bounding box center [791, 525] width 335 height 30
type input "[URL][DOMAIN_NAME]"
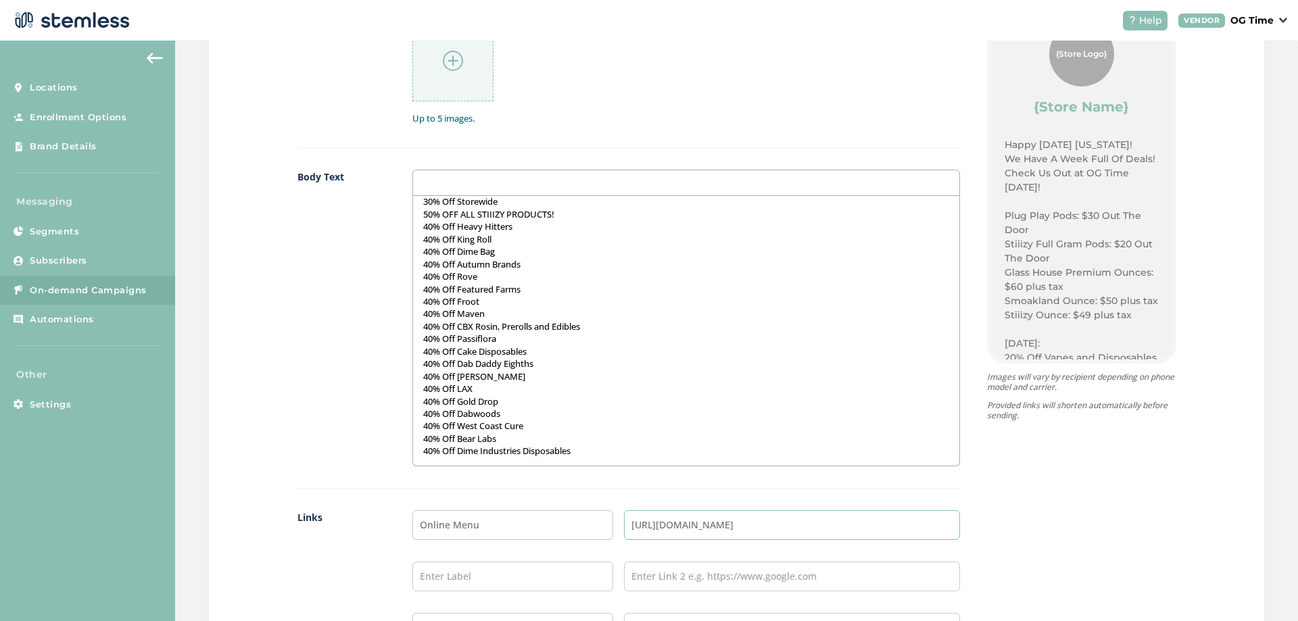
click at [873, 527] on input "[URL][DOMAIN_NAME]" at bounding box center [791, 525] width 335 height 30
drag, startPoint x: 876, startPoint y: 523, endPoint x: 571, endPoint y: 529, distance: 305.0
click at [571, 529] on li "Online Menu [URL][DOMAIN_NAME]" at bounding box center [686, 525] width 548 height 30
click at [684, 532] on input "text" at bounding box center [791, 525] width 335 height 30
type input "[URL][DOMAIN_NAME]"
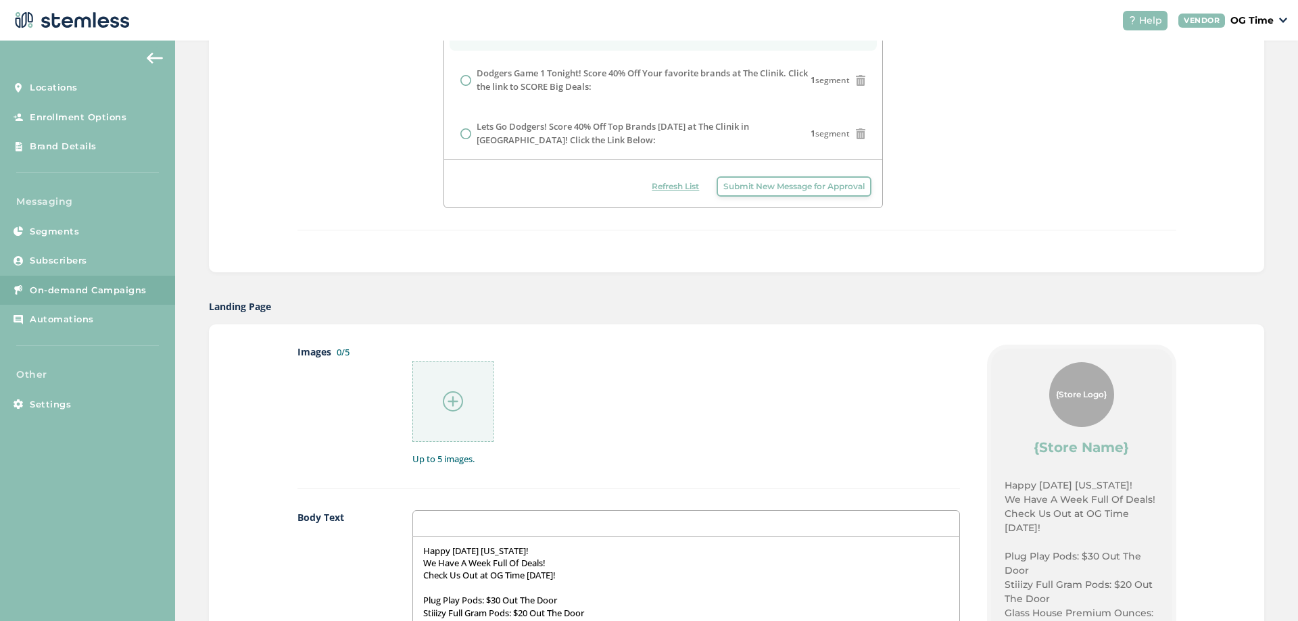
scroll to position [517, 0]
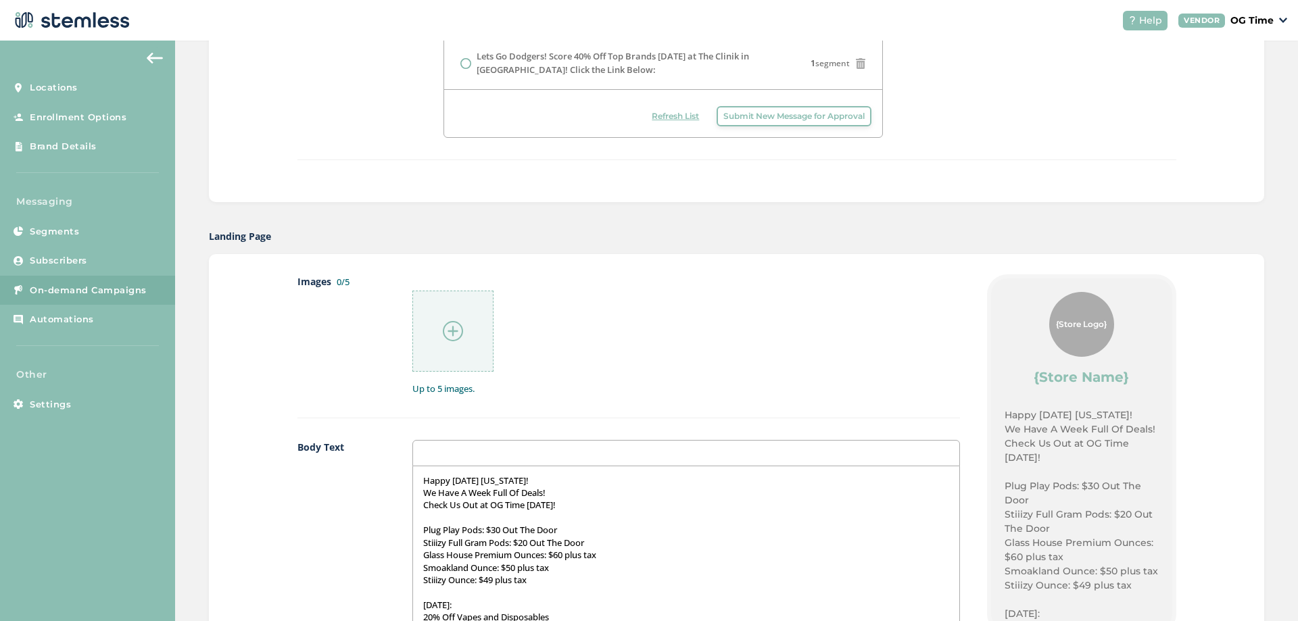
click at [462, 334] on div at bounding box center [452, 331] width 81 height 81
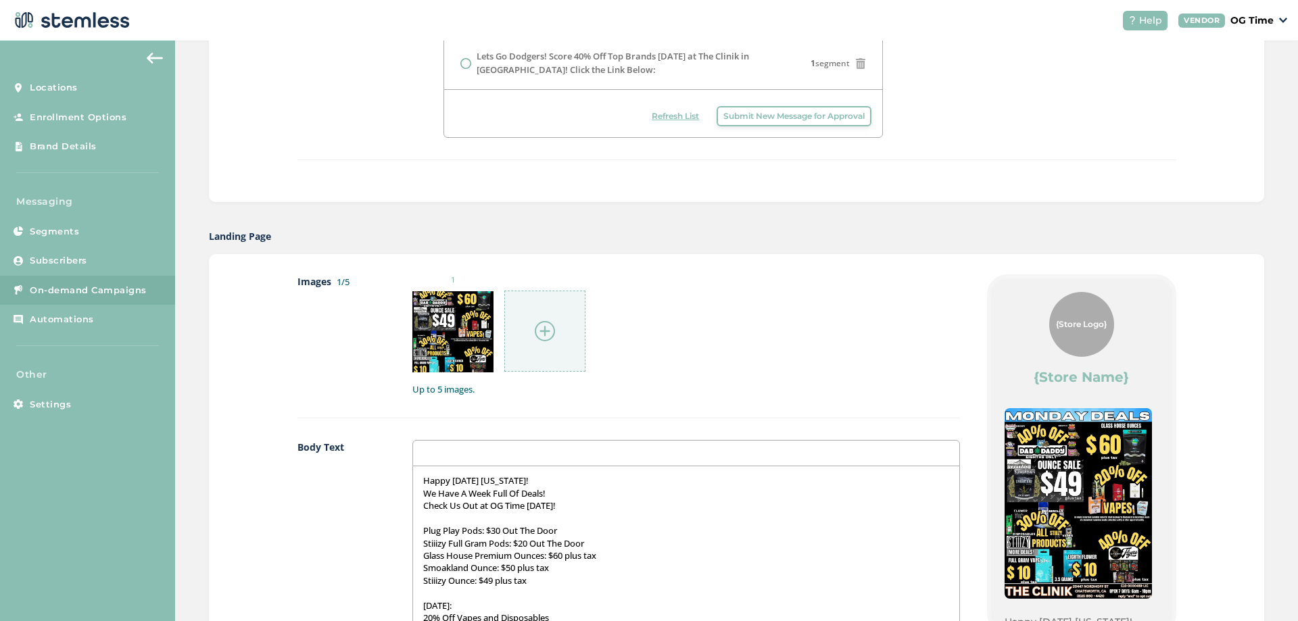
click at [540, 331] on img at bounding box center [545, 331] width 20 height 20
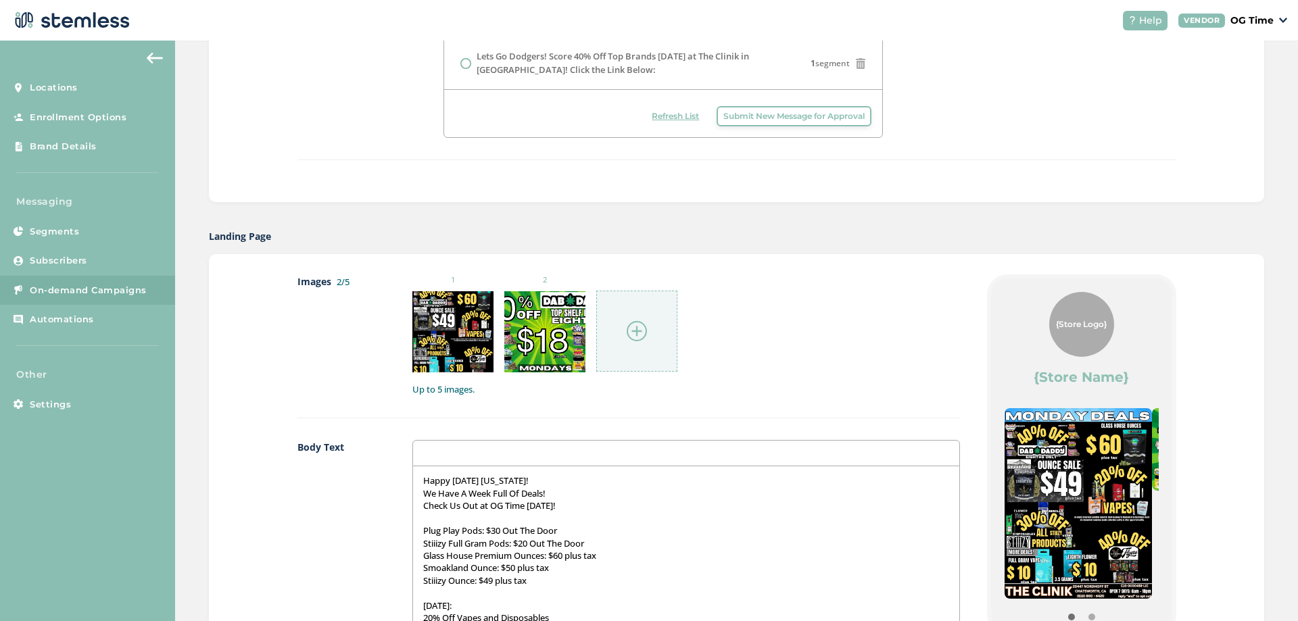
click at [629, 325] on img at bounding box center [637, 331] width 20 height 20
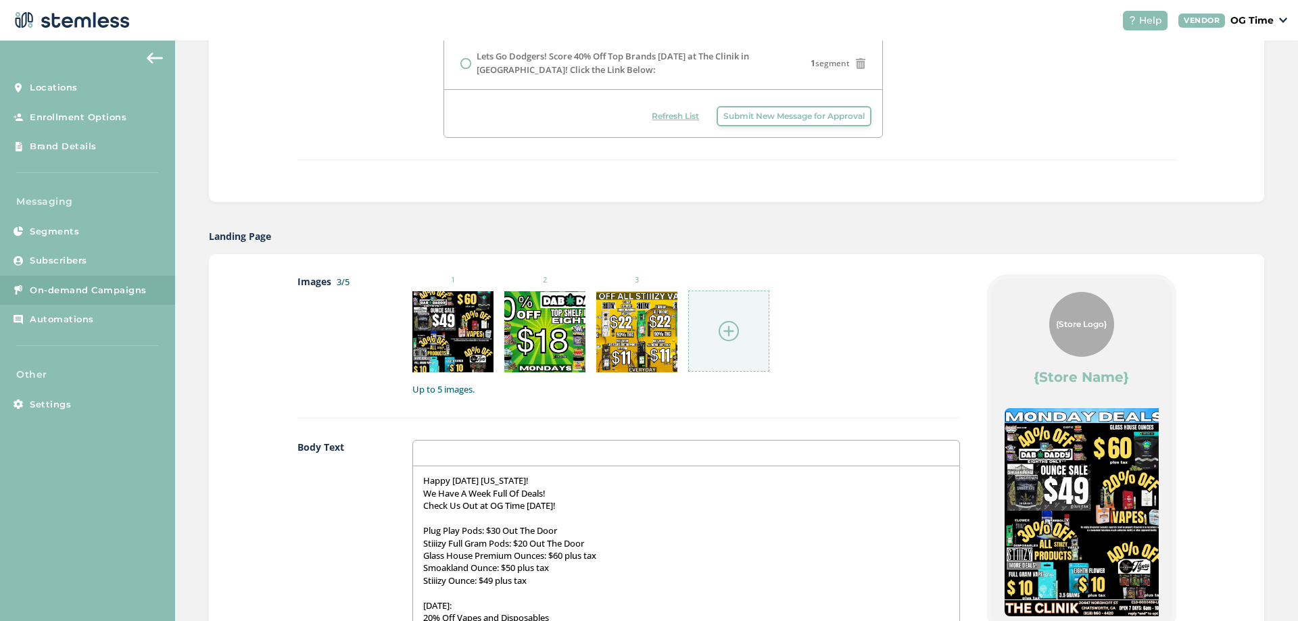
click at [724, 331] on img at bounding box center [729, 331] width 20 height 20
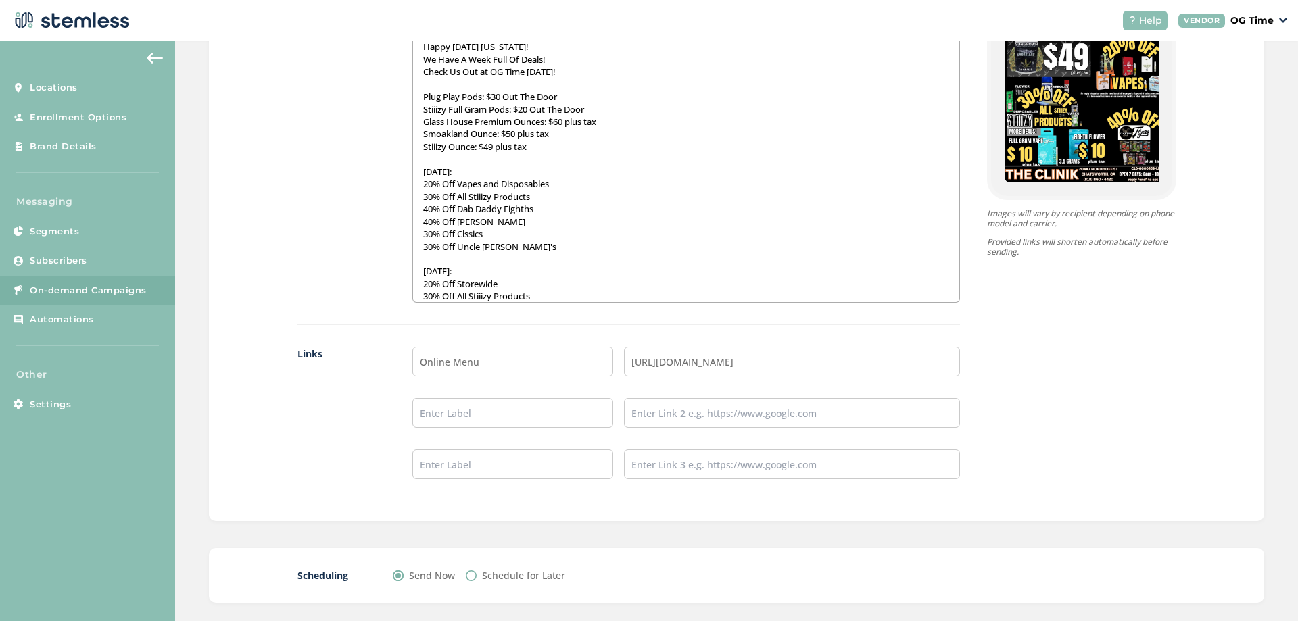
scroll to position [1057, 0]
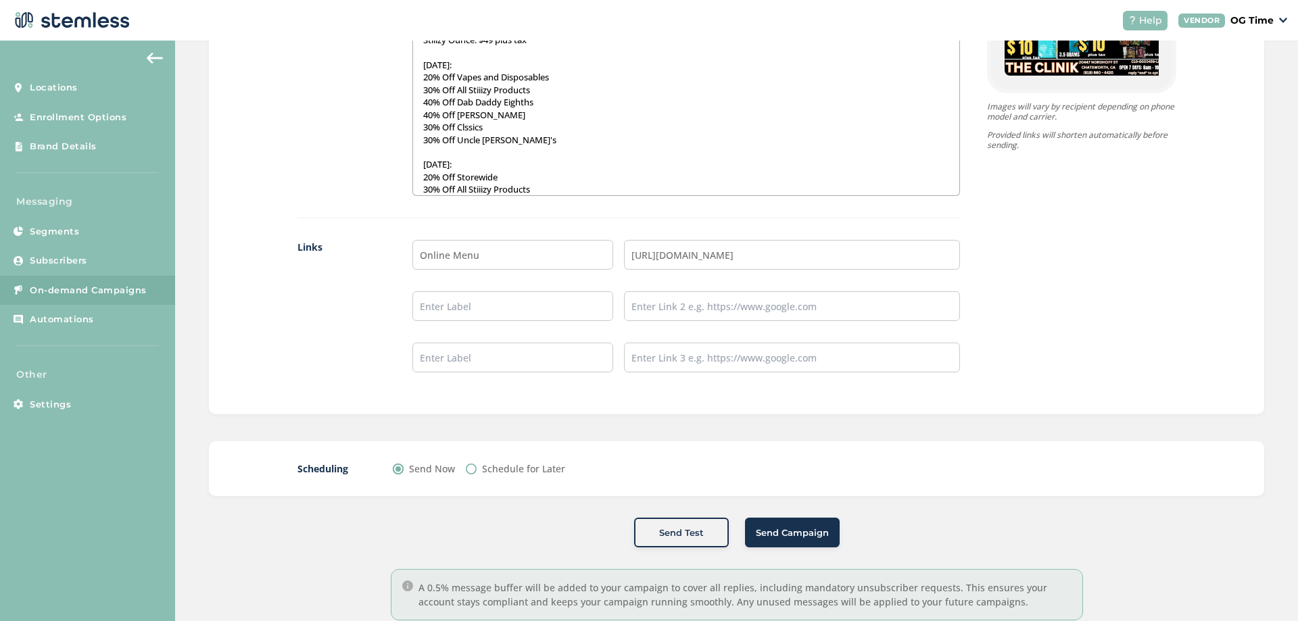
click at [523, 149] on p at bounding box center [686, 152] width 526 height 12
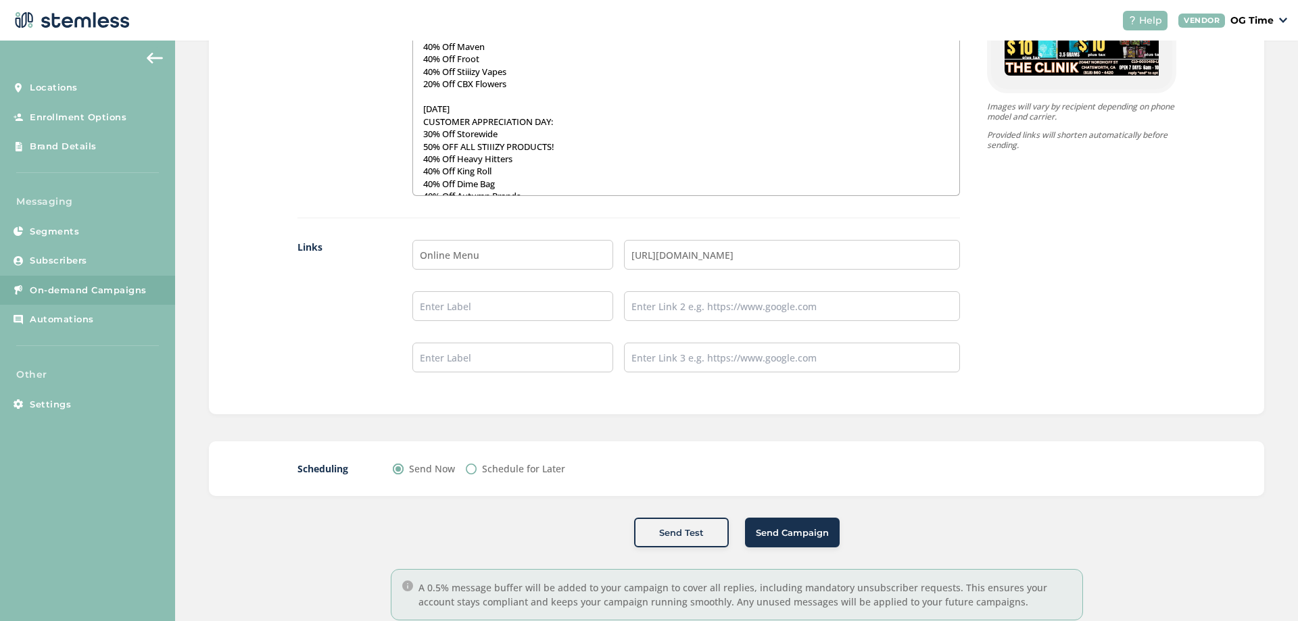
click at [510, 110] on p "[DATE]" at bounding box center [686, 109] width 526 height 12
click at [330, 156] on label "Body Text" at bounding box center [342, 47] width 88 height 297
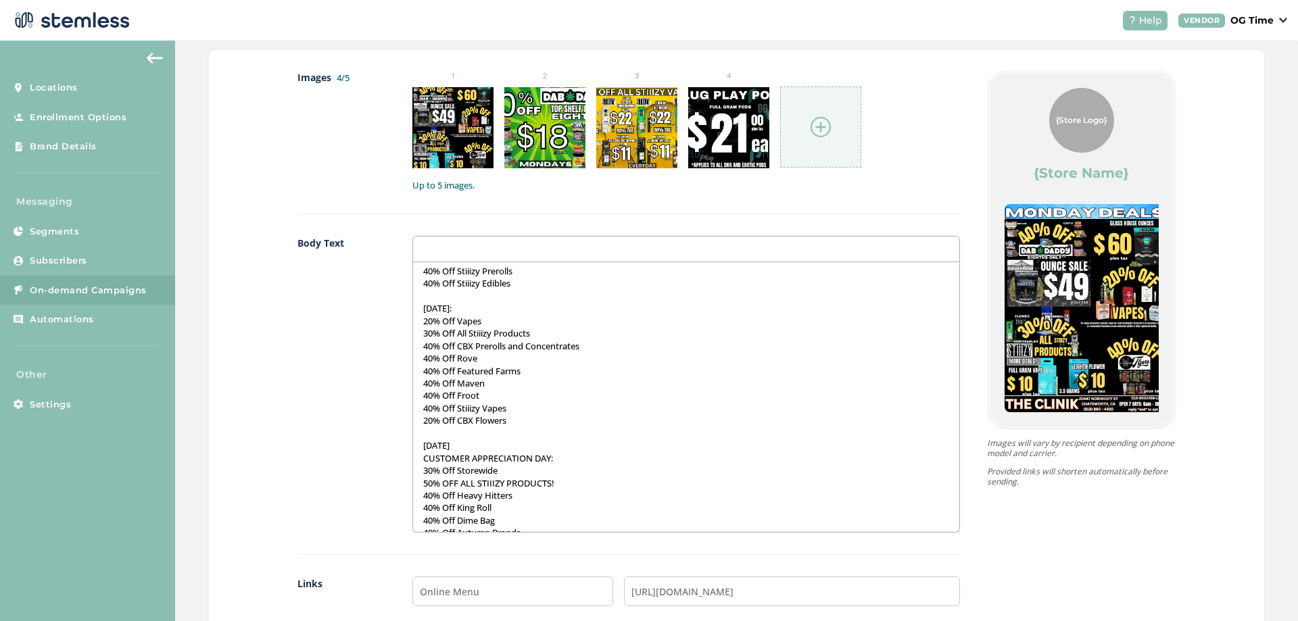
scroll to position [584, 0]
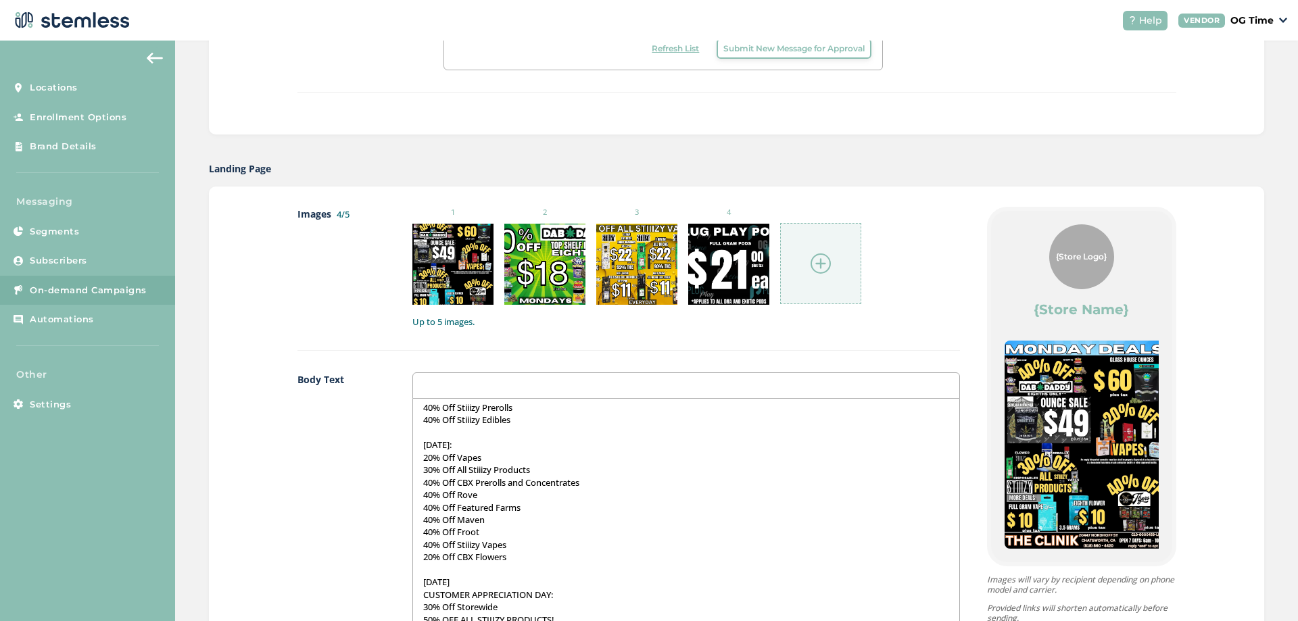
click at [796, 262] on div at bounding box center [820, 263] width 81 height 81
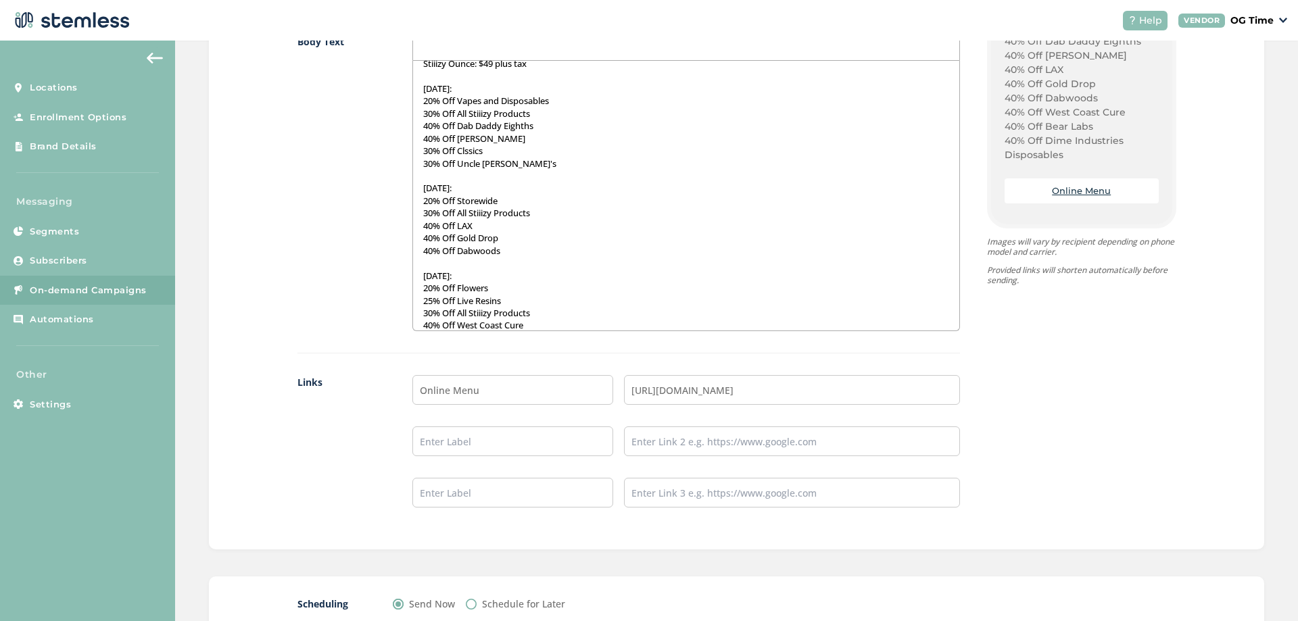
scroll to position [1091, 0]
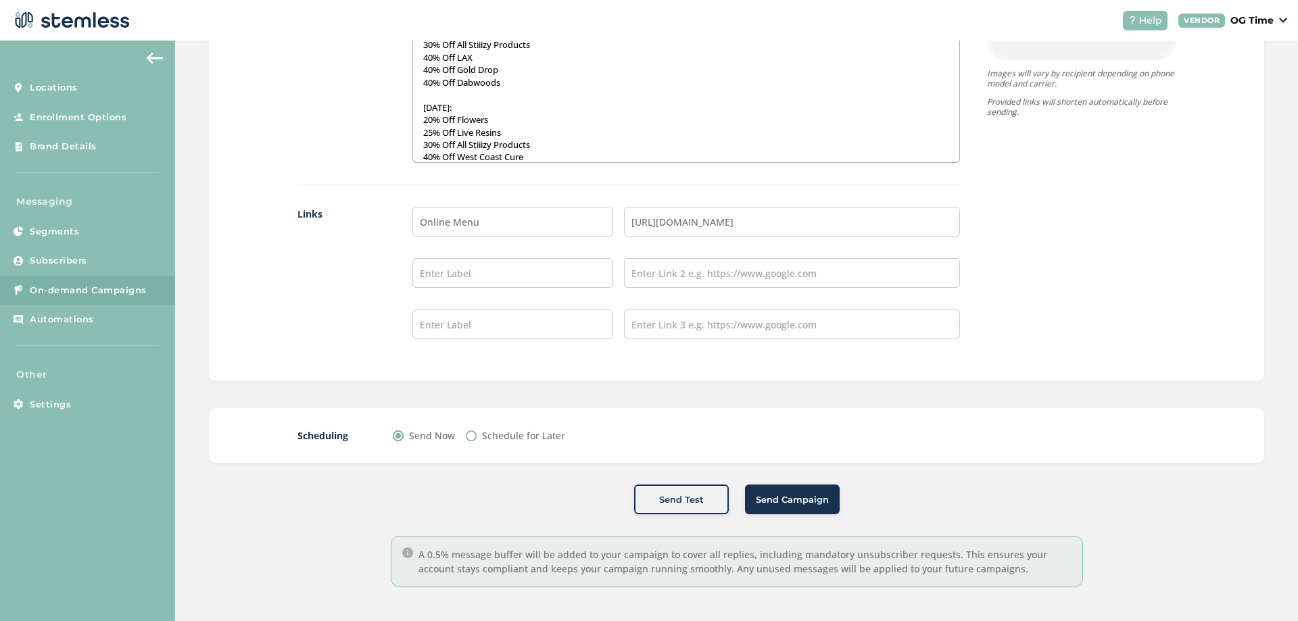
click at [786, 499] on span "Send Campaign" at bounding box center [792, 501] width 73 height 14
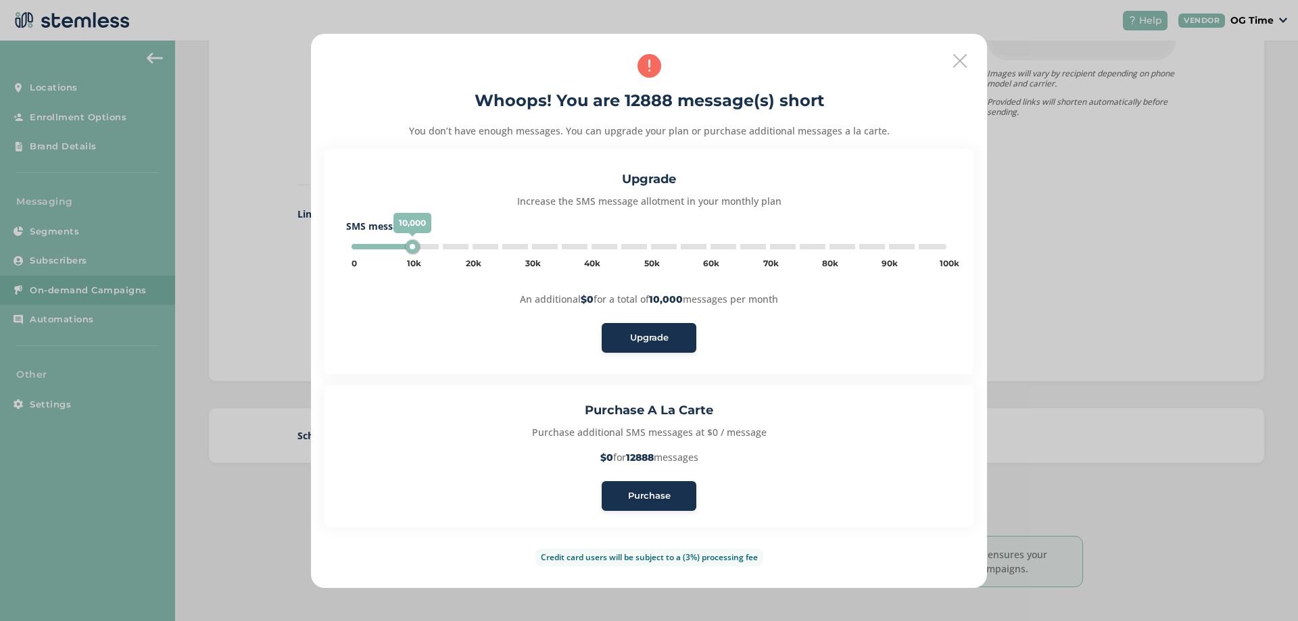
type input "15000"
click at [654, 504] on button "Purchase" at bounding box center [649, 496] width 95 height 30
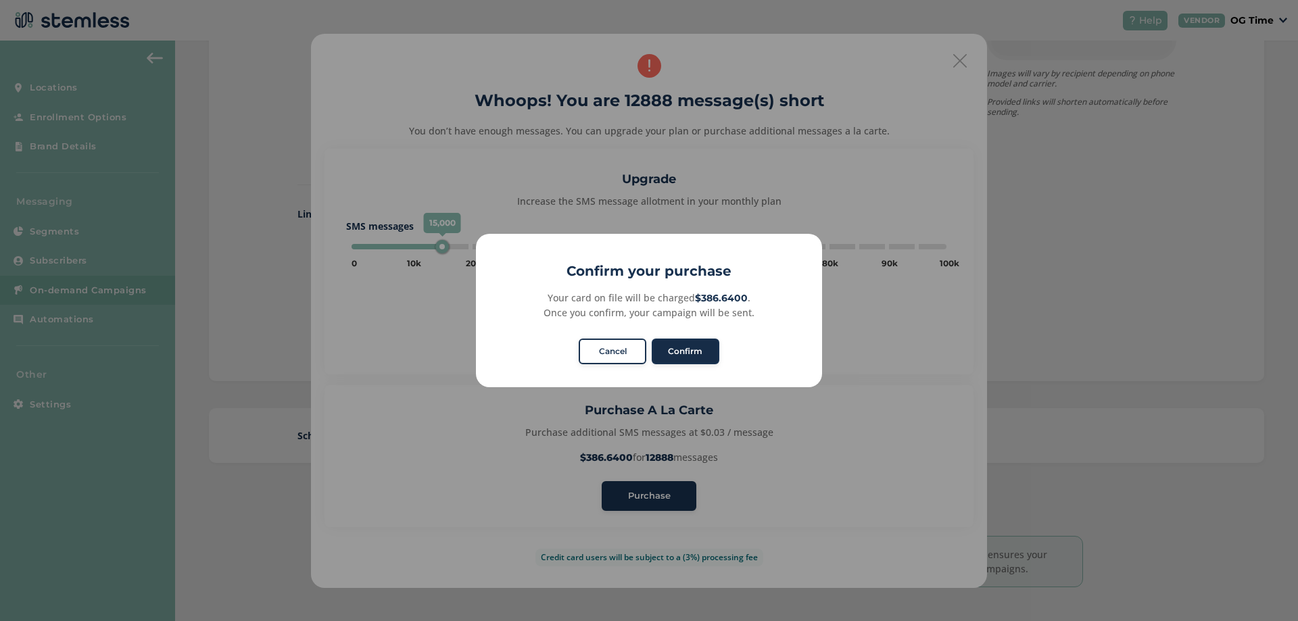
click at [684, 353] on button "Confirm" at bounding box center [686, 352] width 68 height 26
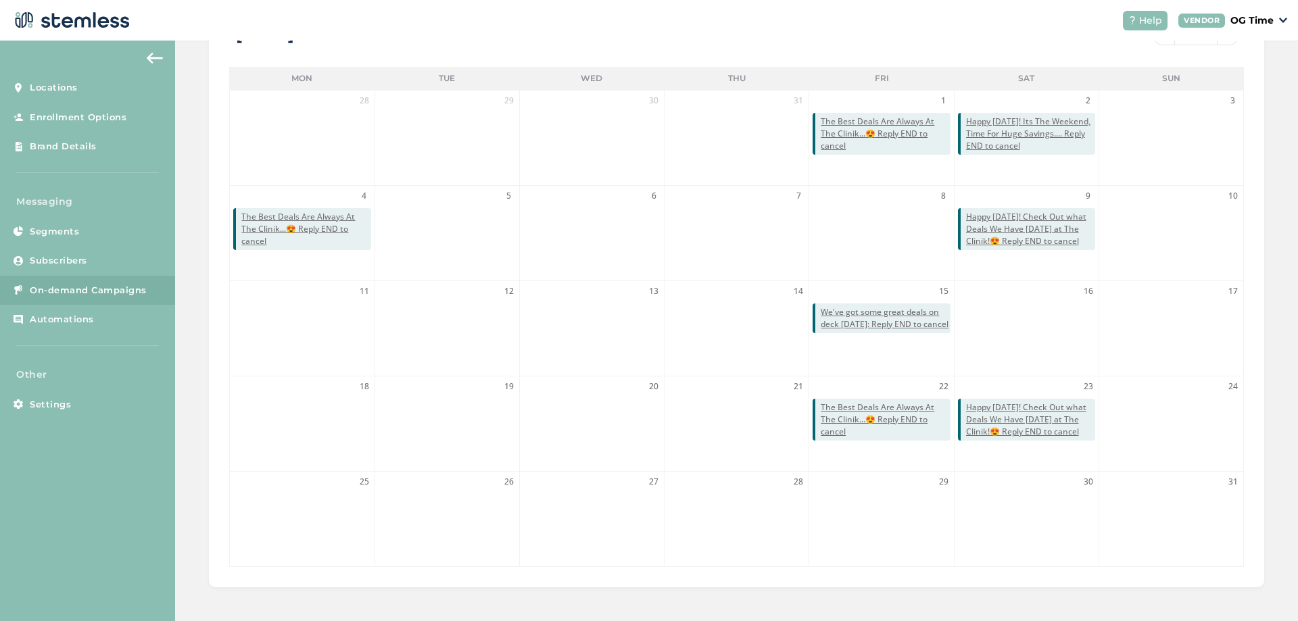
scroll to position [91, 0]
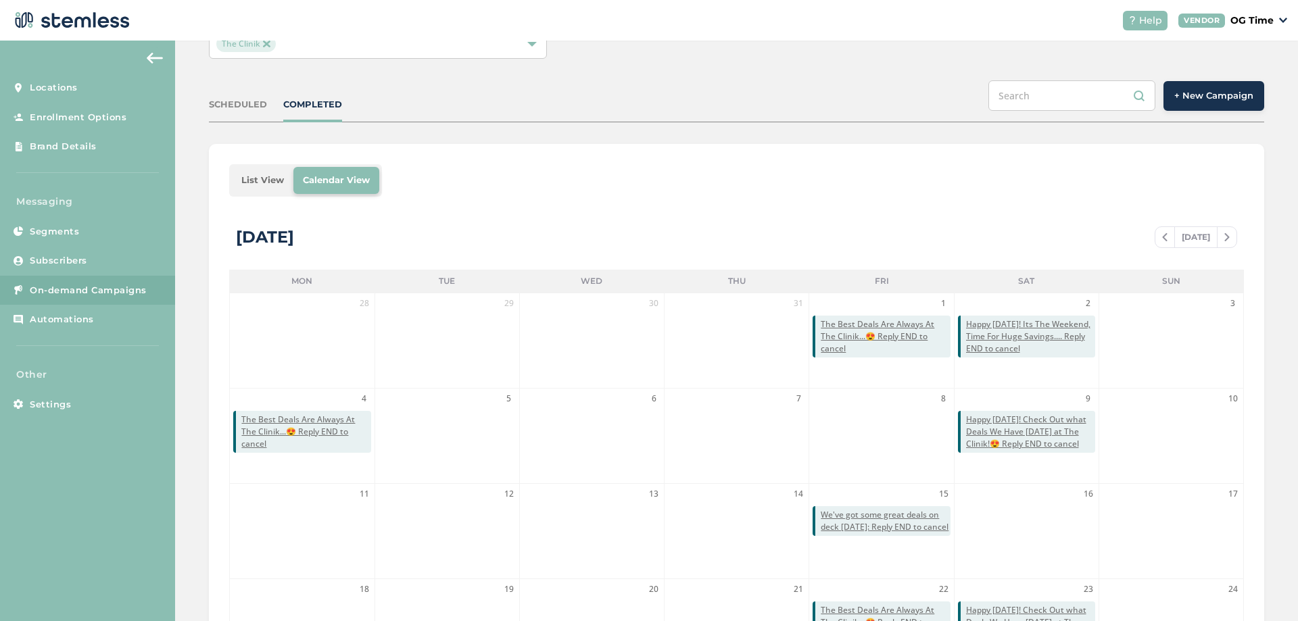
click at [1218, 240] on span at bounding box center [1227, 237] width 19 height 16
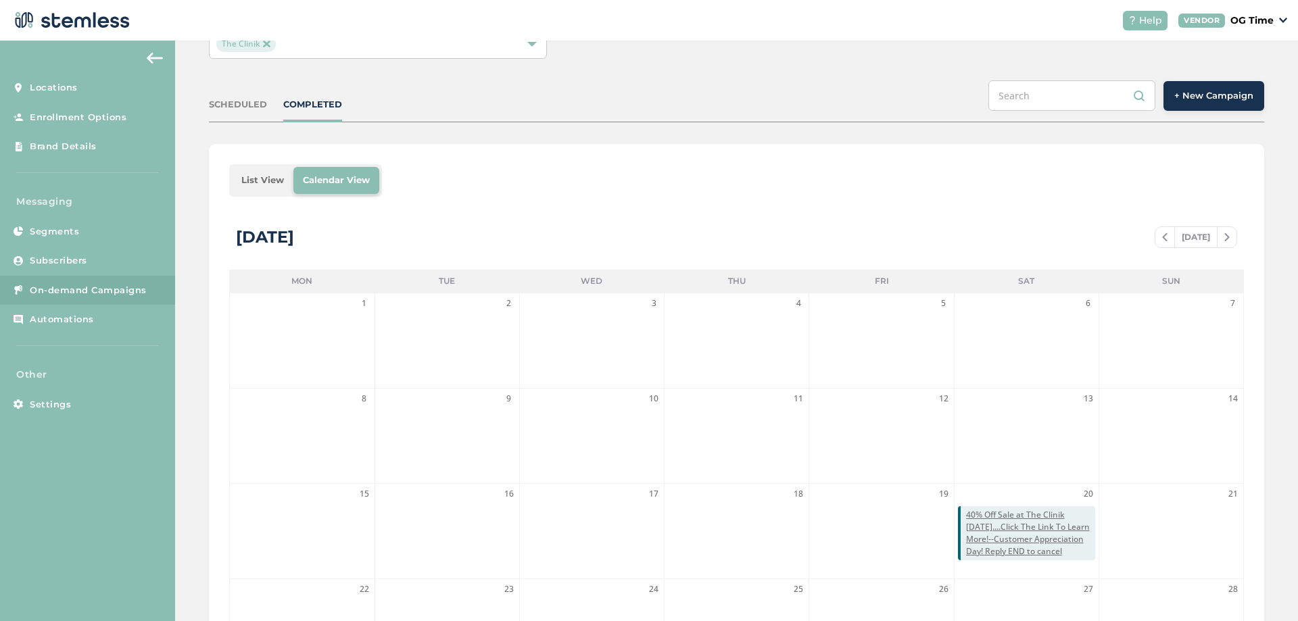
click at [1218, 240] on span at bounding box center [1227, 237] width 19 height 16
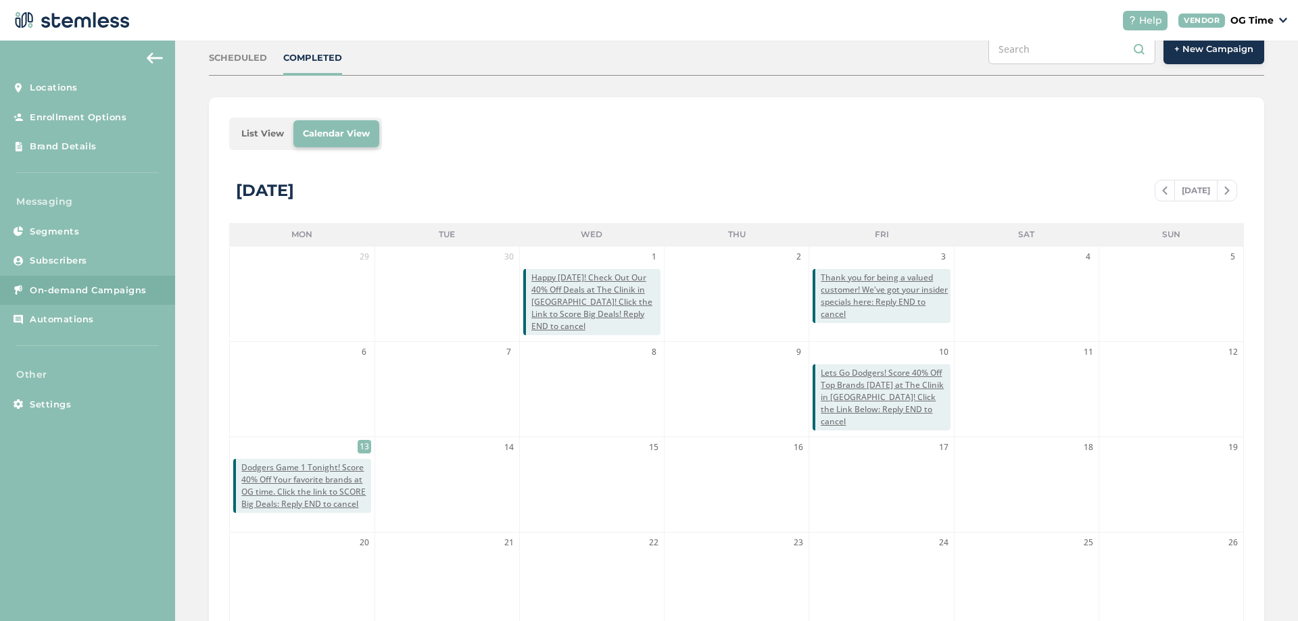
scroll to position [0, 0]
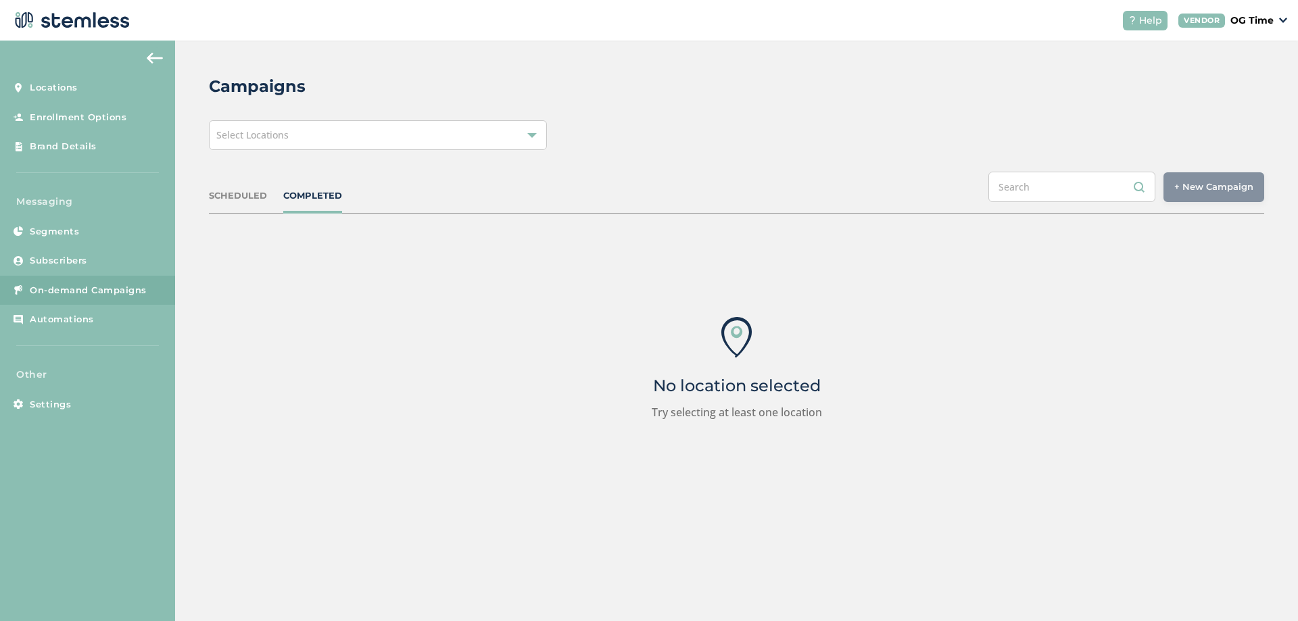
click at [311, 145] on div "Select Locations" at bounding box center [378, 135] width 338 height 30
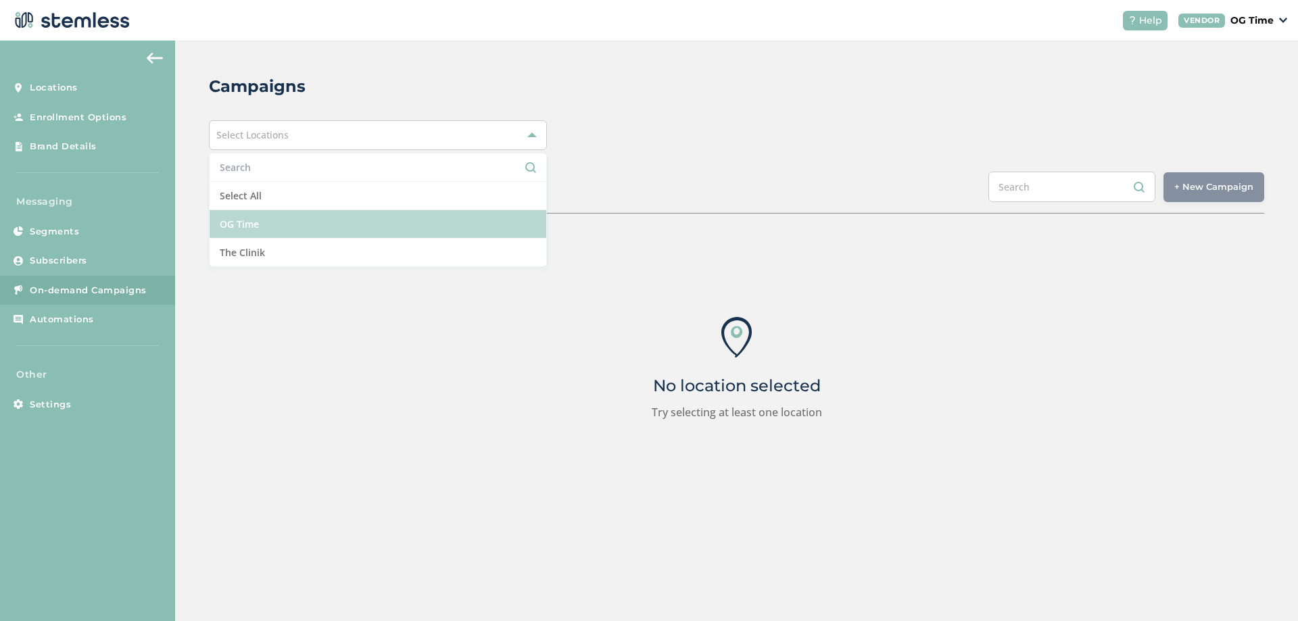
click at [262, 229] on li "OG Time" at bounding box center [378, 224] width 337 height 28
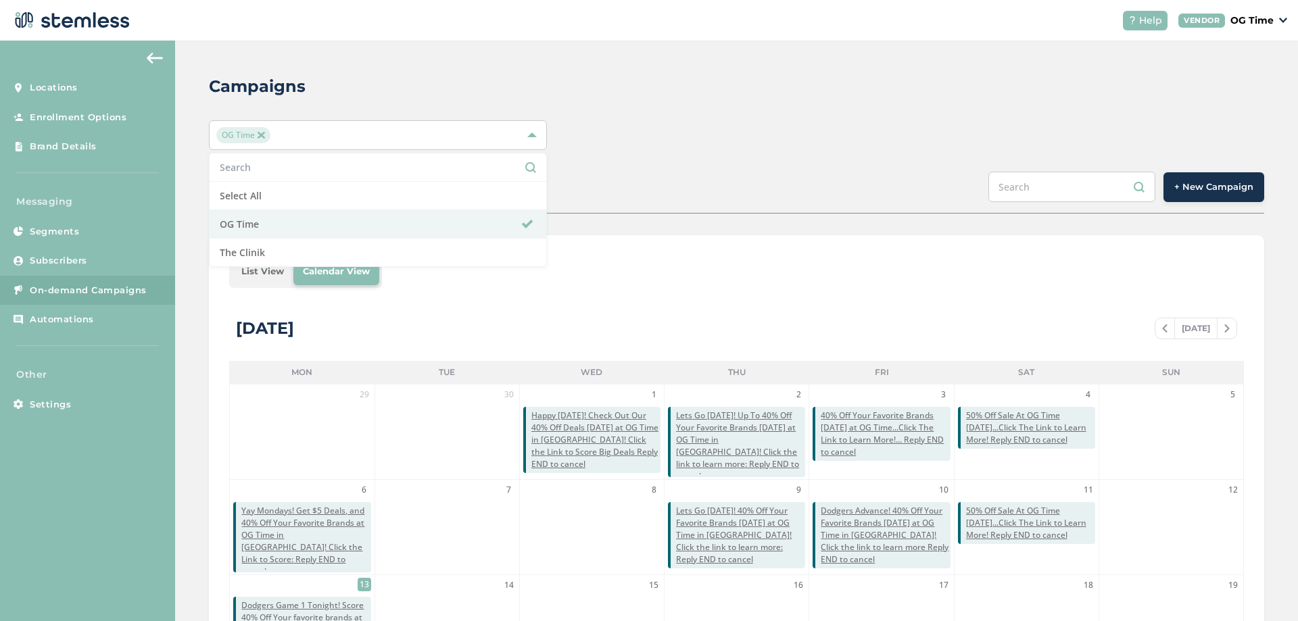
click at [655, 169] on div "Campaigns OG Time Select All OG Time The Clinik SCHEDULED COMPLETED + New Campa…" at bounding box center [736, 478] width 1123 height 875
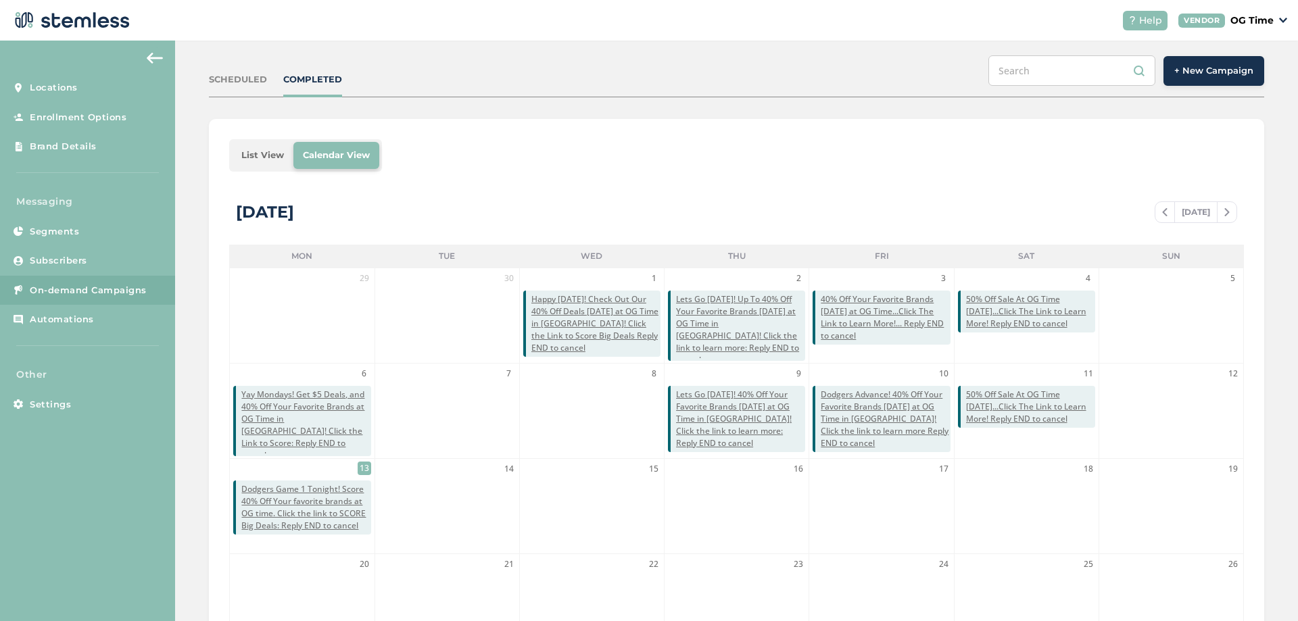
scroll to position [270, 0]
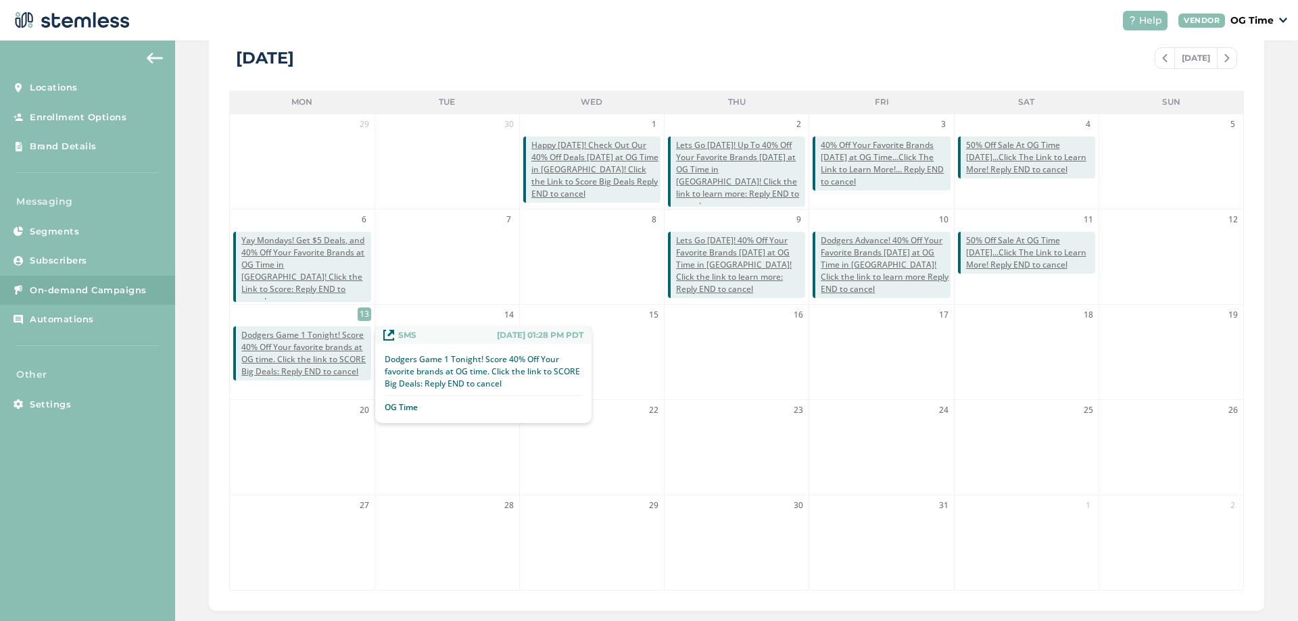
click at [287, 346] on span "Dodgers Game 1 Tonight! Score 40% Off Your favorite brands at OG time. Click th…" at bounding box center [305, 353] width 129 height 49
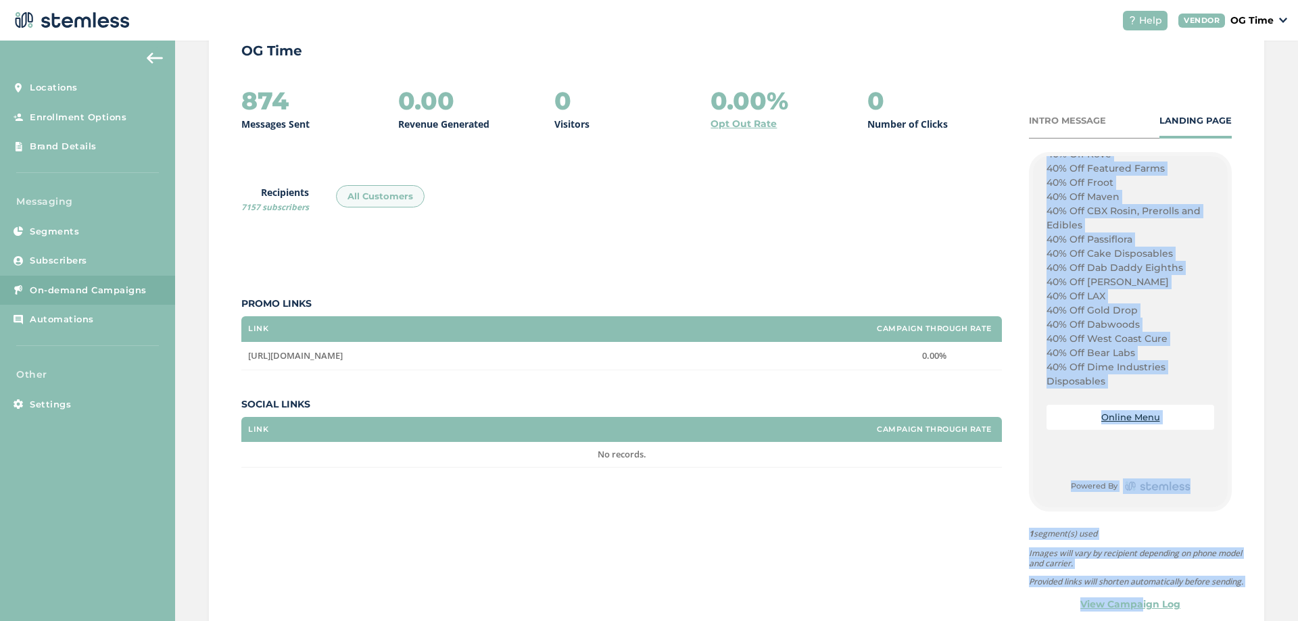
scroll to position [205, 0]
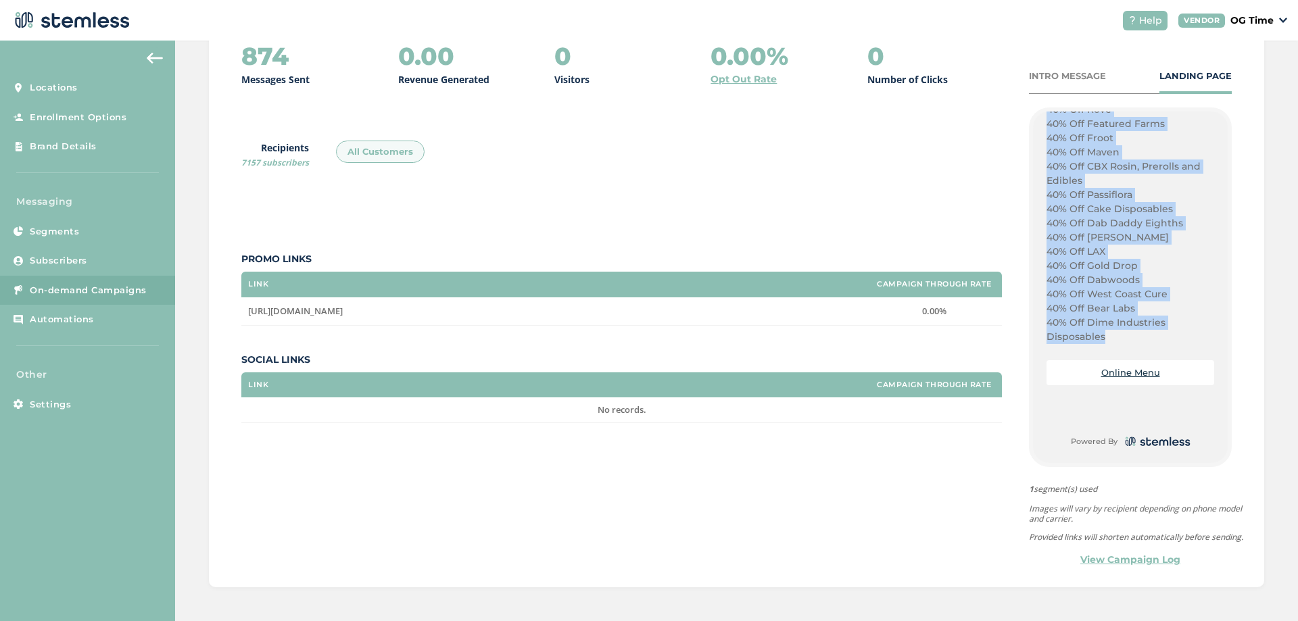
drag, startPoint x: 1042, startPoint y: 387, endPoint x: 1131, endPoint y: 333, distance: 103.8
copy div "SATURDAY October 25th CUSTOMER APPRECIATION DAY: 30% Off Storewide 50% OFF ALL …"
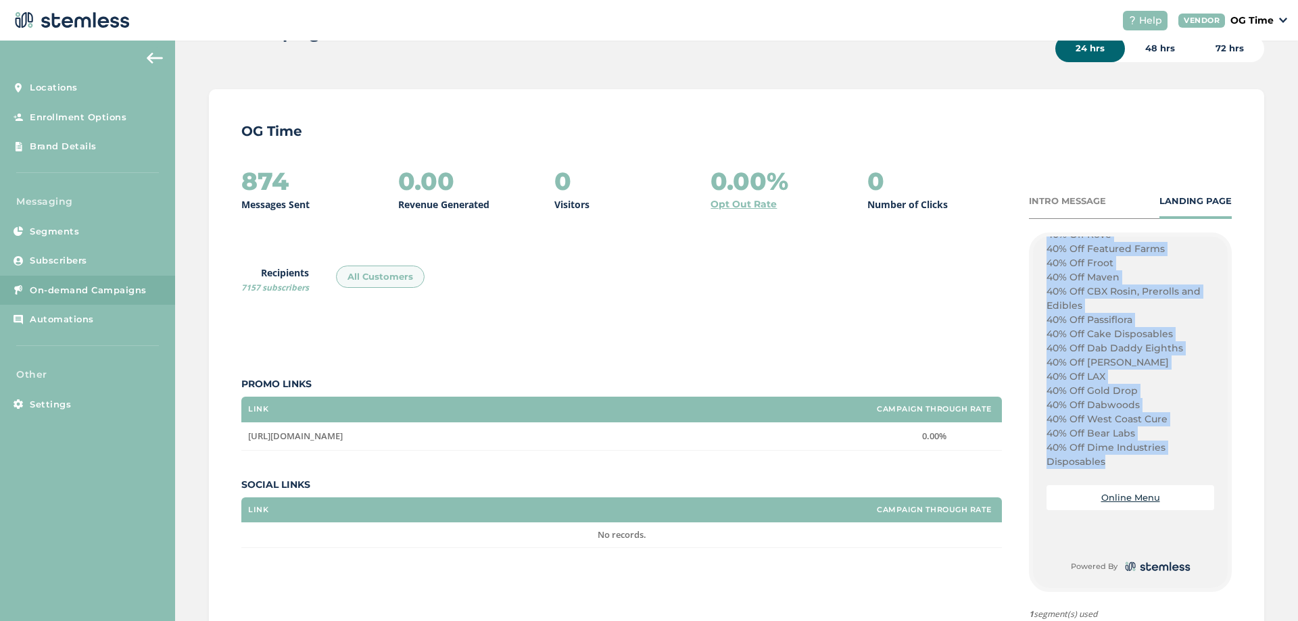
scroll to position [0, 0]
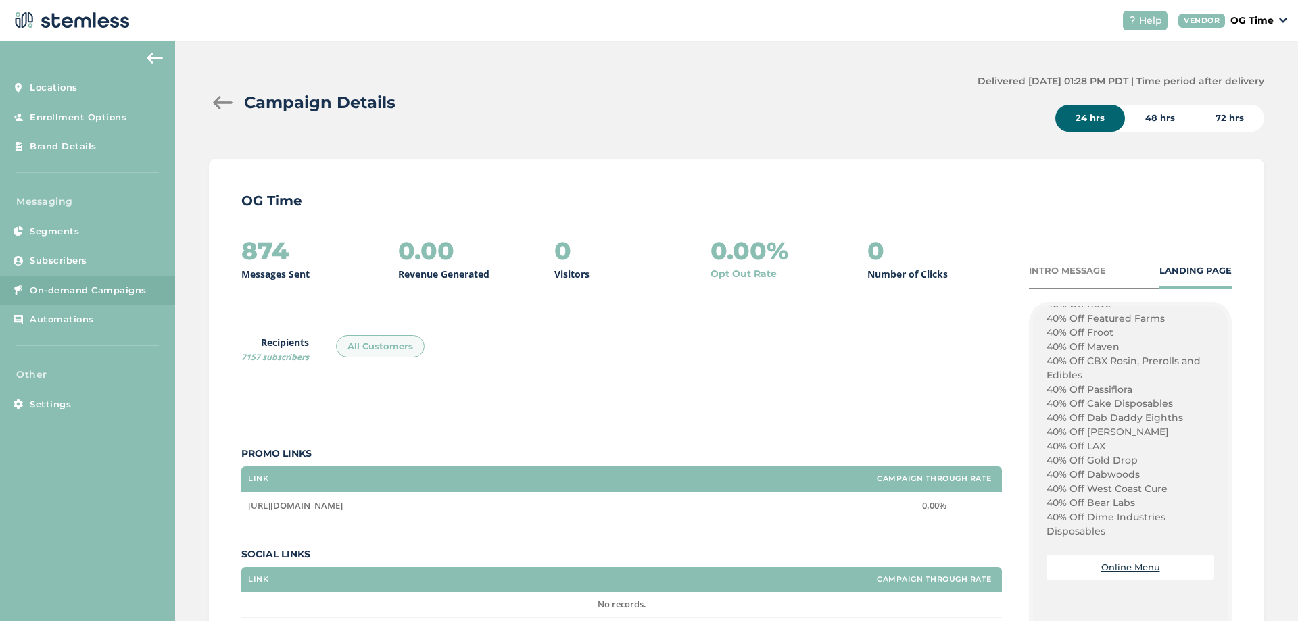
click at [224, 101] on div at bounding box center [222, 103] width 27 height 14
